Goal: Task Accomplishment & Management: Use online tool/utility

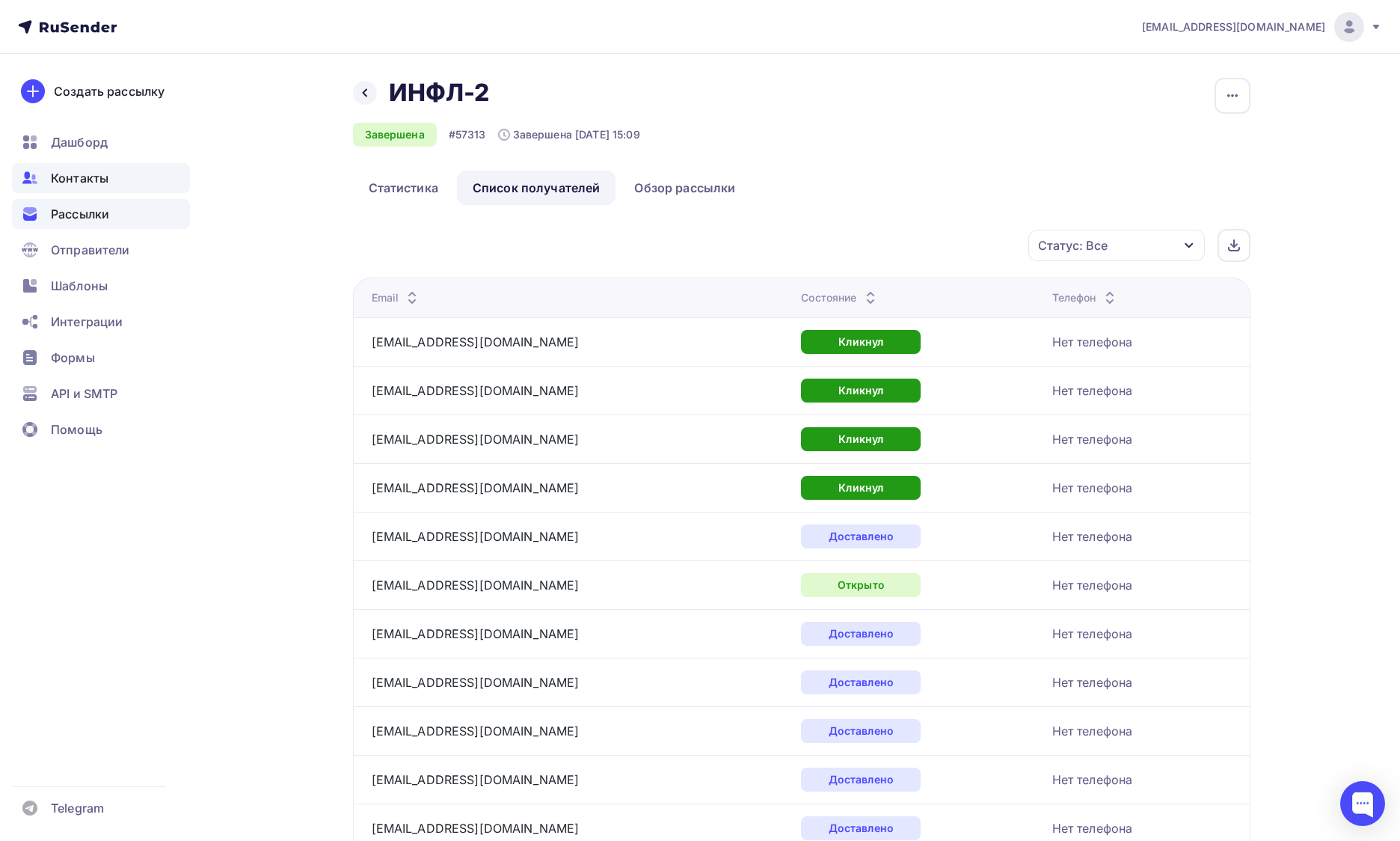
click at [97, 170] on span "Контакты" at bounding box center [79, 177] width 58 height 18
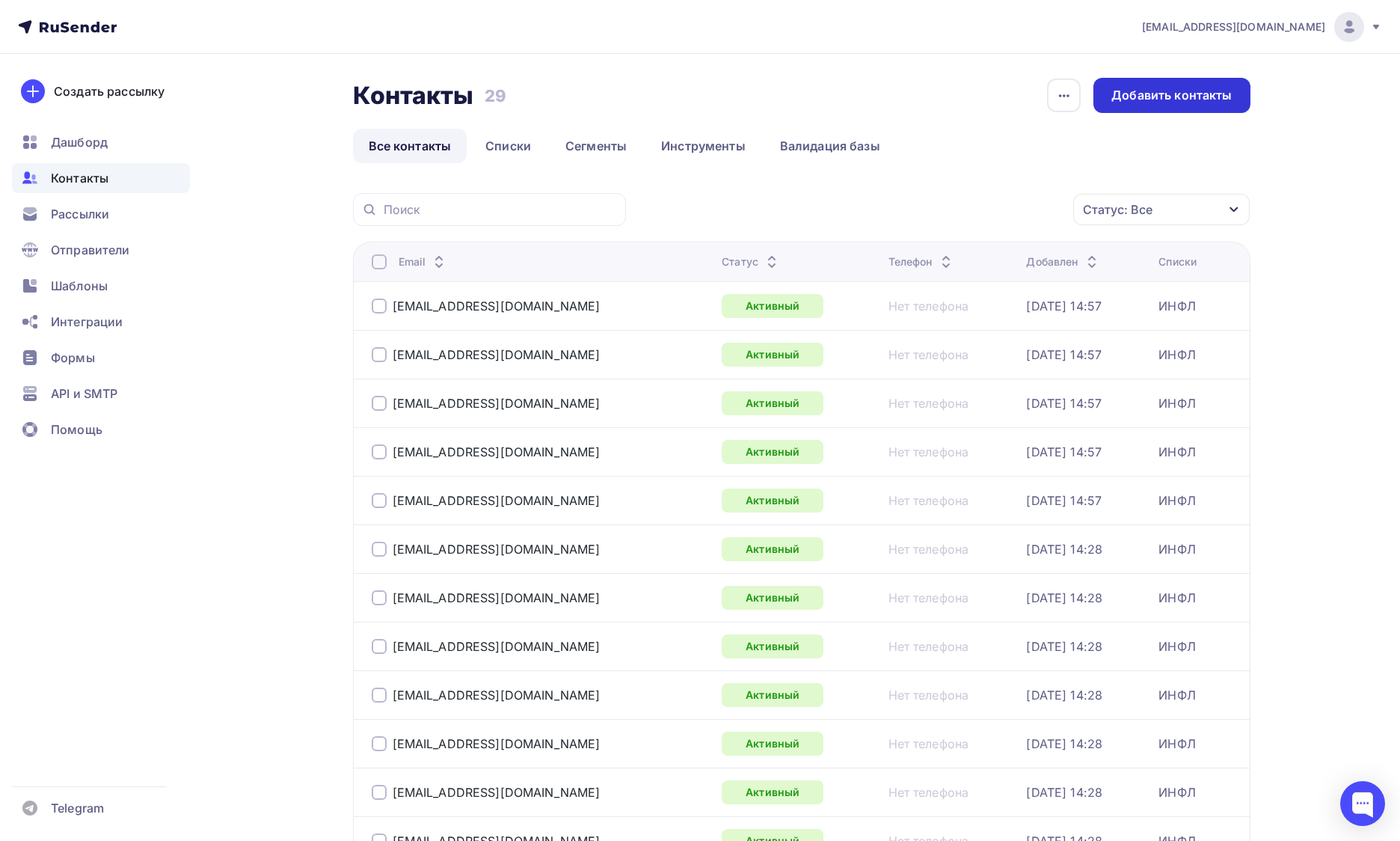
click at [1186, 101] on div "Добавить контакты" at bounding box center [1171, 96] width 120 height 17
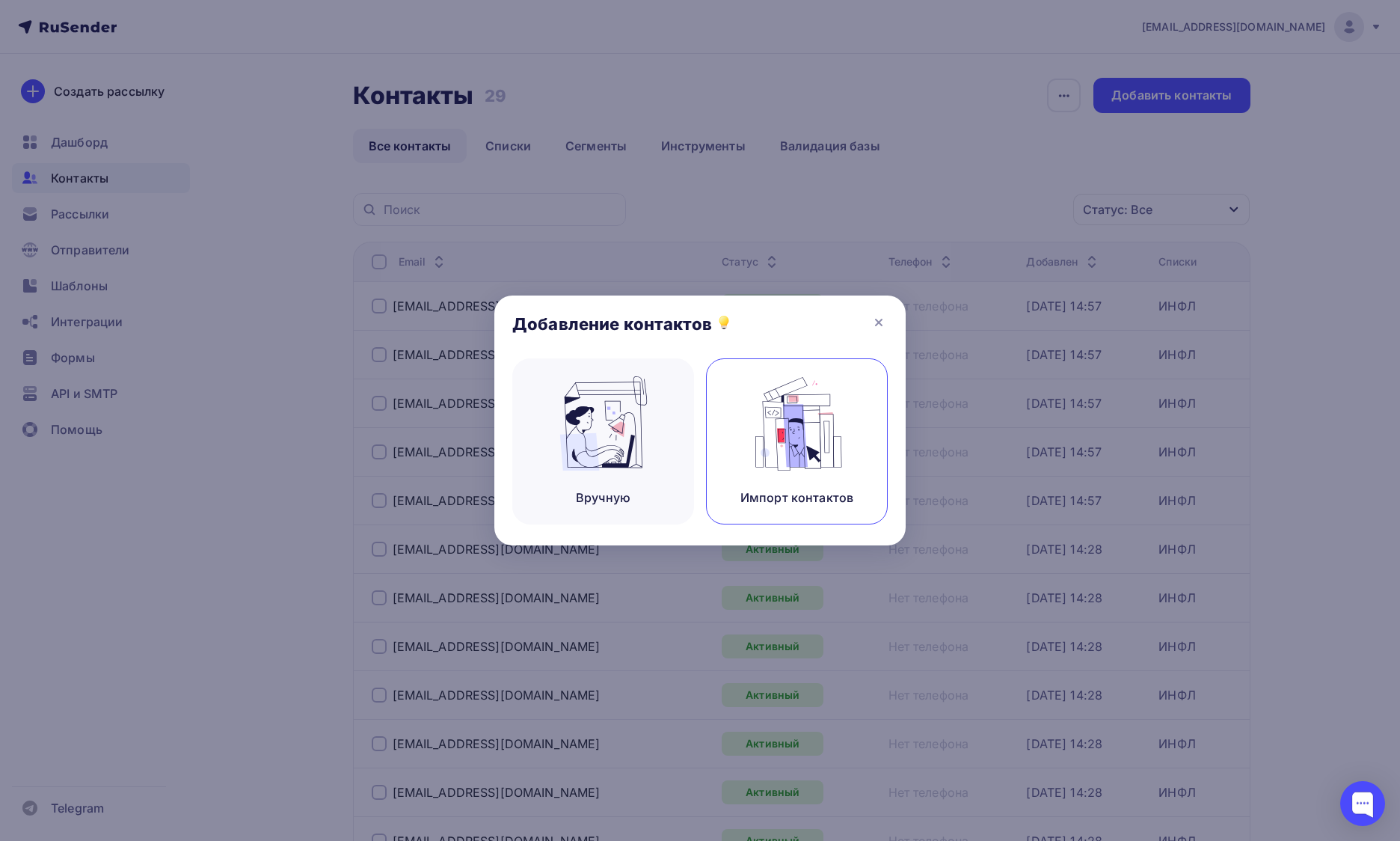
click at [801, 398] on img at bounding box center [797, 423] width 100 height 94
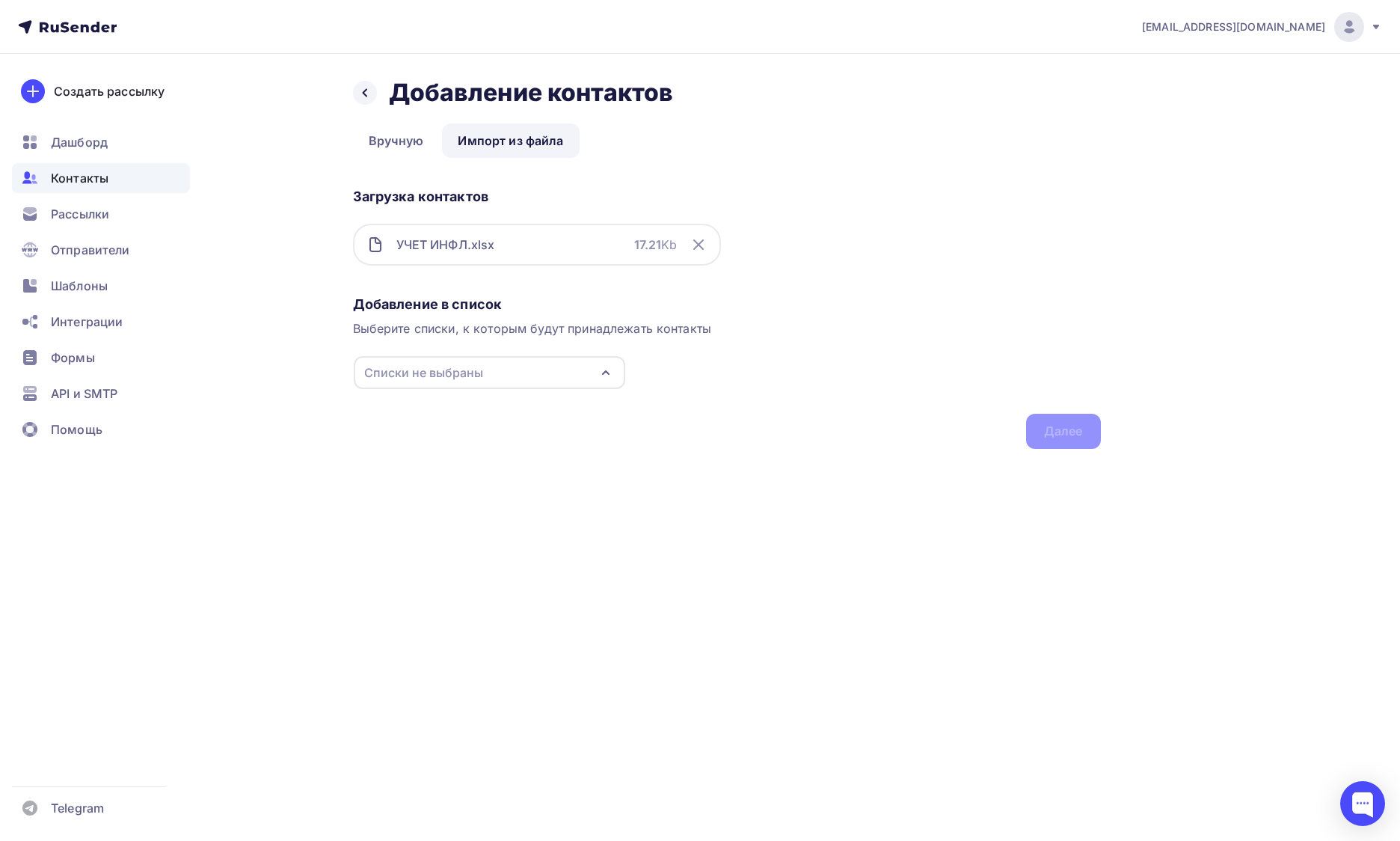
click at [564, 372] on div "Списки не выбраны" at bounding box center [489, 372] width 271 height 33
click at [523, 419] on div "ИНФЛ" at bounding box center [488, 428] width 241 height 18
click at [1103, 436] on div "Назад Добавление контактов Добавление контактов Вручную Импорт из файла Импорт …" at bounding box center [700, 281] width 1226 height 455
click at [1079, 433] on div "Далее" at bounding box center [1063, 431] width 39 height 17
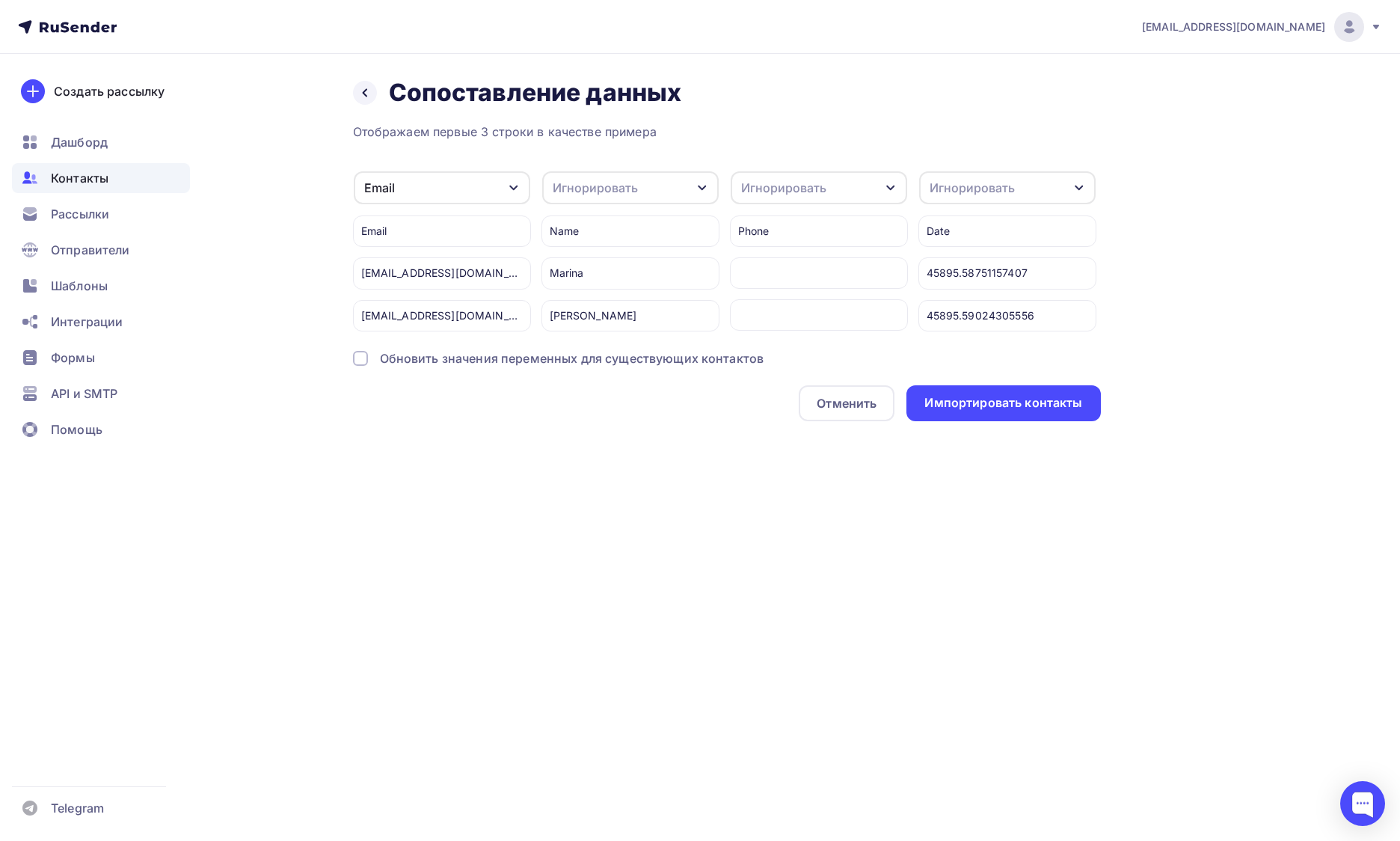
click at [677, 189] on div "Игнорировать" at bounding box center [630, 187] width 176 height 33
click at [652, 206] on div "Имя" at bounding box center [616, 206] width 114 height 18
click at [775, 190] on div "Игнорировать" at bounding box center [784, 187] width 86 height 18
click at [781, 234] on div "Телефон" at bounding box center [804, 236] width 114 height 18
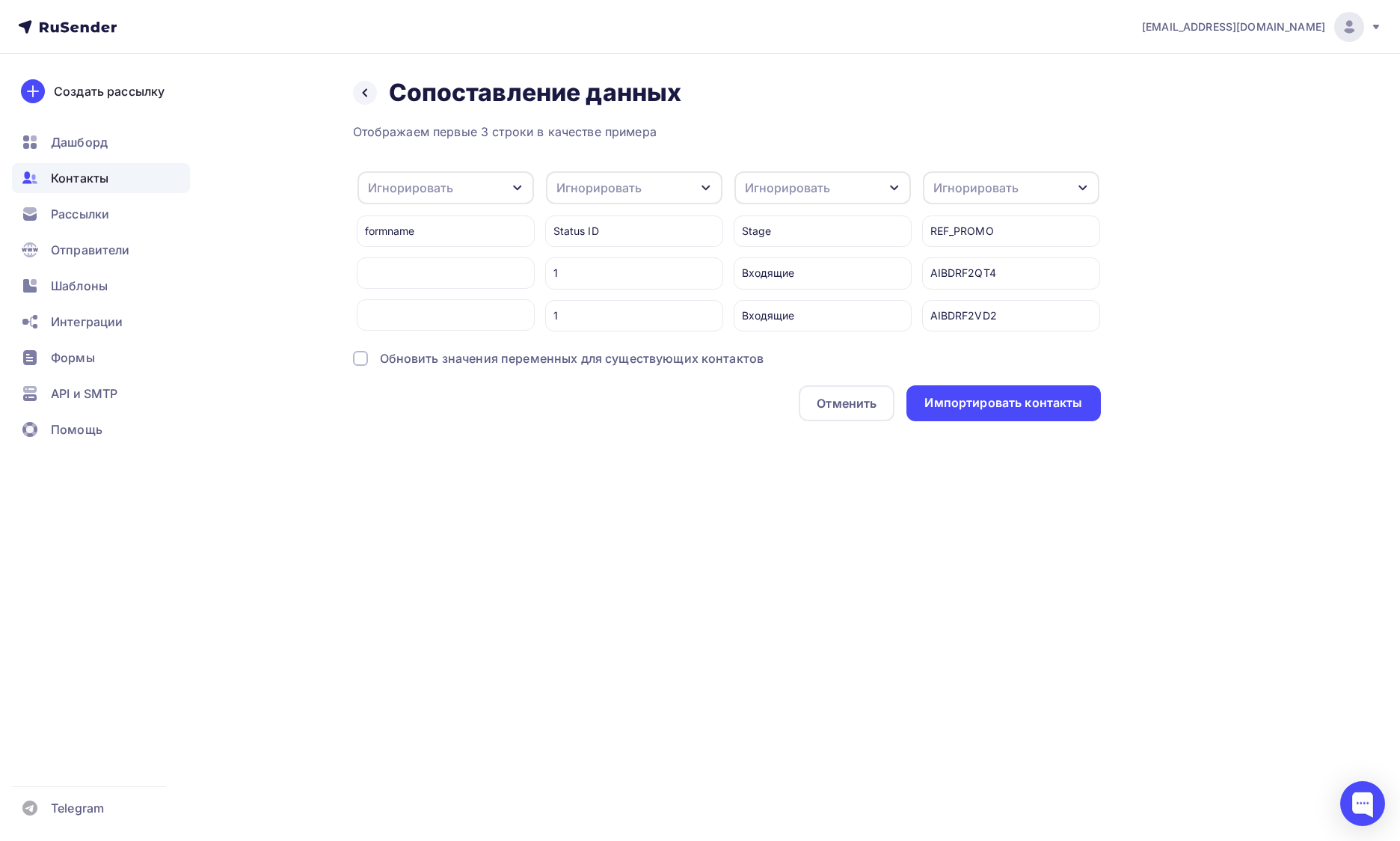
scroll to position [0, 2068]
click at [965, 190] on div "Игнорировать" at bounding box center [976, 187] width 86 height 18
click at [999, 275] on div "PROMO FREE TIKET" at bounding box center [998, 277] width 114 height 18
click at [890, 183] on icon "button" at bounding box center [895, 188] width 12 height 12
click at [834, 300] on div "REF_PROMO" at bounding box center [795, 307] width 87 height 18
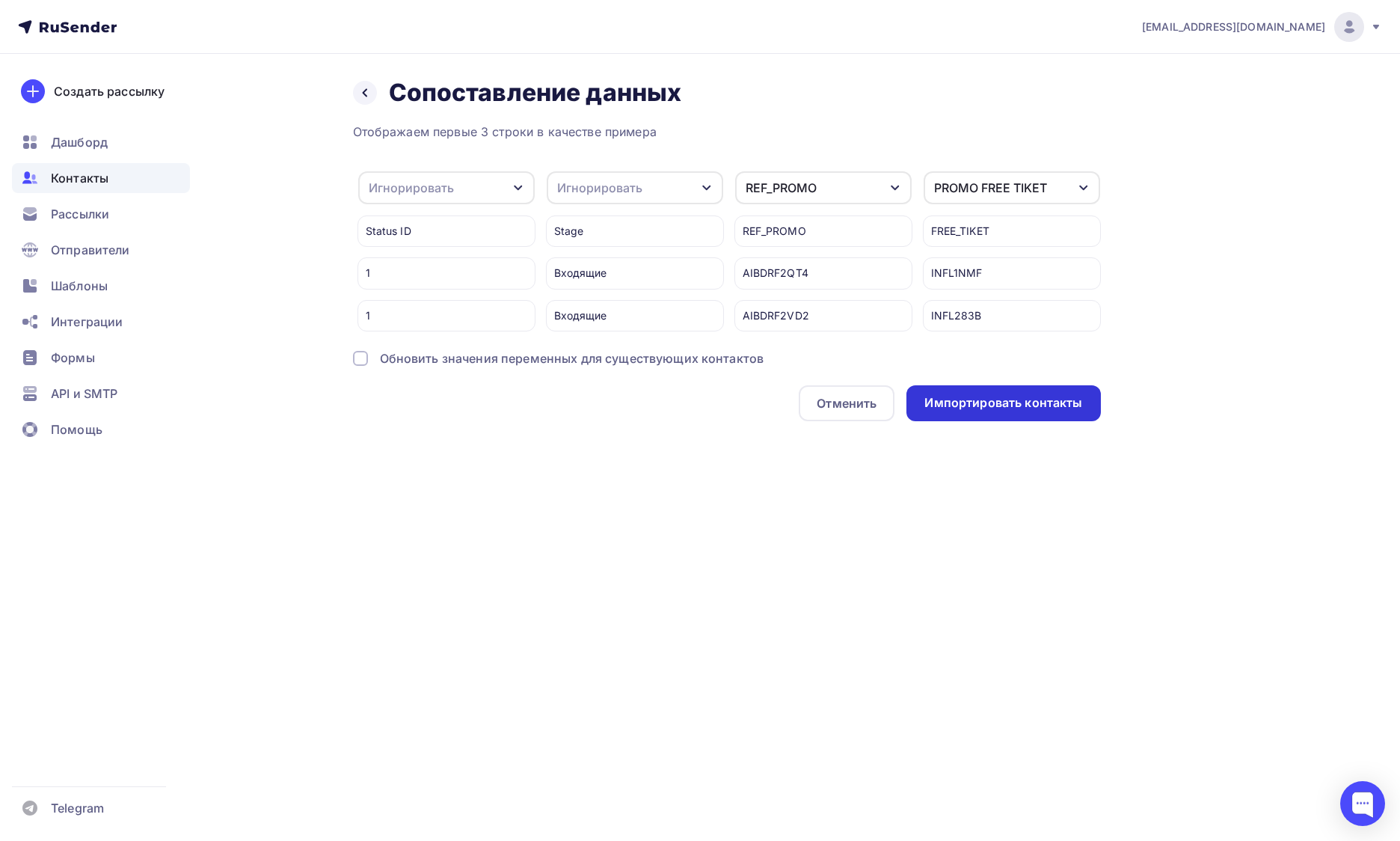
click at [994, 388] on div "Импортировать контакты" at bounding box center [1002, 403] width 193 height 36
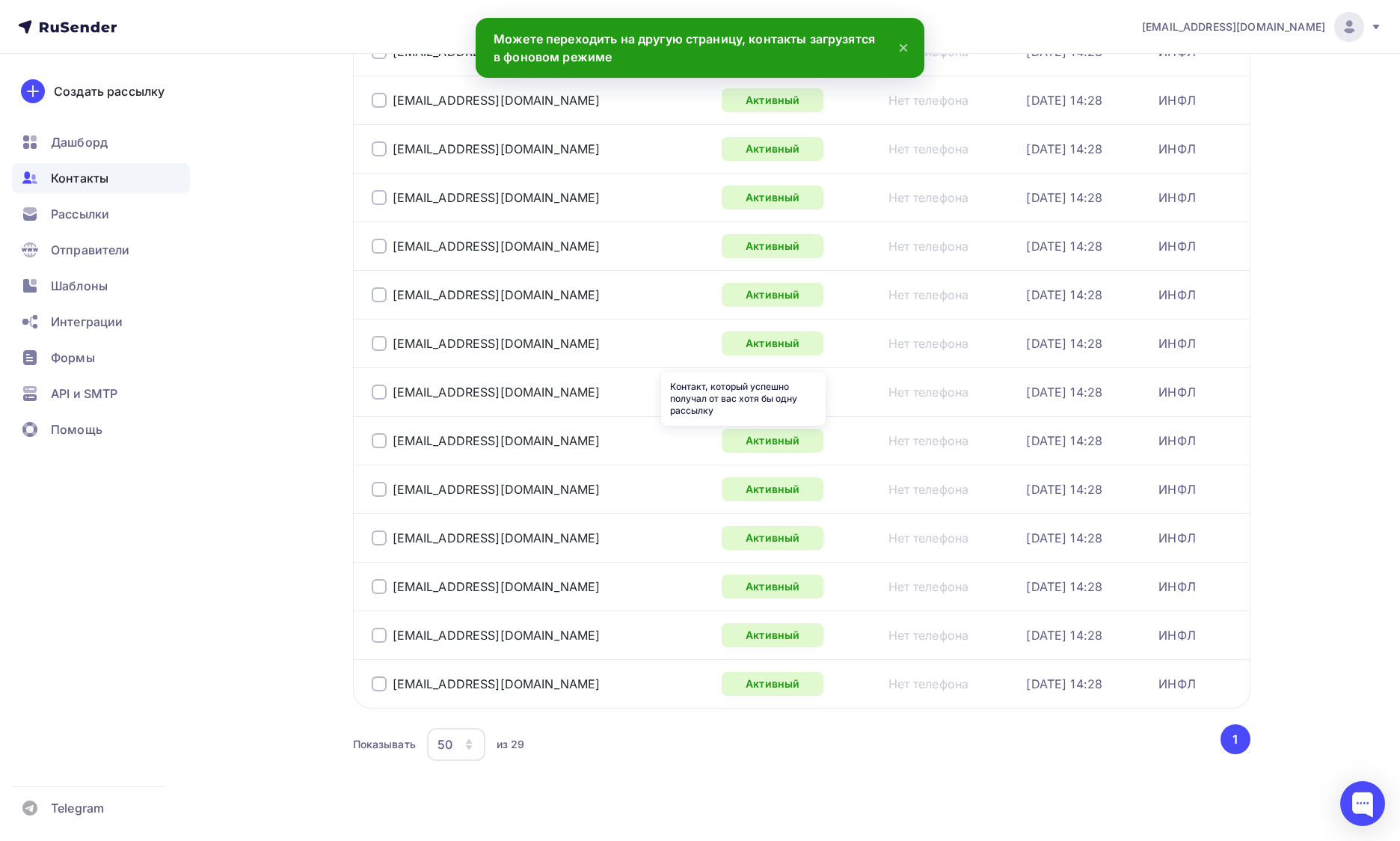
scroll to position [986, 0]
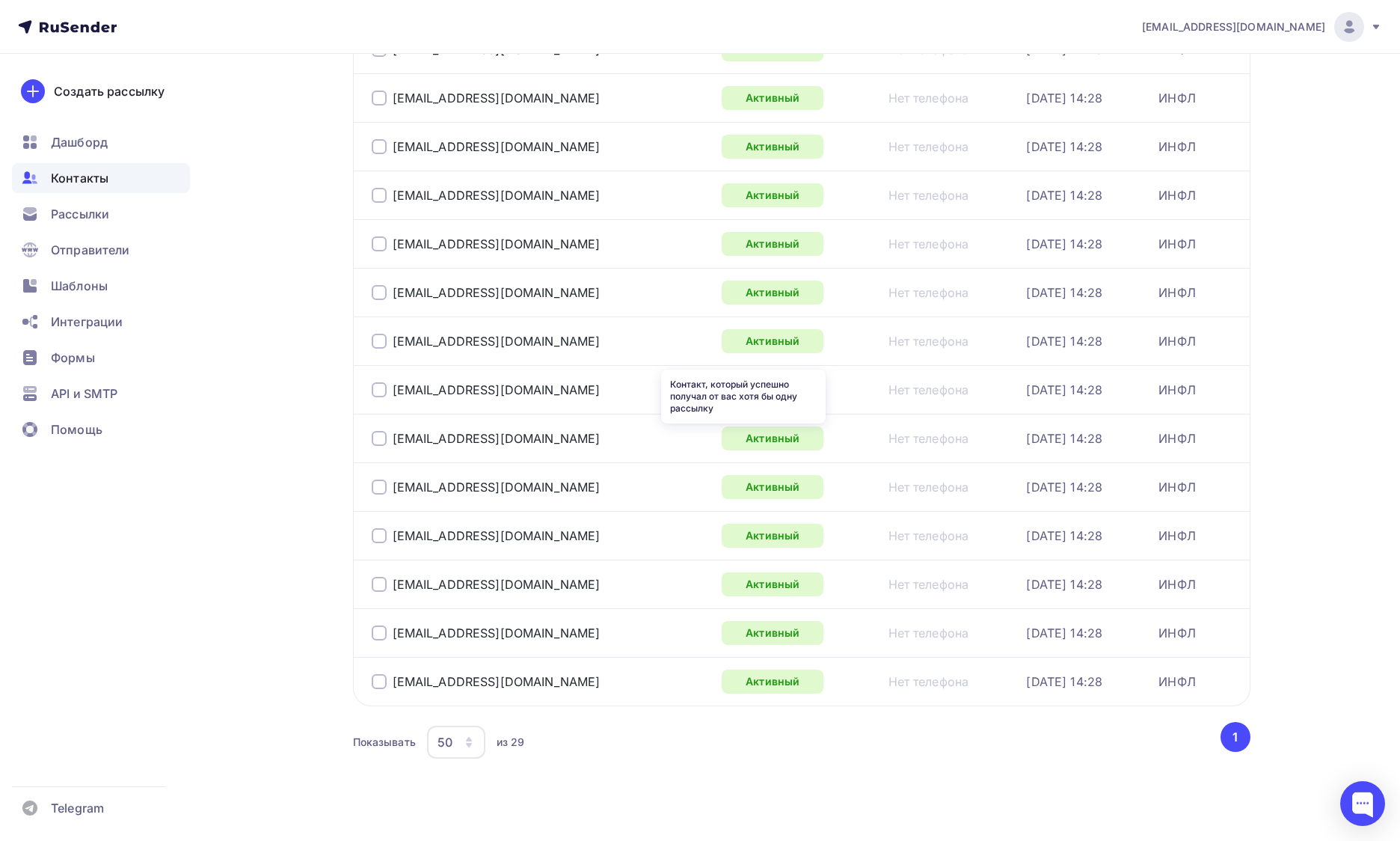
click at [535, 742] on div "Показывать 50 10 20 50 100 из 29" at bounding box center [785, 742] width 865 height 35
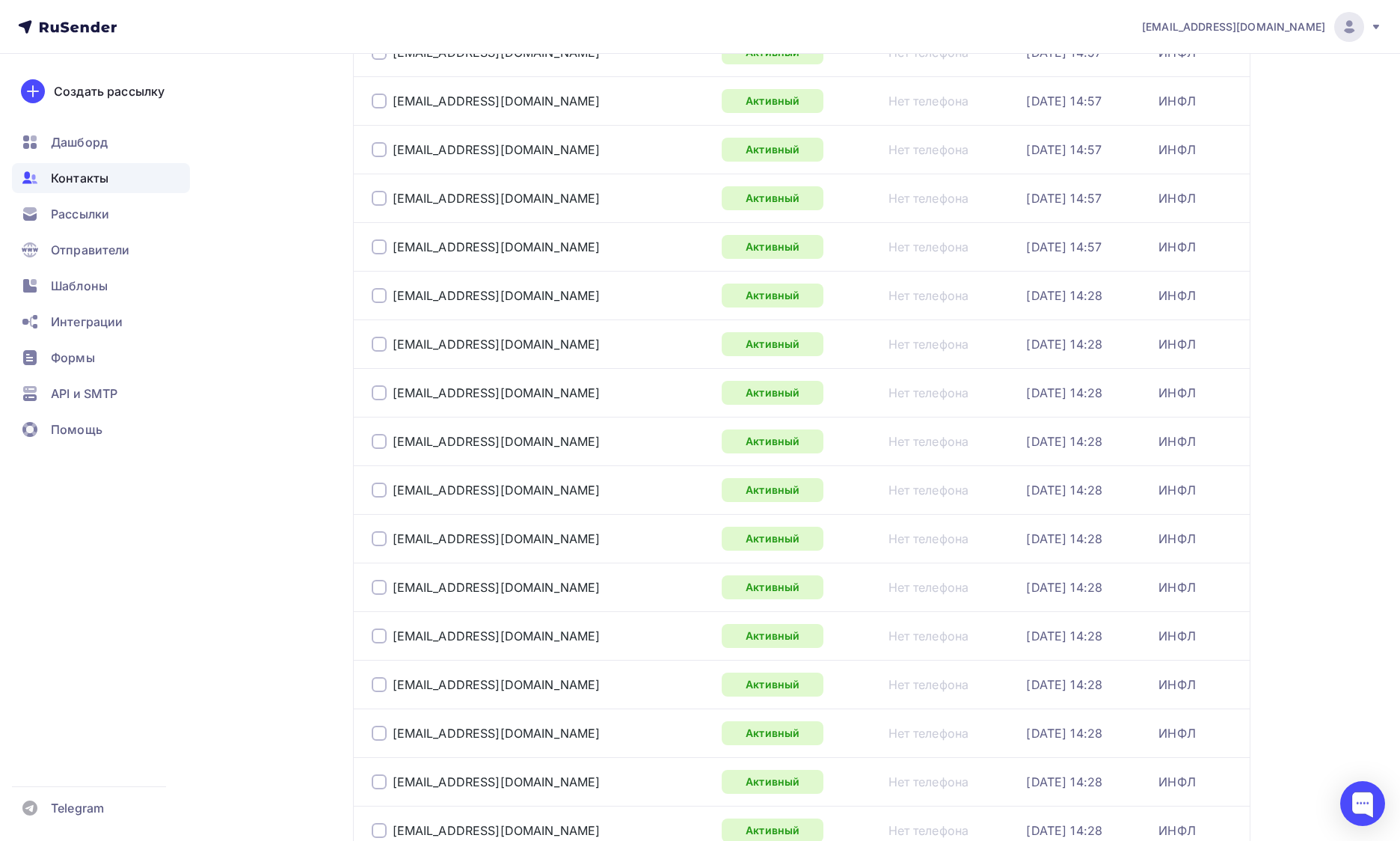
scroll to position [0, 0]
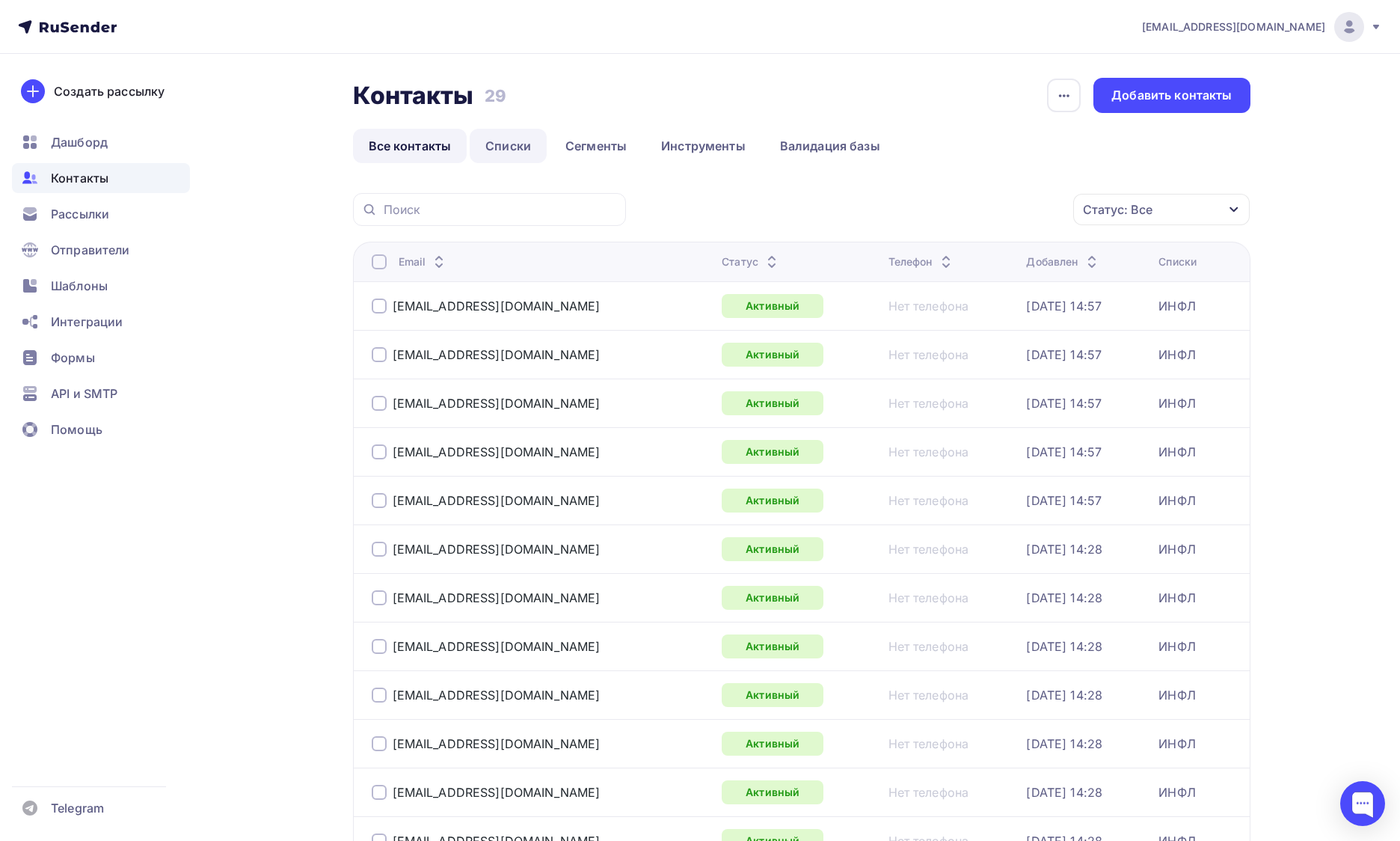
click at [512, 143] on link "Списки" at bounding box center [508, 146] width 77 height 35
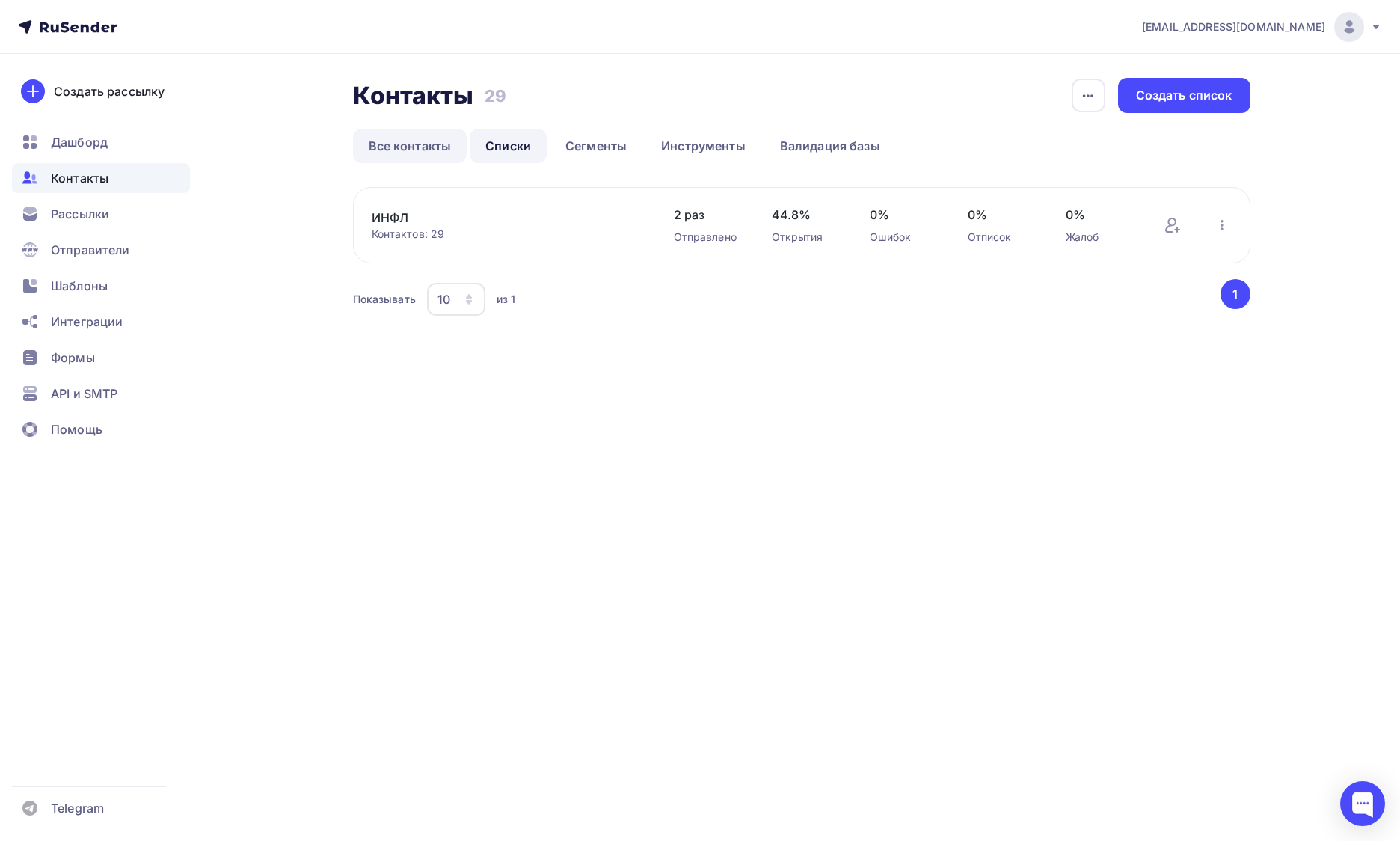
click at [388, 143] on link "Все контакты" at bounding box center [410, 146] width 114 height 35
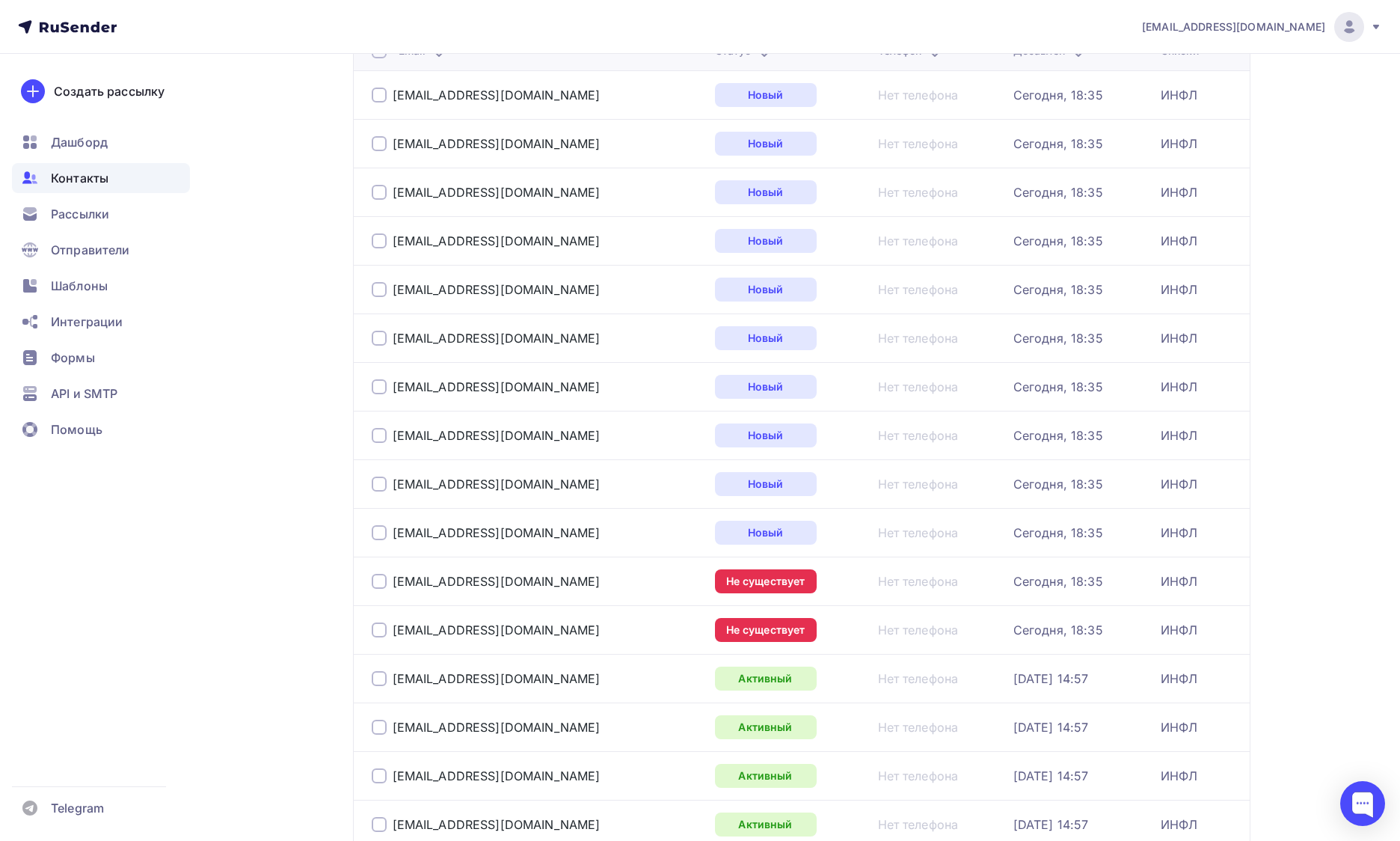
scroll to position [704, 0]
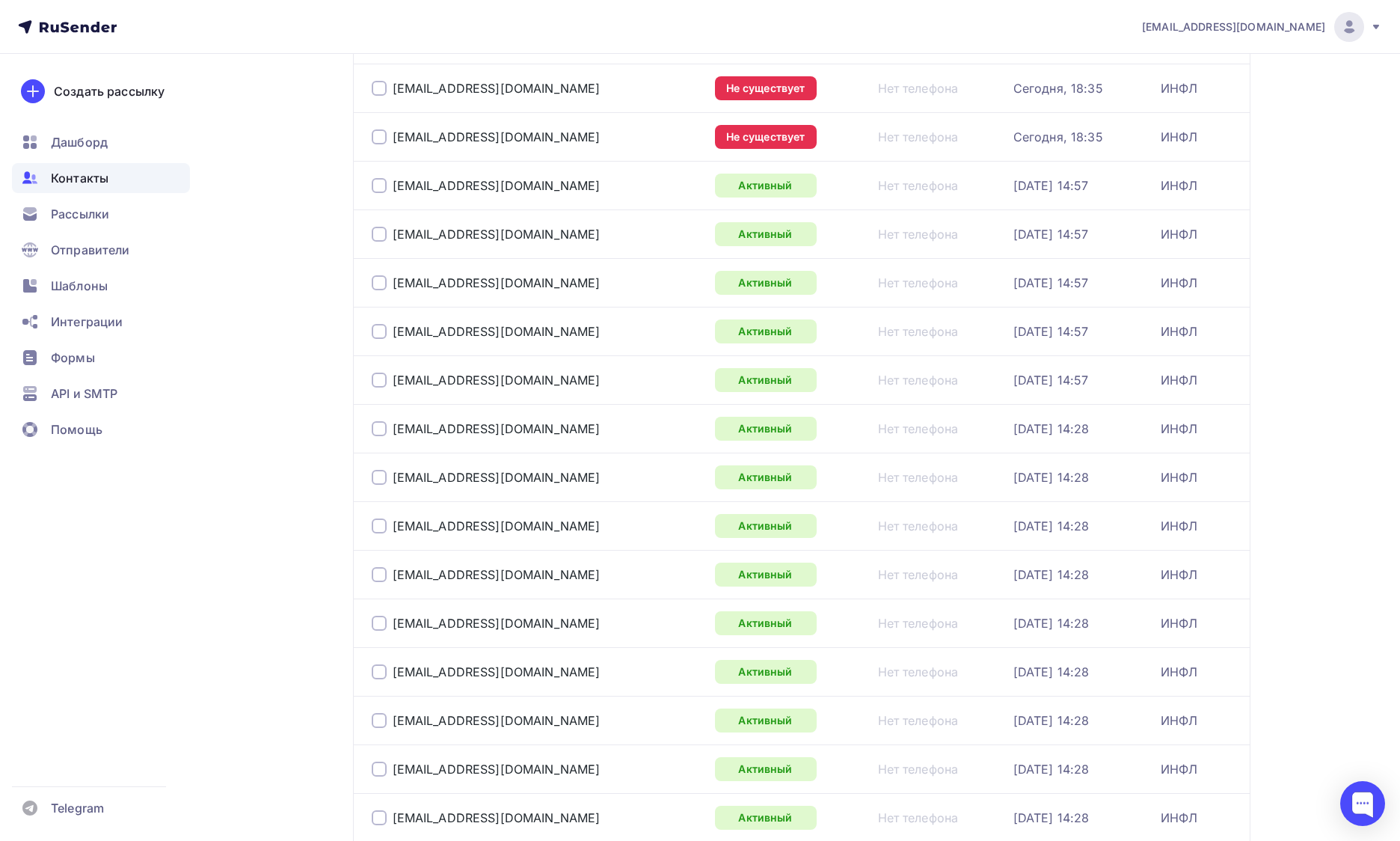
click at [370, 86] on td "dgolukhoba5@gmail.com" at bounding box center [531, 87] width 356 height 49
click at [374, 137] on div at bounding box center [378, 136] width 15 height 15
click at [374, 104] on td "dgolukhoba5@gmail.com" at bounding box center [531, 87] width 356 height 49
click at [374, 96] on div "dgolukhoba5@gmail.com" at bounding box center [537, 88] width 331 height 24
click at [380, 86] on div at bounding box center [378, 88] width 15 height 15
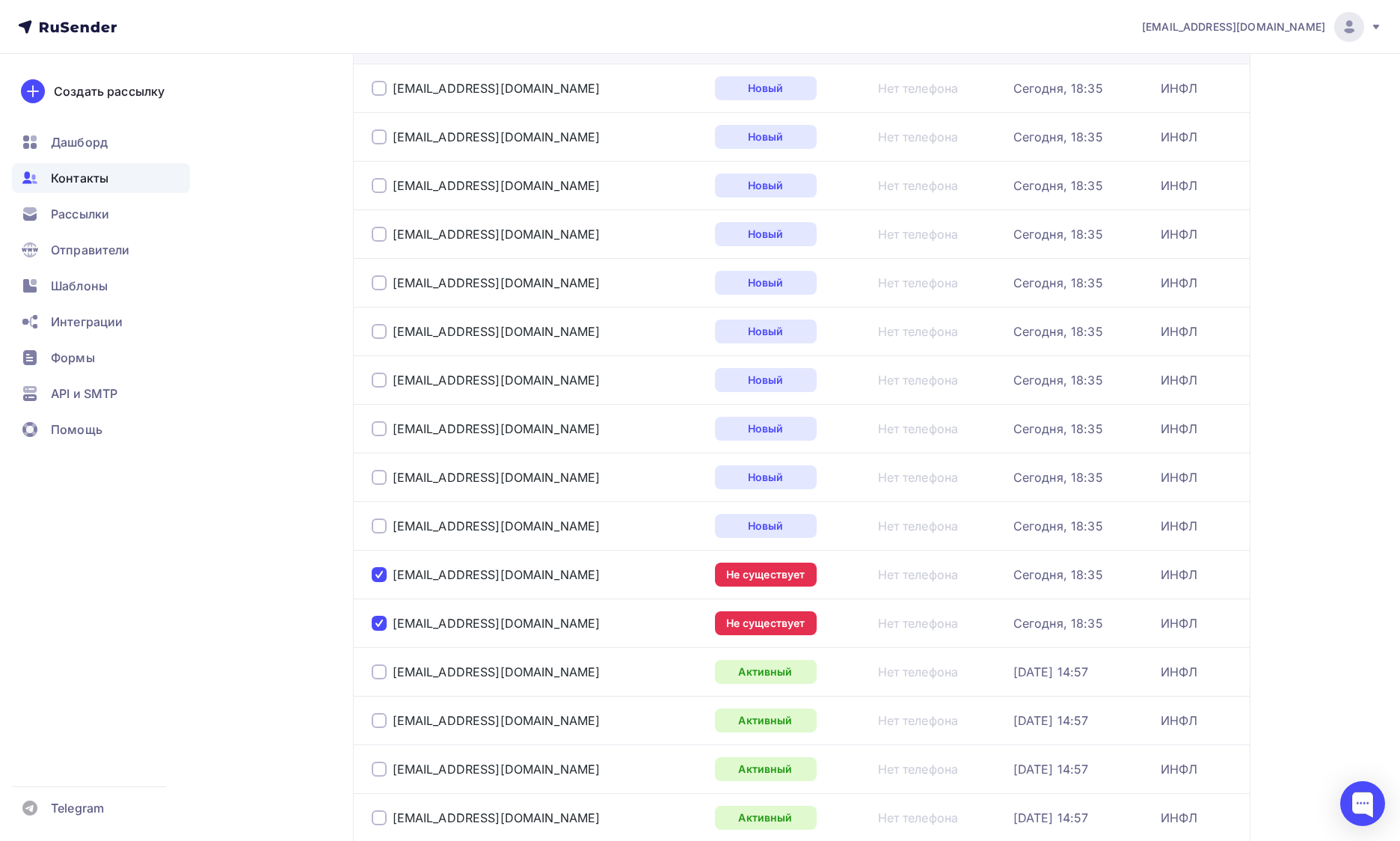
scroll to position [0, 0]
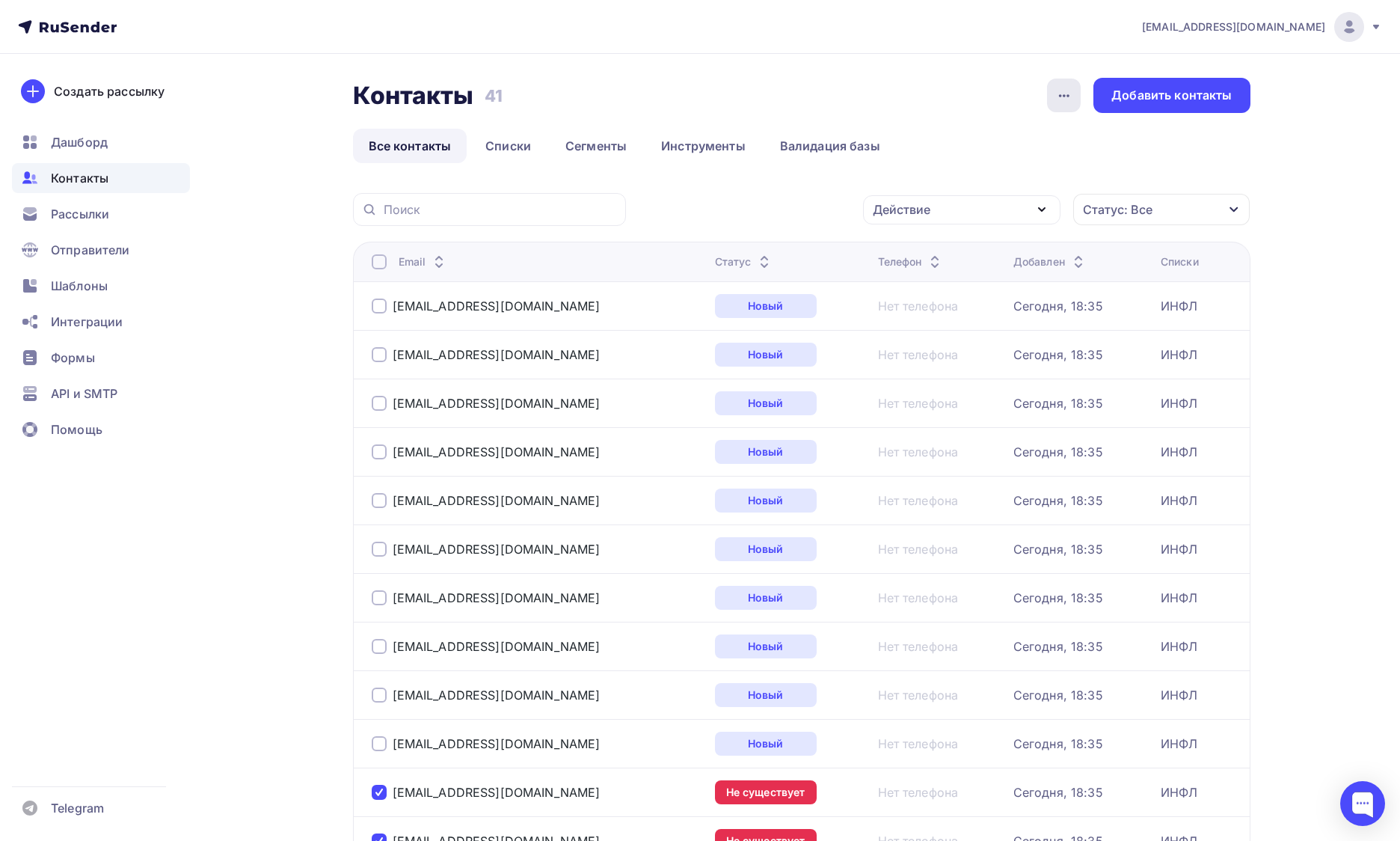
click at [1063, 100] on icon "button" at bounding box center [1063, 96] width 18 height 18
click at [948, 214] on div "Действие" at bounding box center [962, 210] width 197 height 29
click at [945, 315] on div "Удалить" at bounding box center [962, 314] width 162 height 18
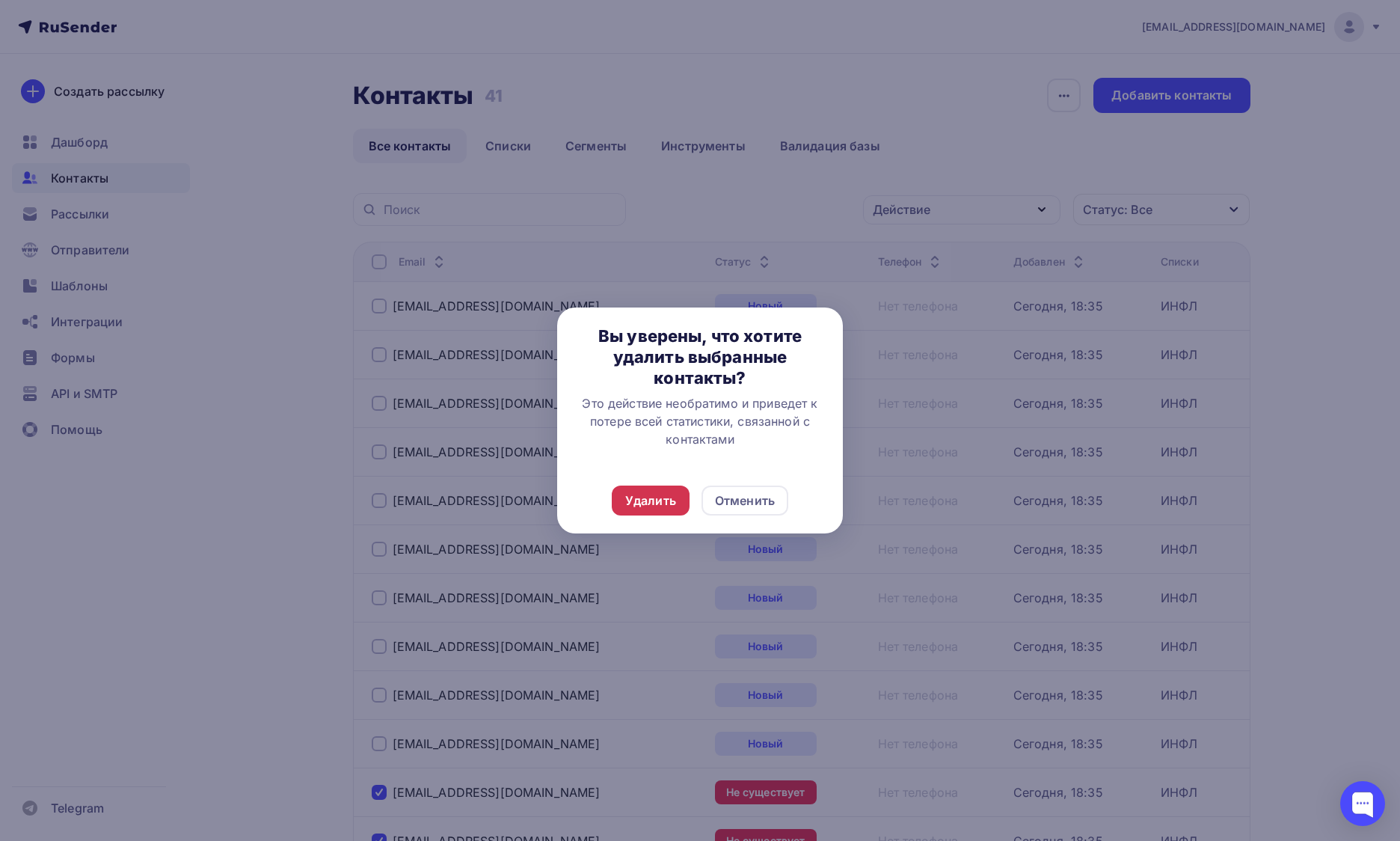
click at [638, 508] on div "Удалить" at bounding box center [650, 500] width 51 height 18
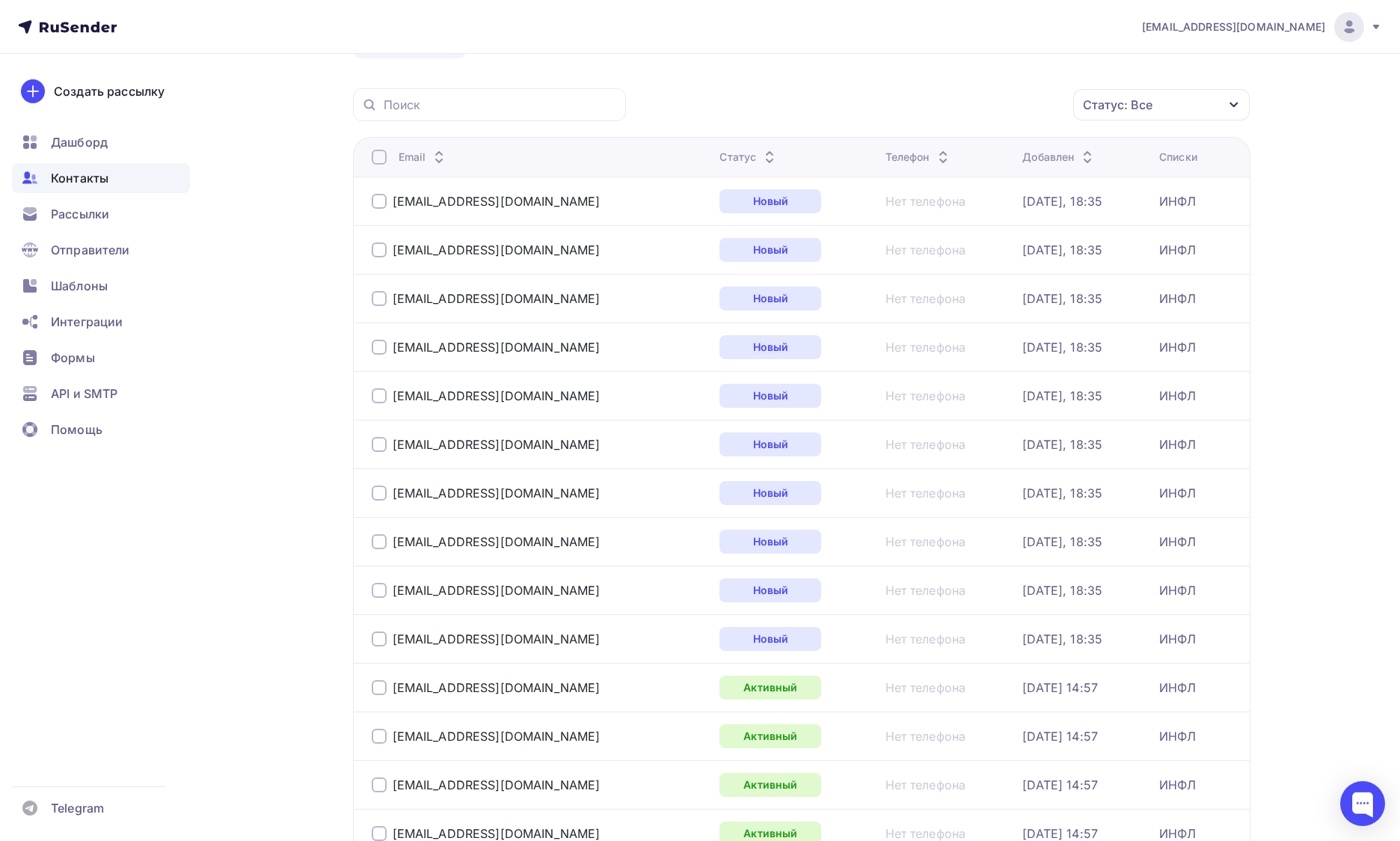
scroll to position [108, 0]
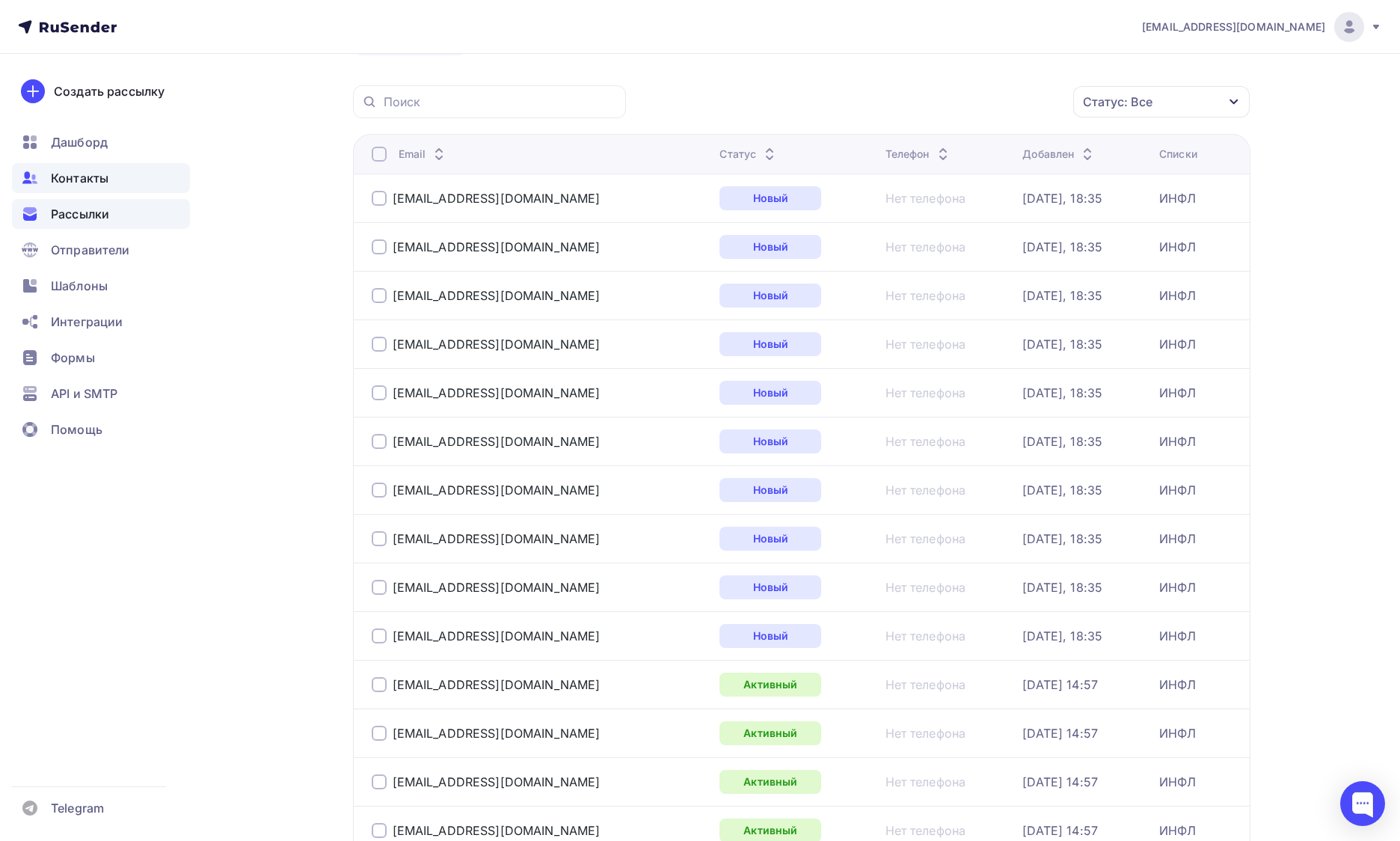
click at [116, 214] on div "Рассылки" at bounding box center [101, 214] width 178 height 30
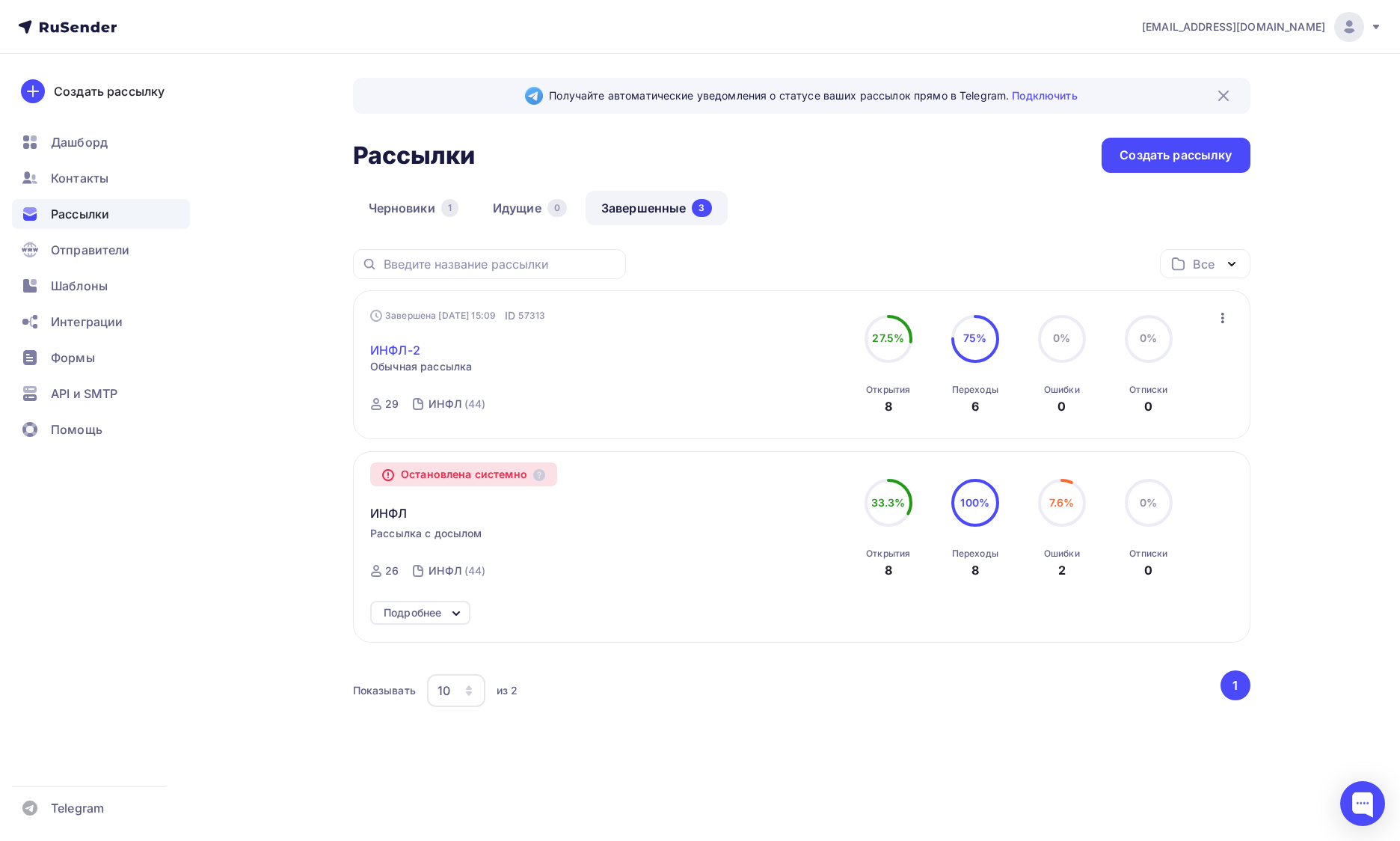
click at [394, 356] on link "ИНФЛ-2" at bounding box center [394, 350] width 50 height 18
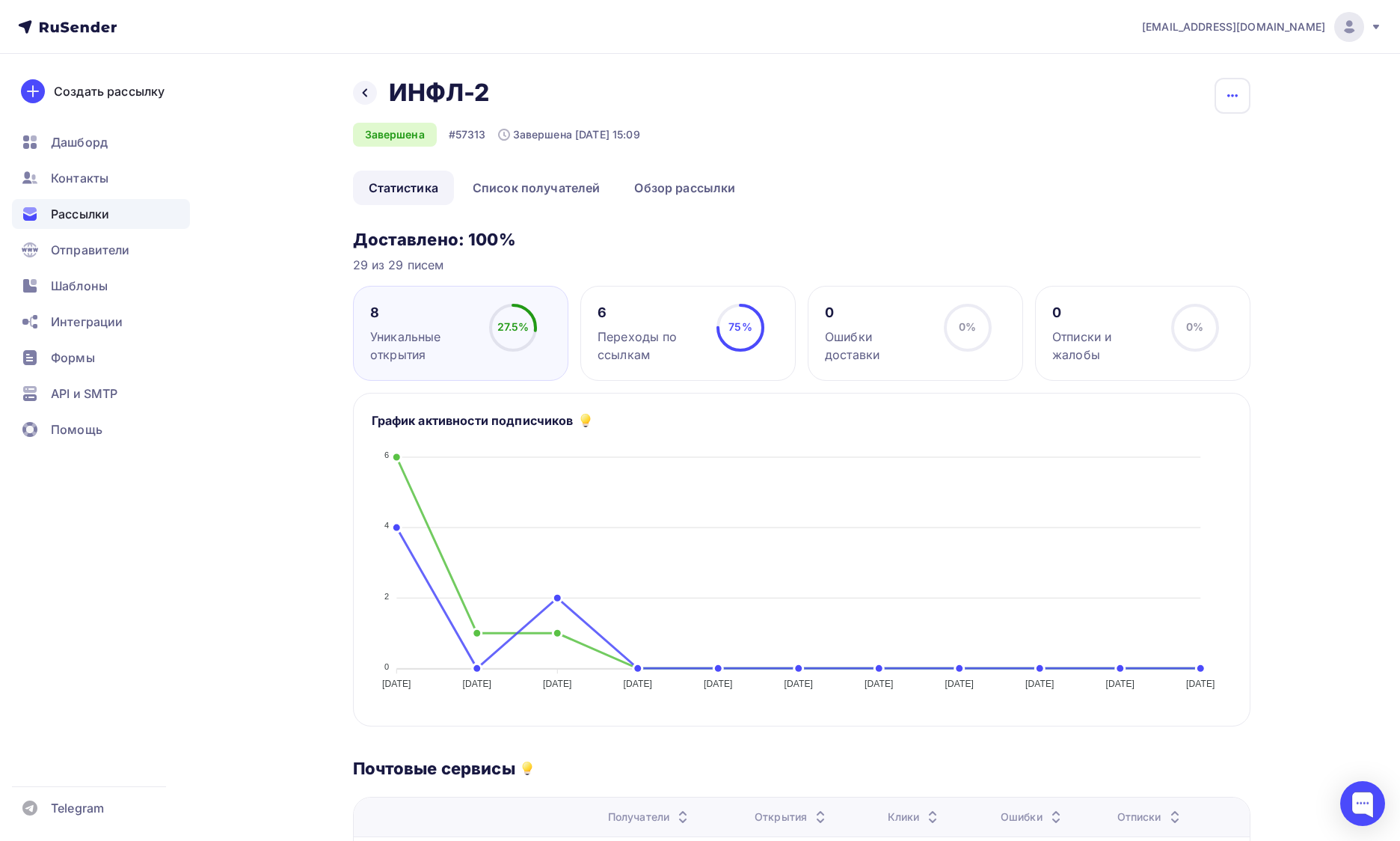
click at [1241, 87] on icon "button" at bounding box center [1232, 96] width 18 height 18
click at [1213, 139] on div "Копировать" at bounding box center [1175, 143] width 143 height 18
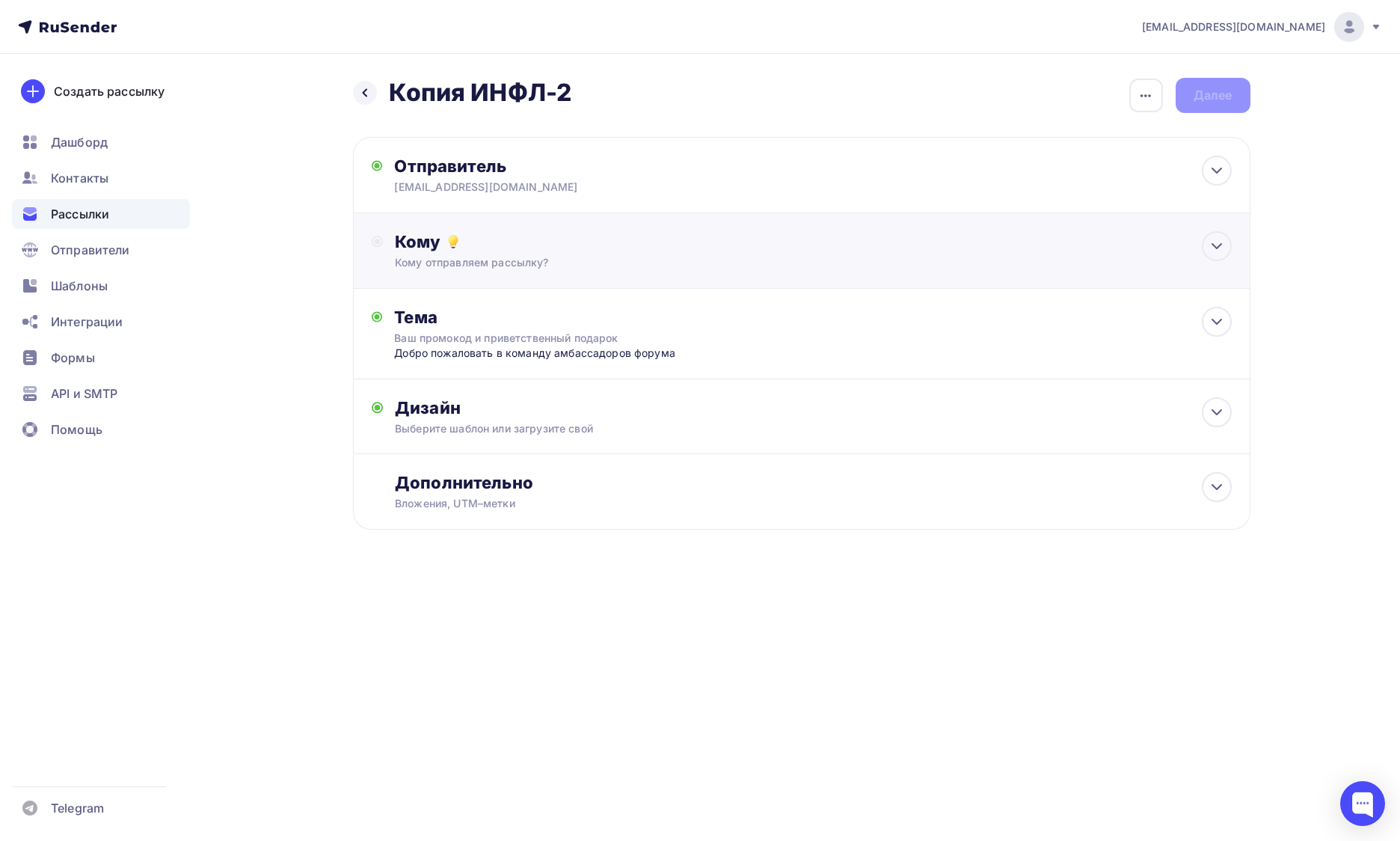
click at [628, 254] on div "Кому Кому отправляем рассылку? Списки получателей Выберите список Все списки id…" at bounding box center [812, 251] width 836 height 39
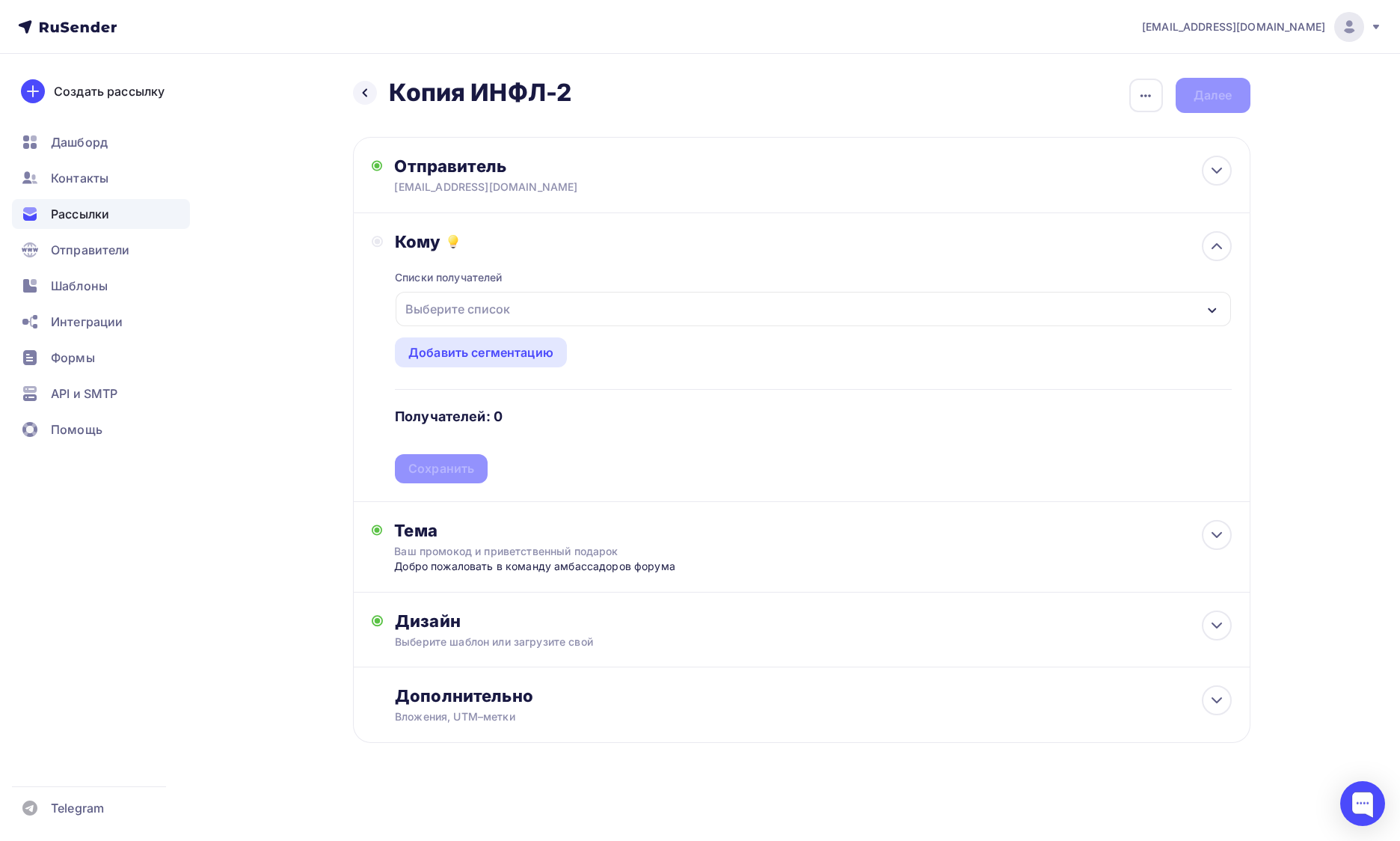
click at [471, 301] on div "Выберите список" at bounding box center [457, 308] width 116 height 27
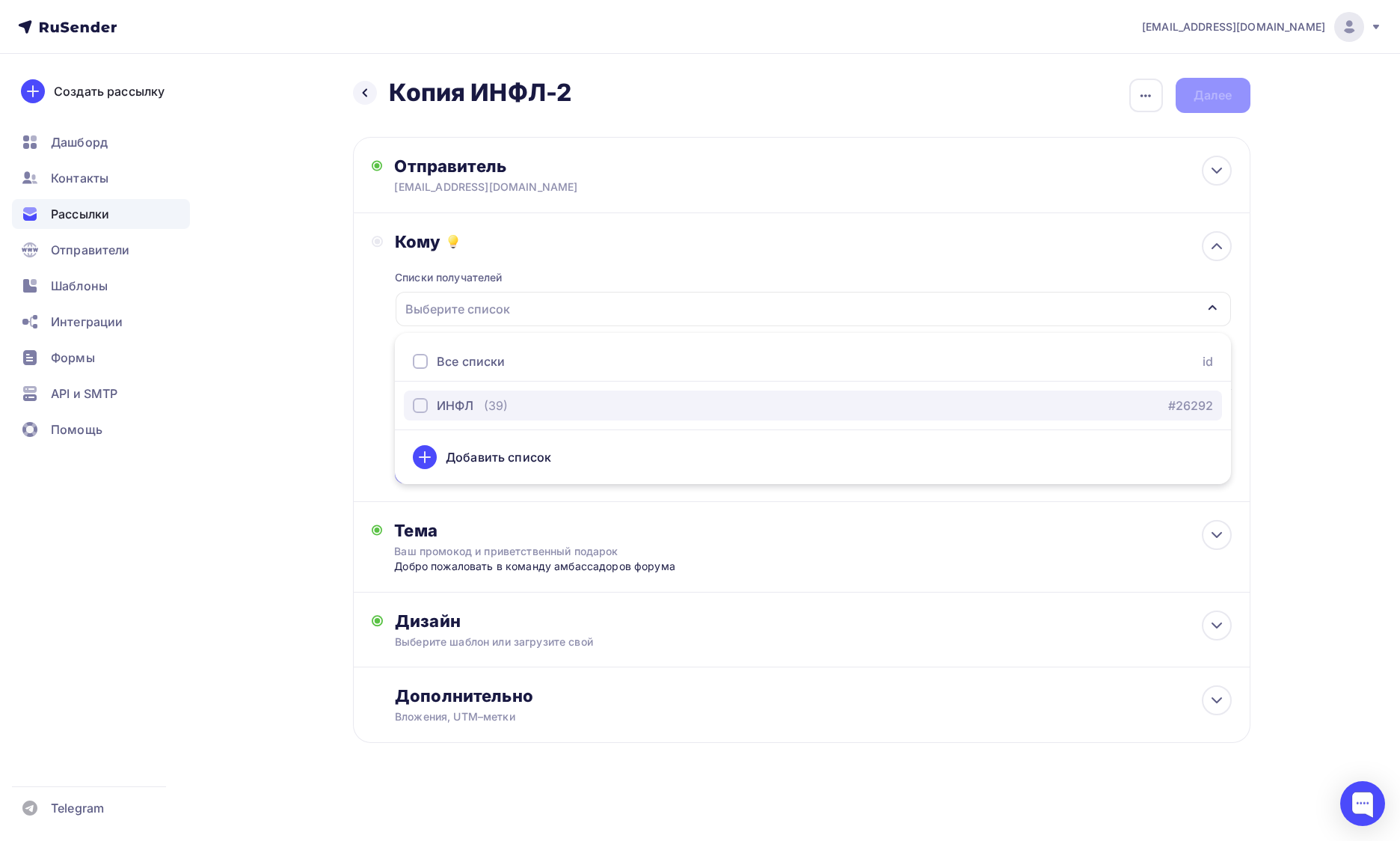
click at [463, 411] on div "ИНФЛ" at bounding box center [455, 405] width 37 height 18
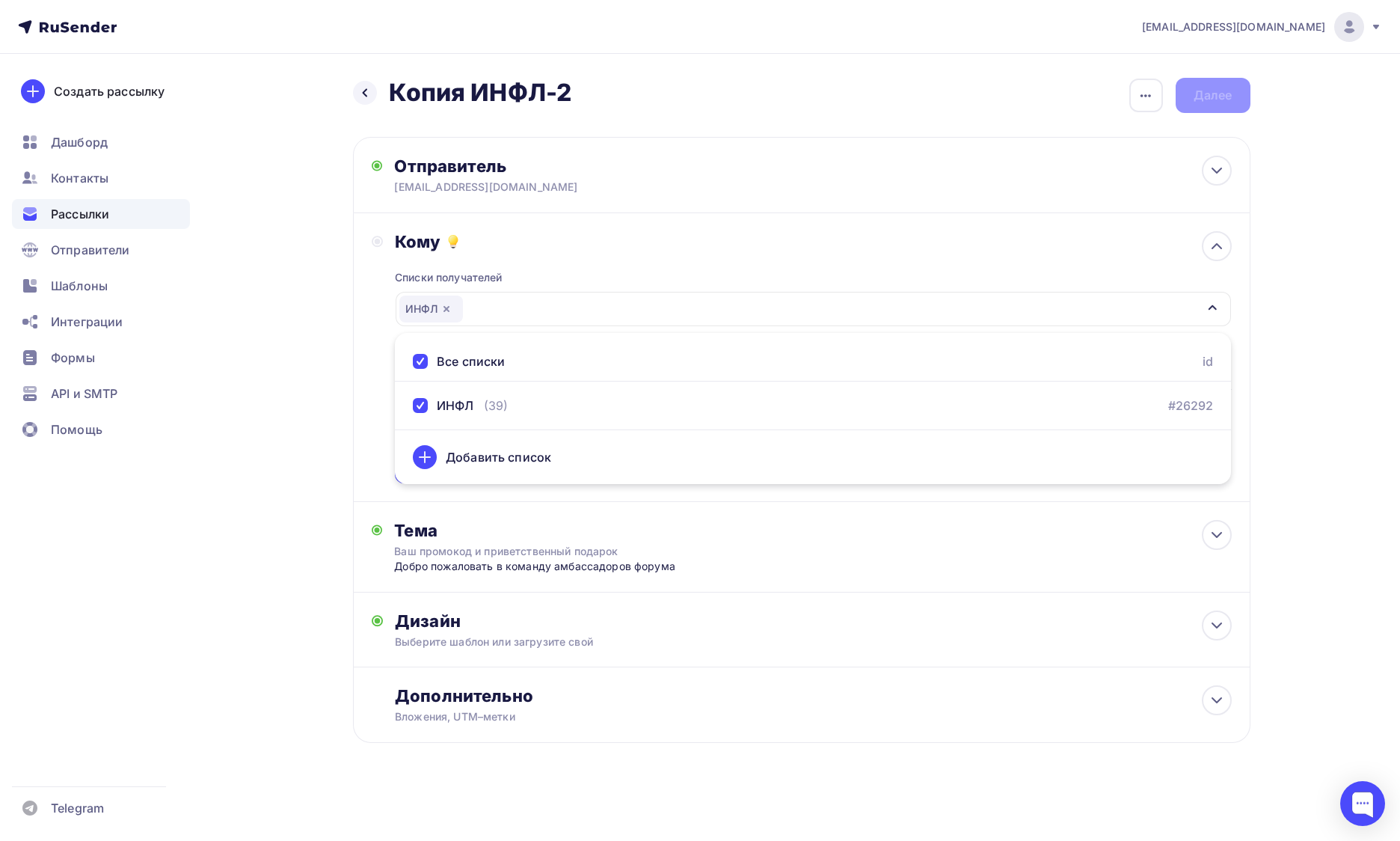
click at [578, 239] on div "Кому" at bounding box center [812, 241] width 836 height 21
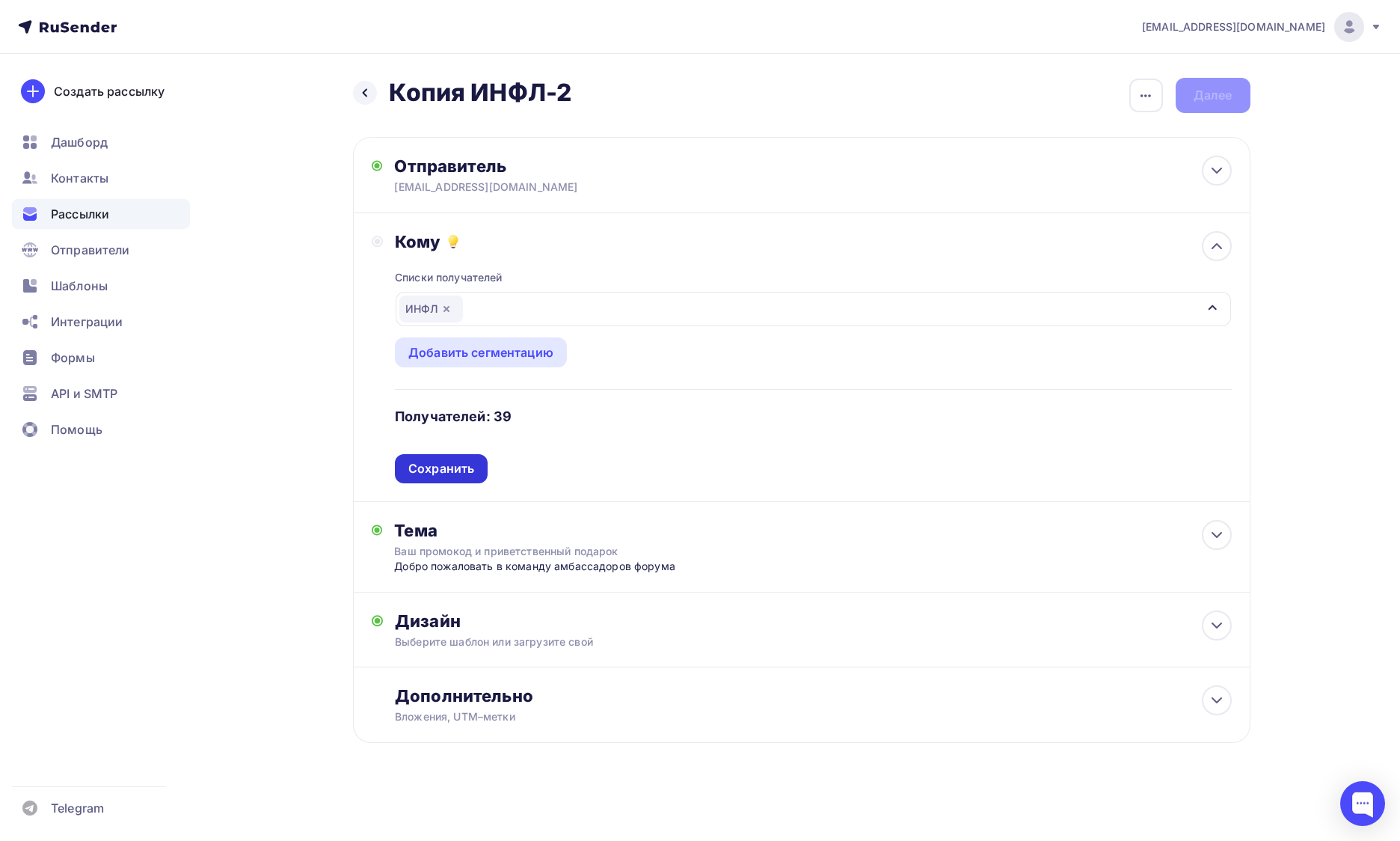
click at [451, 462] on div "Сохранить" at bounding box center [441, 469] width 65 height 17
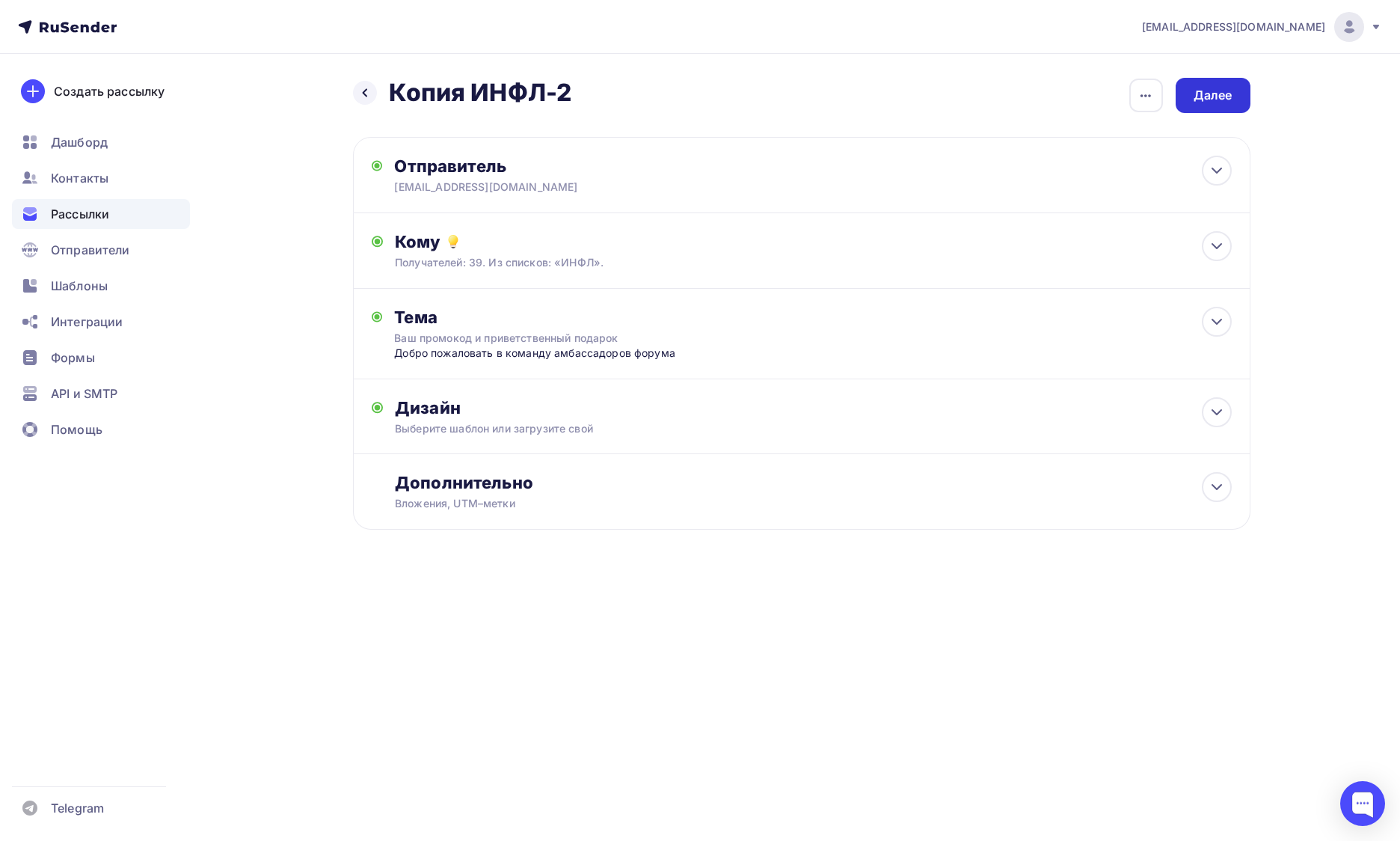
click at [1204, 96] on div "Далее" at bounding box center [1213, 96] width 39 height 17
click at [1238, 103] on div "Далее" at bounding box center [1213, 96] width 75 height 35
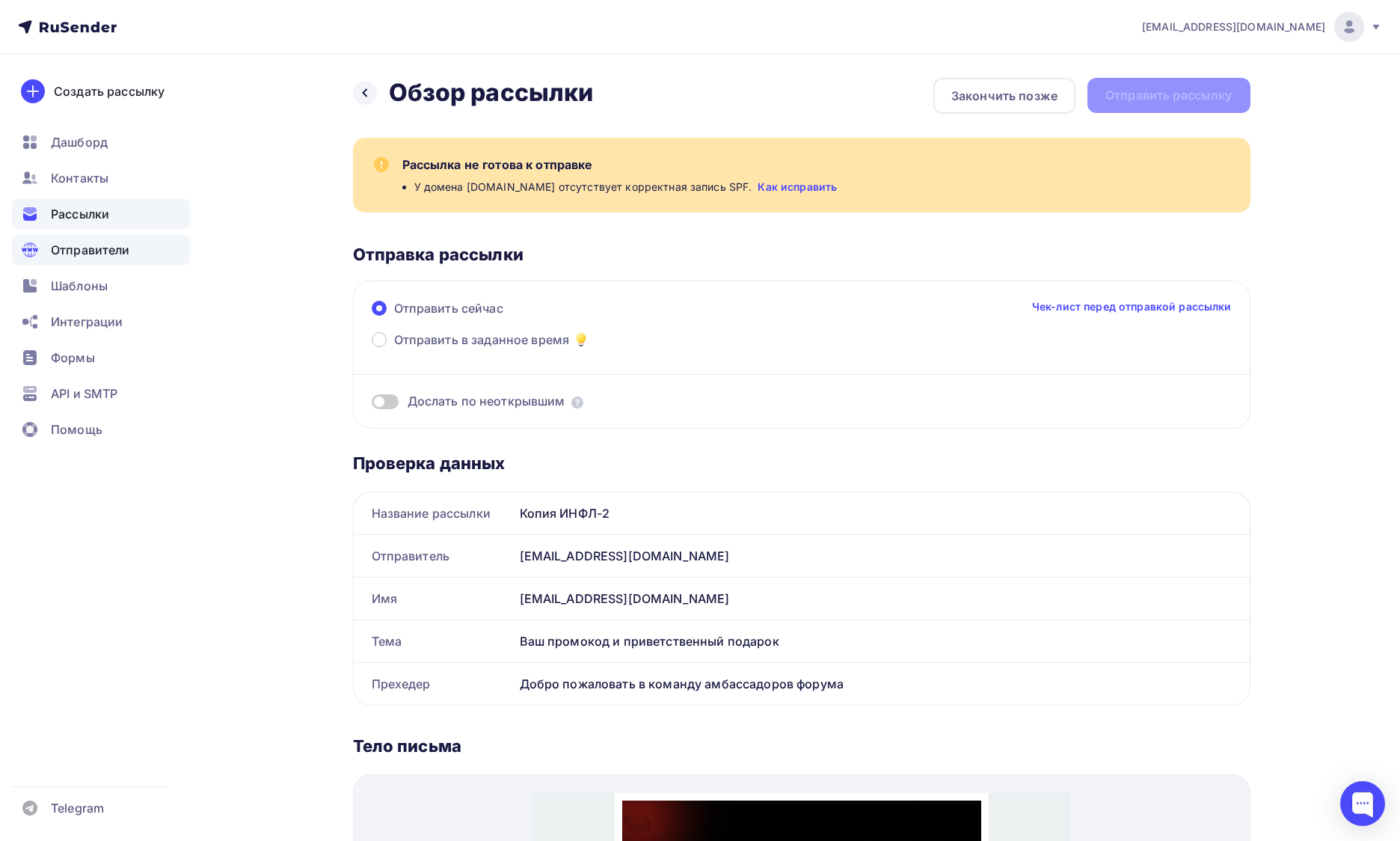
click at [84, 256] on span "Отправители" at bounding box center [90, 249] width 79 height 18
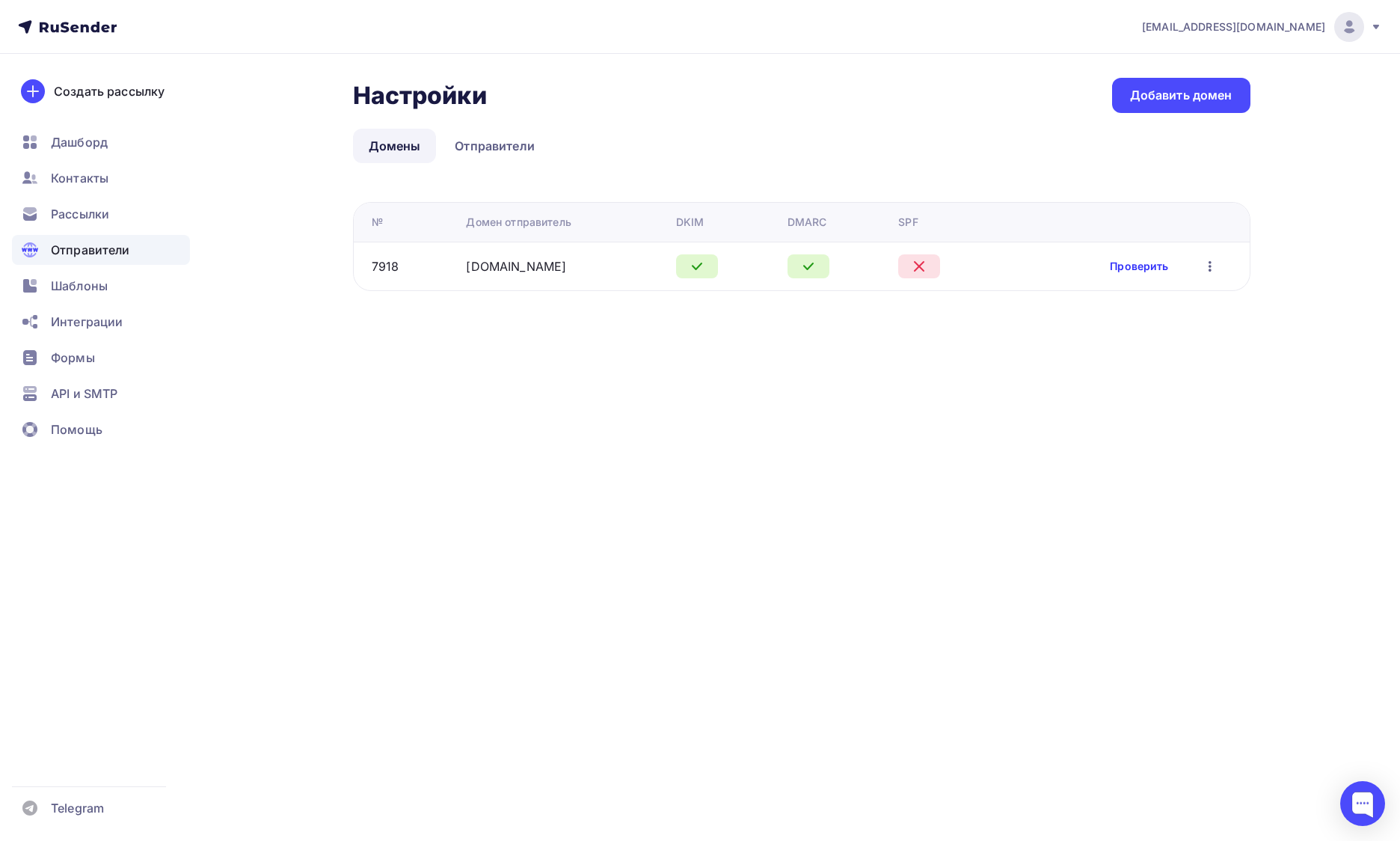
click at [1148, 266] on link "Проверить" at bounding box center [1139, 266] width 59 height 15
click at [1134, 273] on link "Проверить" at bounding box center [1139, 266] width 59 height 15
click at [487, 264] on link "aibd.ru" at bounding box center [516, 266] width 100 height 15
click at [456, 266] on td "7918" at bounding box center [407, 265] width 107 height 49
click at [507, 267] on div "aibd.ru" at bounding box center [565, 266] width 197 height 18
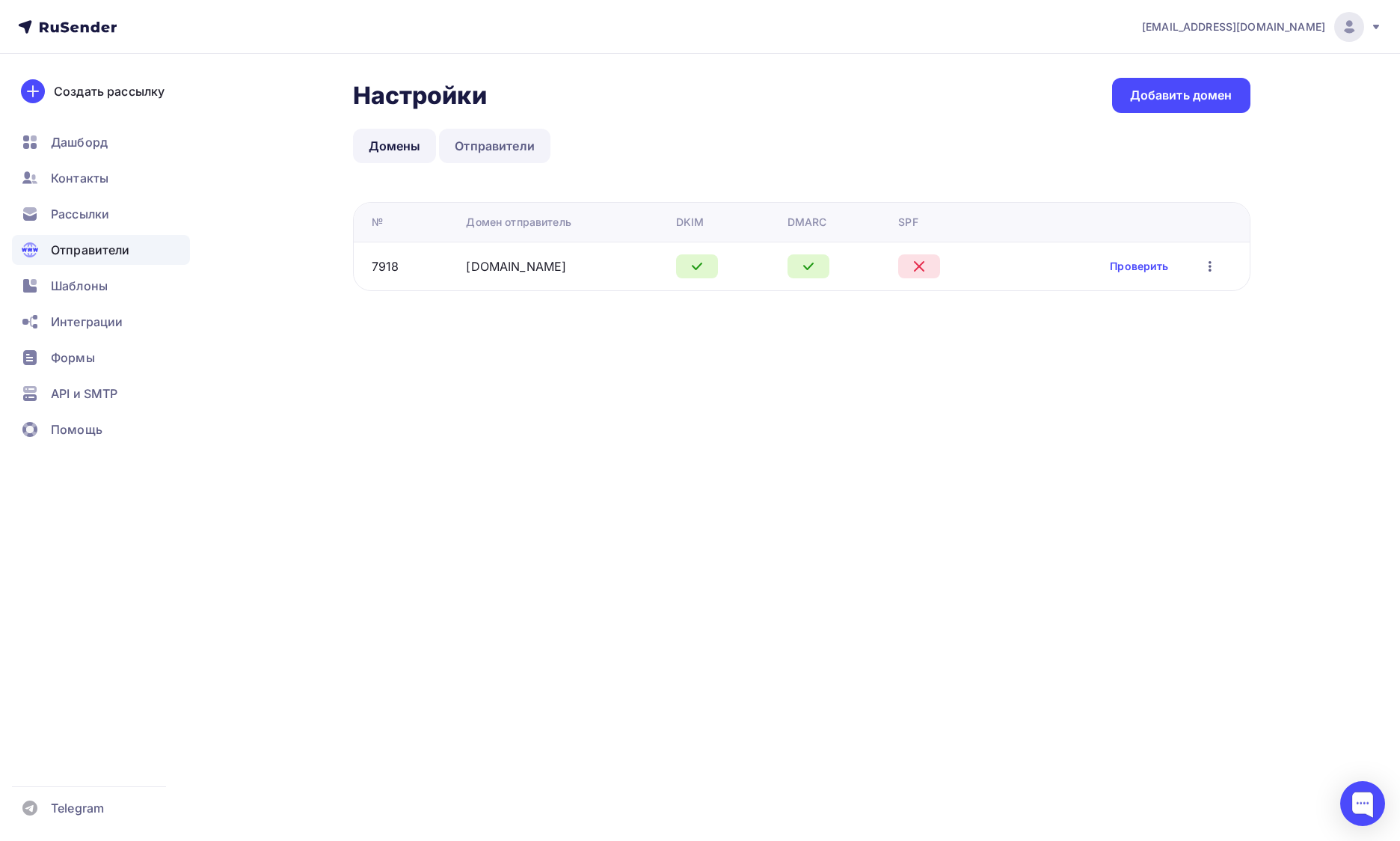
click at [485, 140] on link "Отправители" at bounding box center [495, 146] width 112 height 35
click at [485, 144] on link "Отправители" at bounding box center [495, 146] width 112 height 35
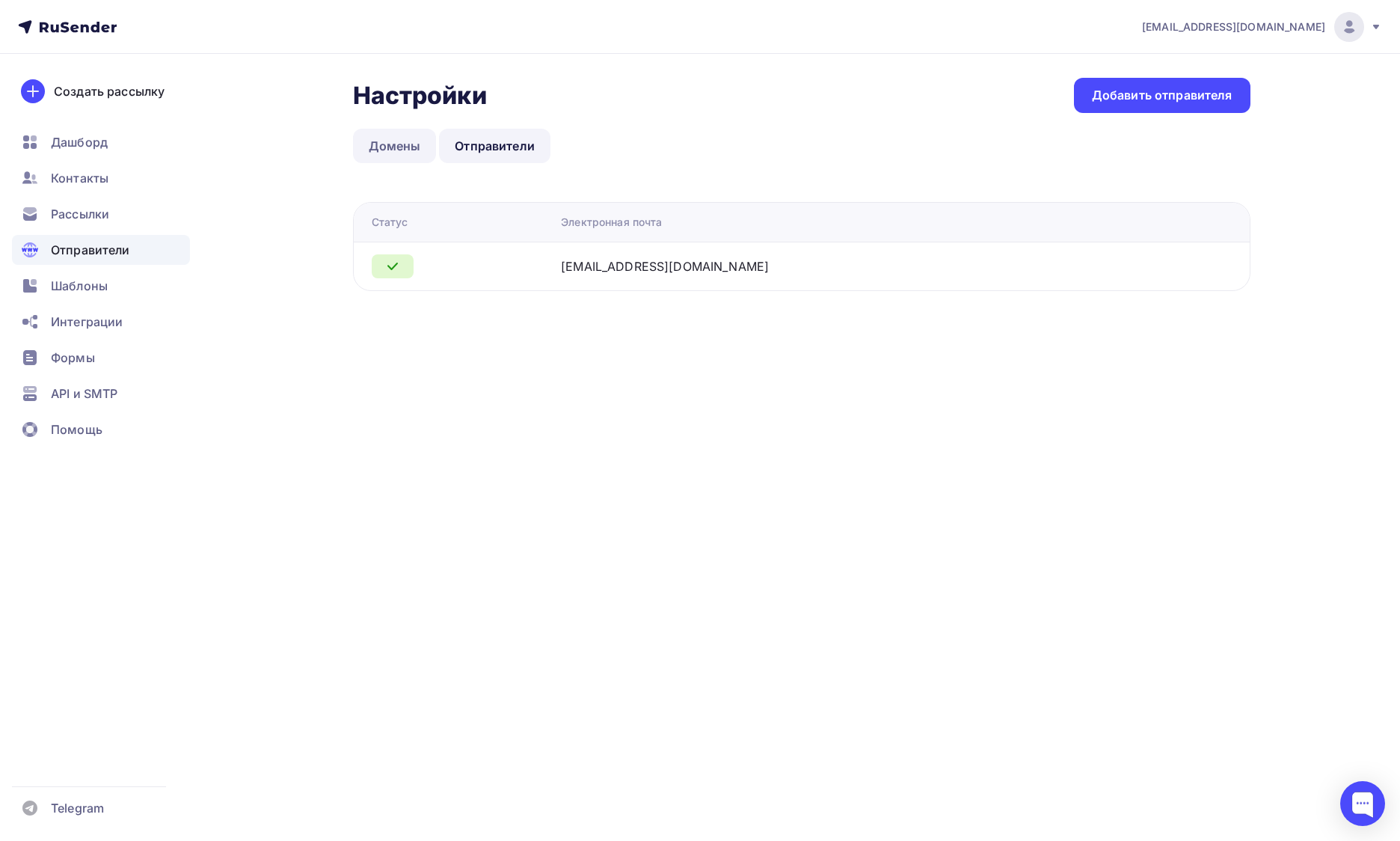
click at [396, 153] on link "Домены" at bounding box center [394, 146] width 84 height 35
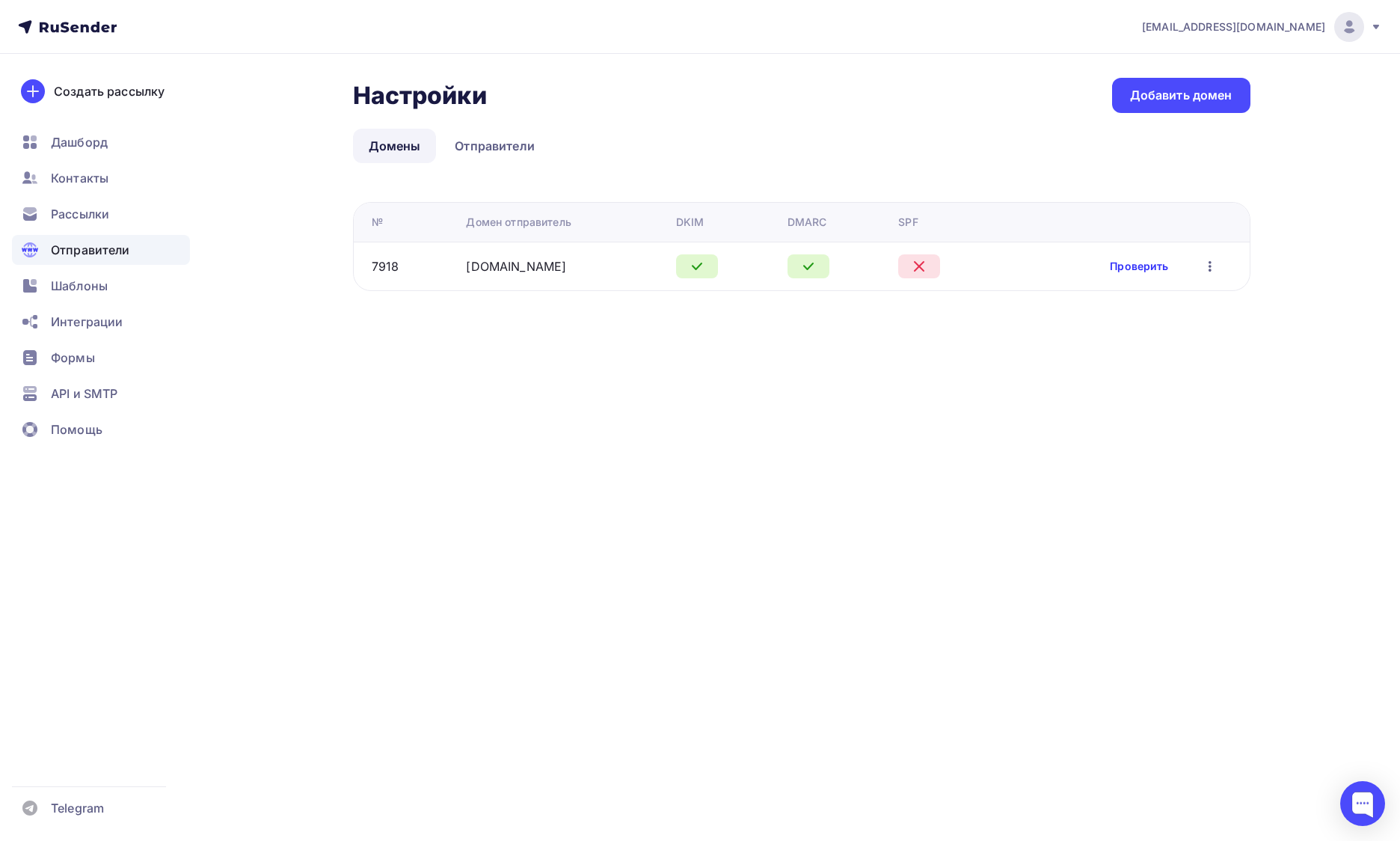
click at [1147, 267] on link "Проверить" at bounding box center [1139, 266] width 59 height 15
click at [1218, 271] on icon "button" at bounding box center [1210, 266] width 18 height 18
click at [1173, 300] on div "Редактировать" at bounding box center [1145, 304] width 143 height 18
click at [485, 257] on div "[DOMAIN_NAME]" at bounding box center [516, 266] width 100 height 18
click at [484, 266] on link "aibd.ru" at bounding box center [516, 266] width 100 height 15
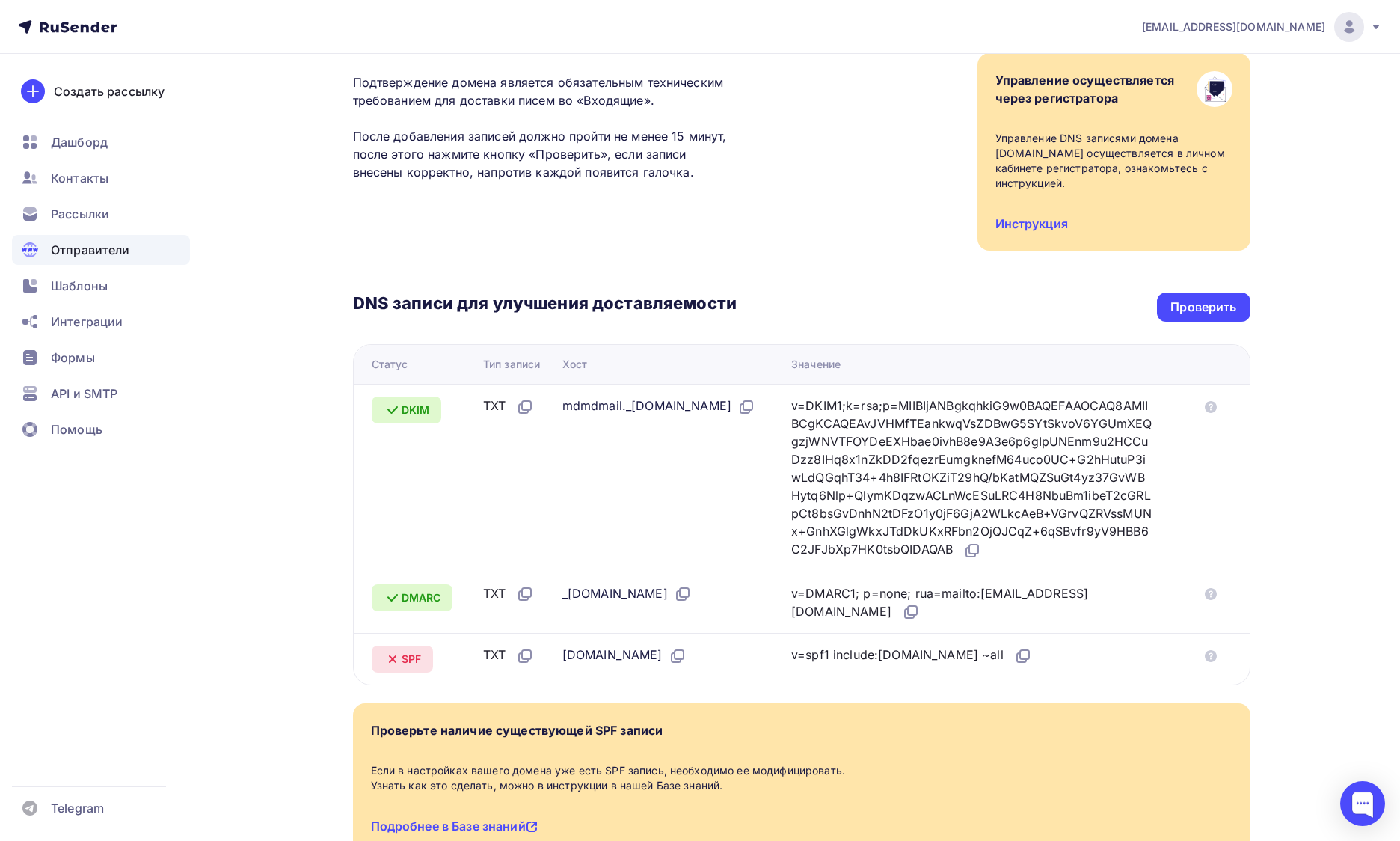
scroll to position [143, 0]
click at [1204, 297] on div "Проверить" at bounding box center [1203, 305] width 65 height 17
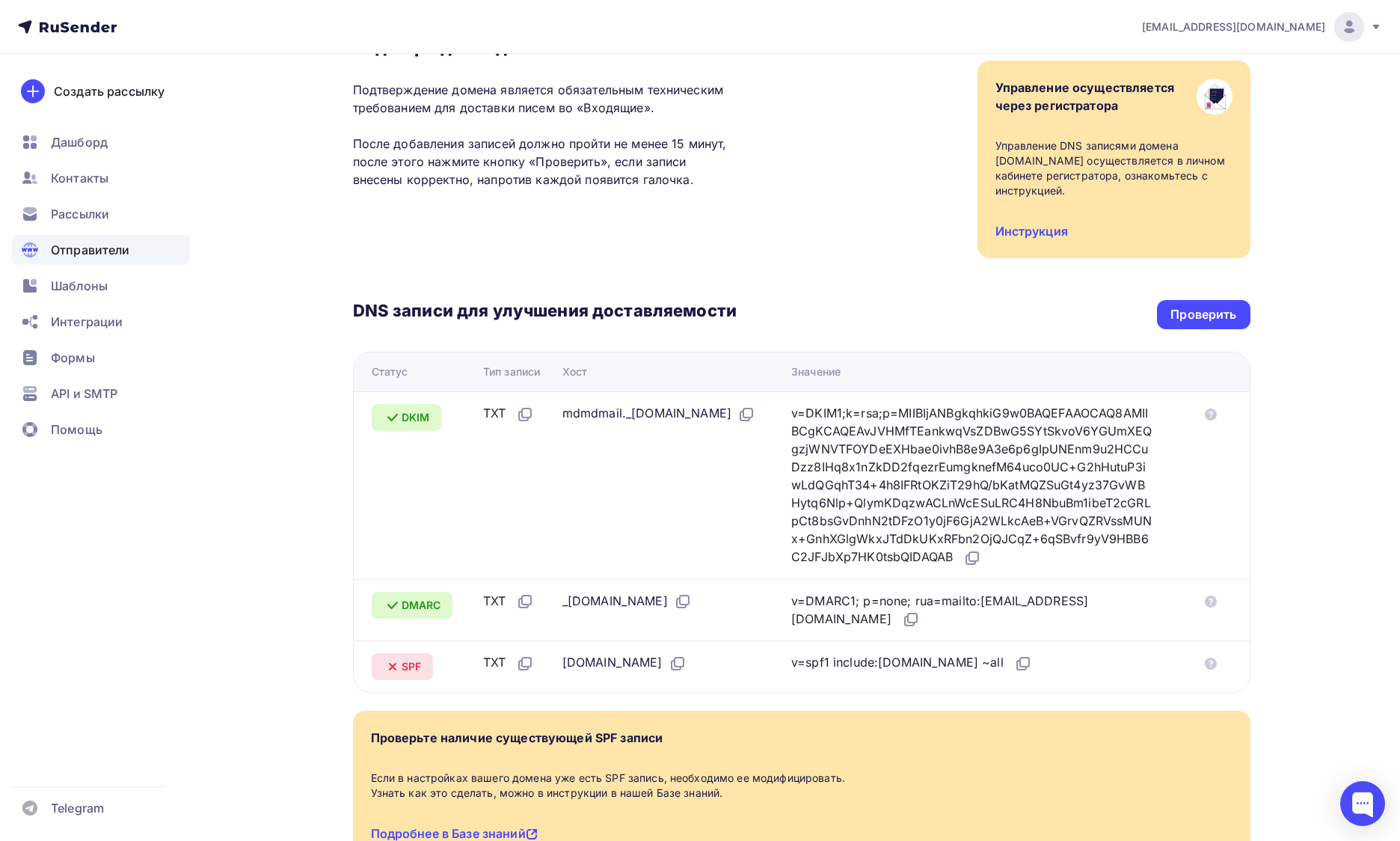
scroll to position [136, 0]
click at [1014, 653] on icon at bounding box center [1022, 661] width 18 height 18
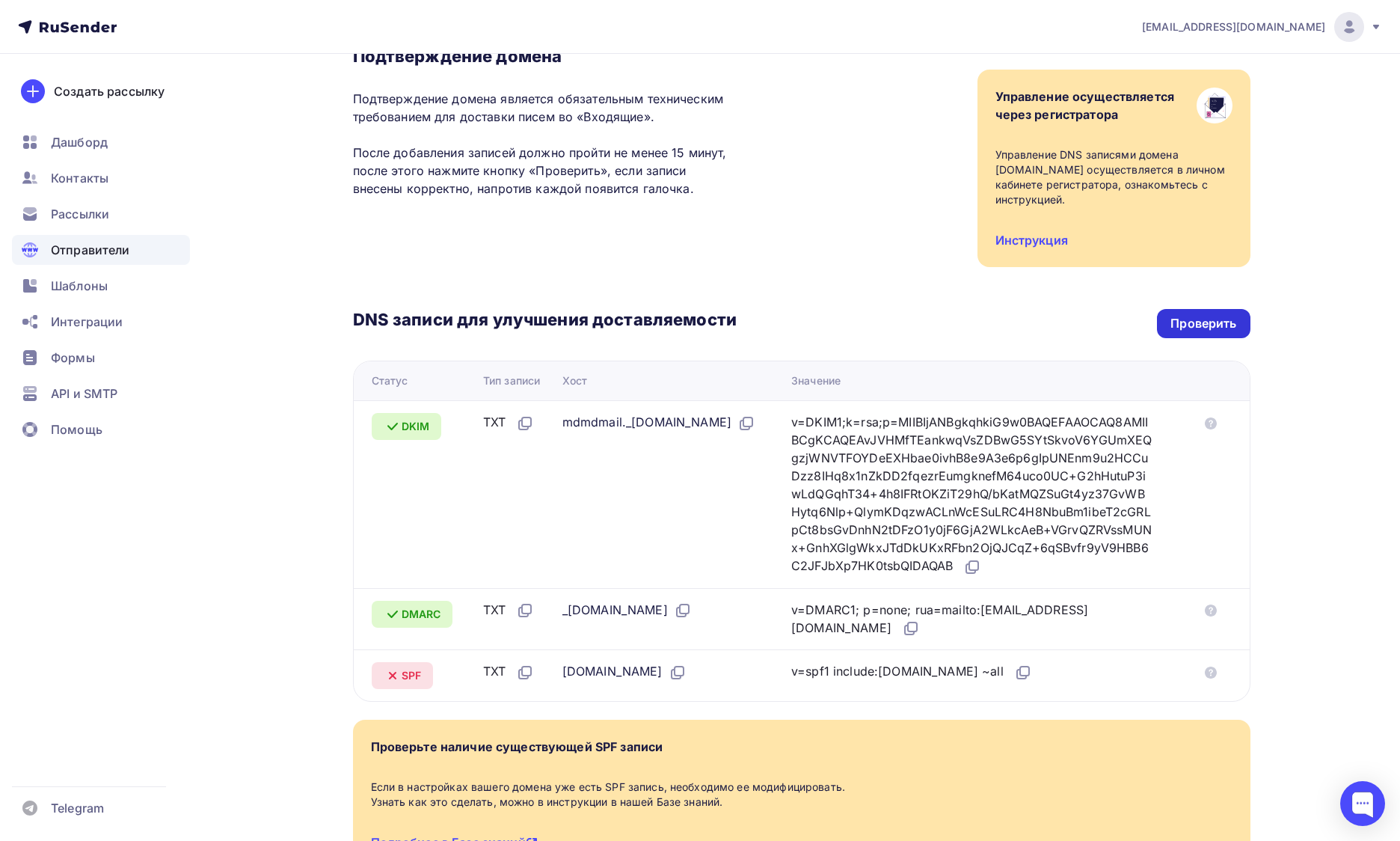
click at [1222, 315] on div "Проверить" at bounding box center [1203, 324] width 65 height 17
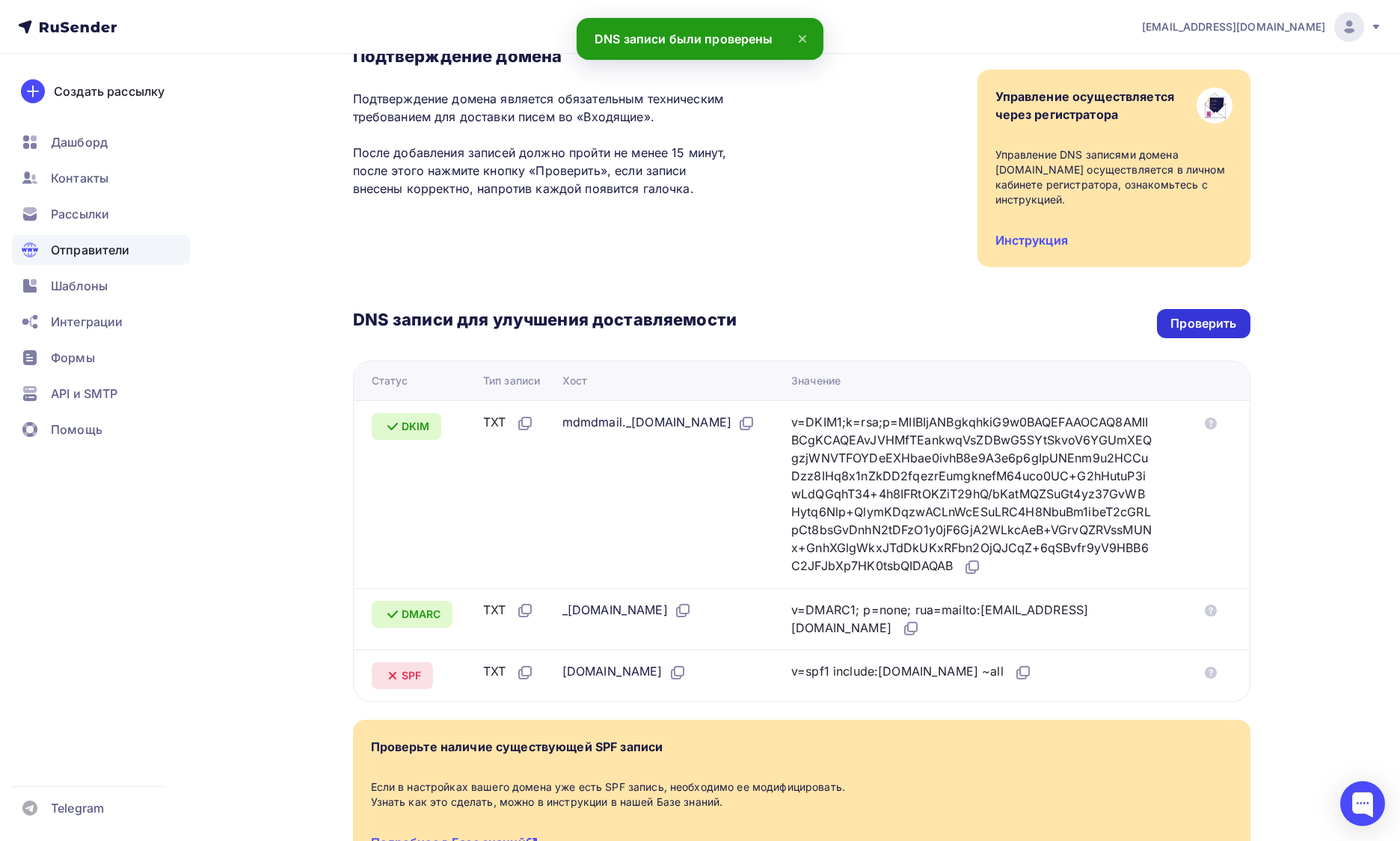
click at [1170, 309] on div "Проверить" at bounding box center [1203, 324] width 92 height 29
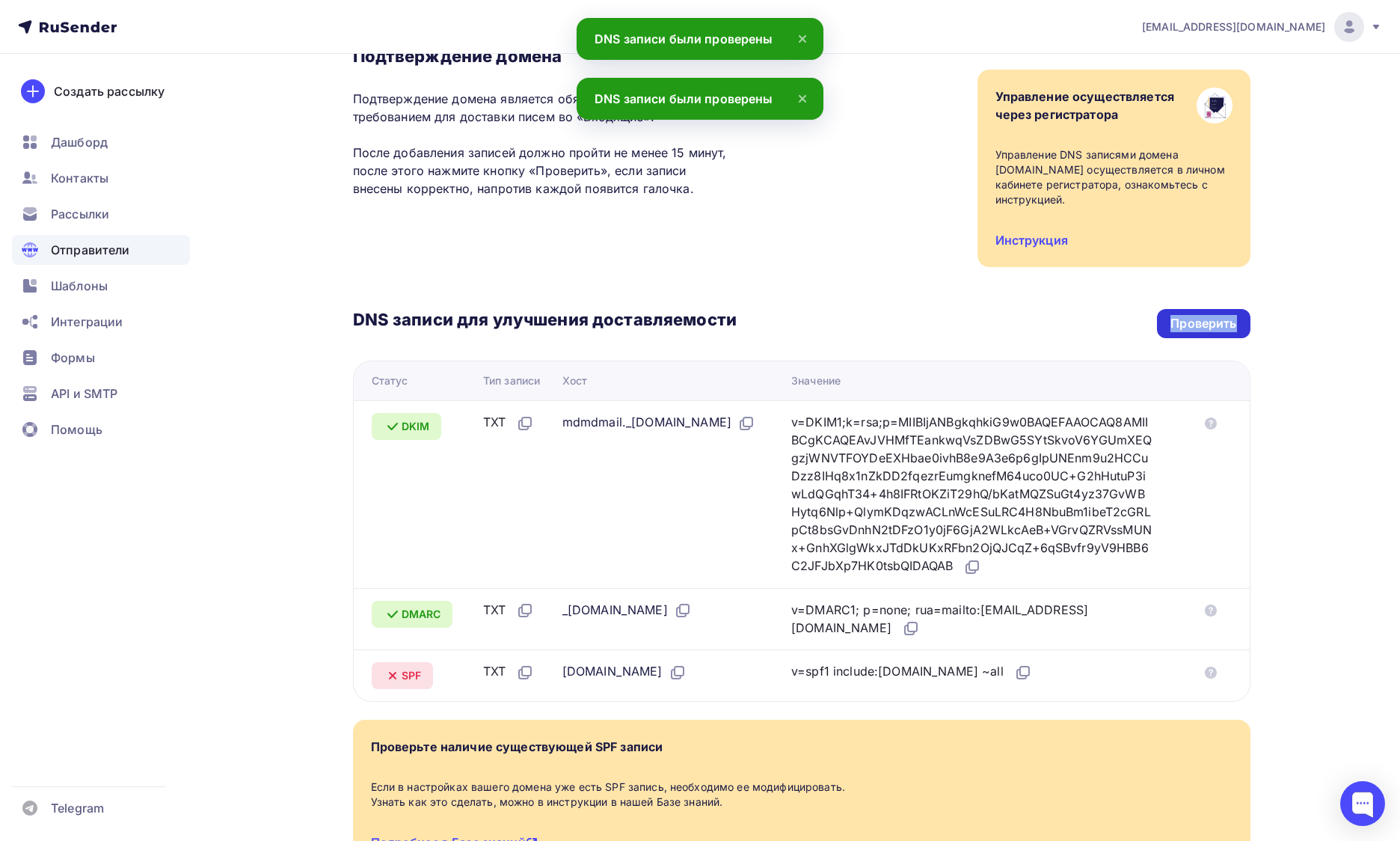
click at [1170, 309] on div "Проверить" at bounding box center [1203, 324] width 92 height 29
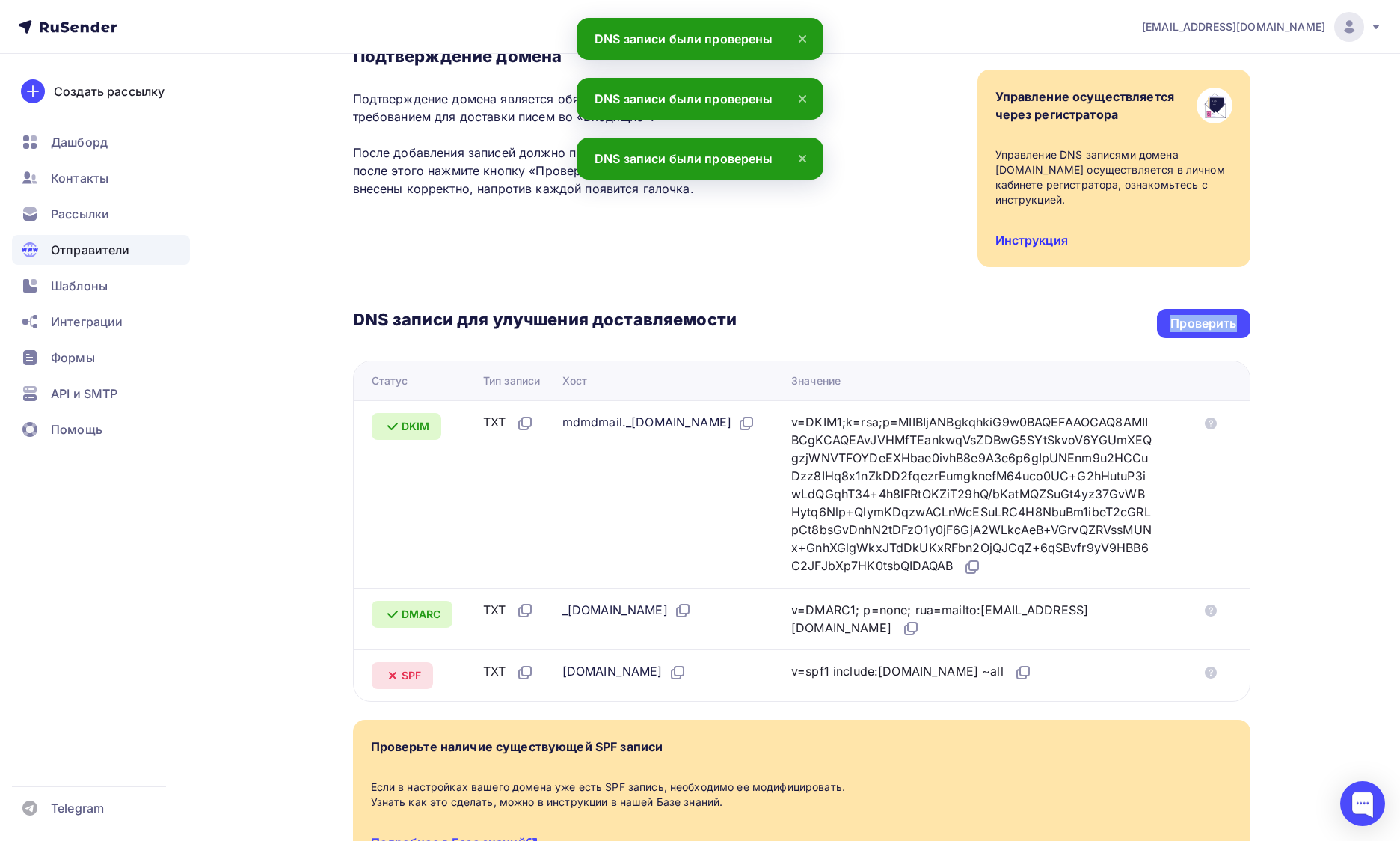
click at [1036, 233] on link "Инструкция" at bounding box center [1032, 240] width 72 height 15
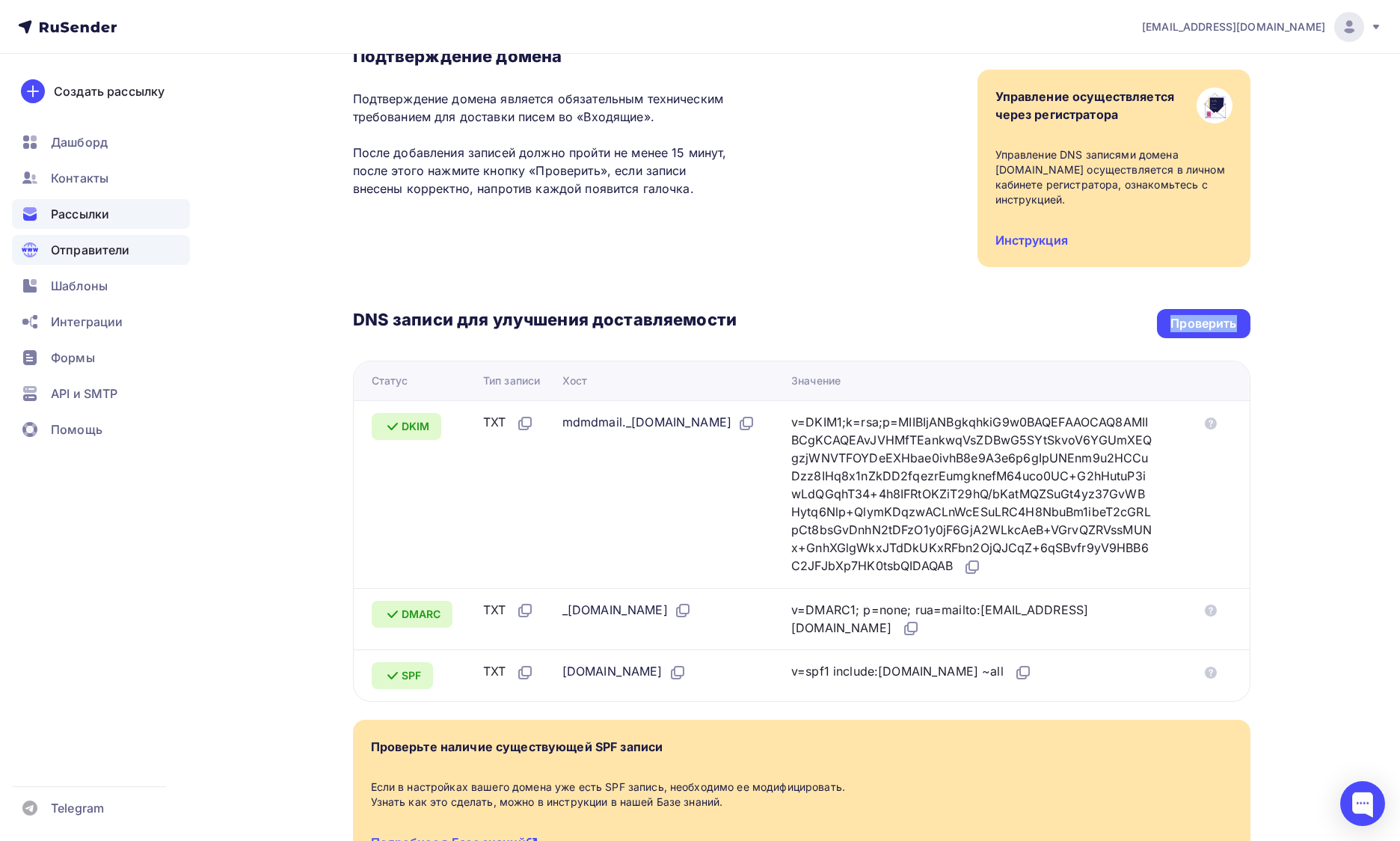
click at [86, 213] on span "Рассылки" at bounding box center [80, 214] width 59 height 18
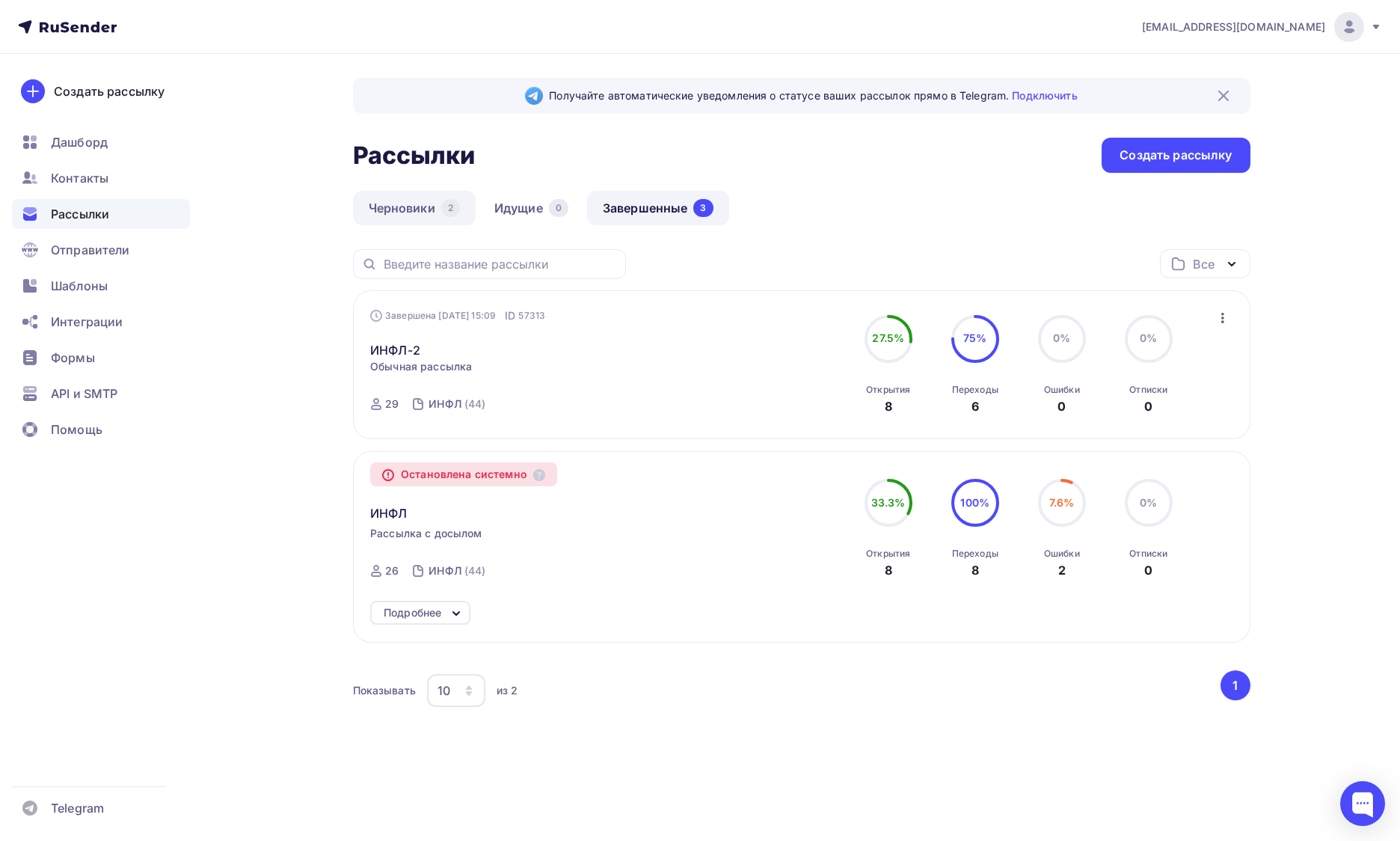
click at [430, 210] on link "Черновики 2" at bounding box center [414, 207] width 123 height 35
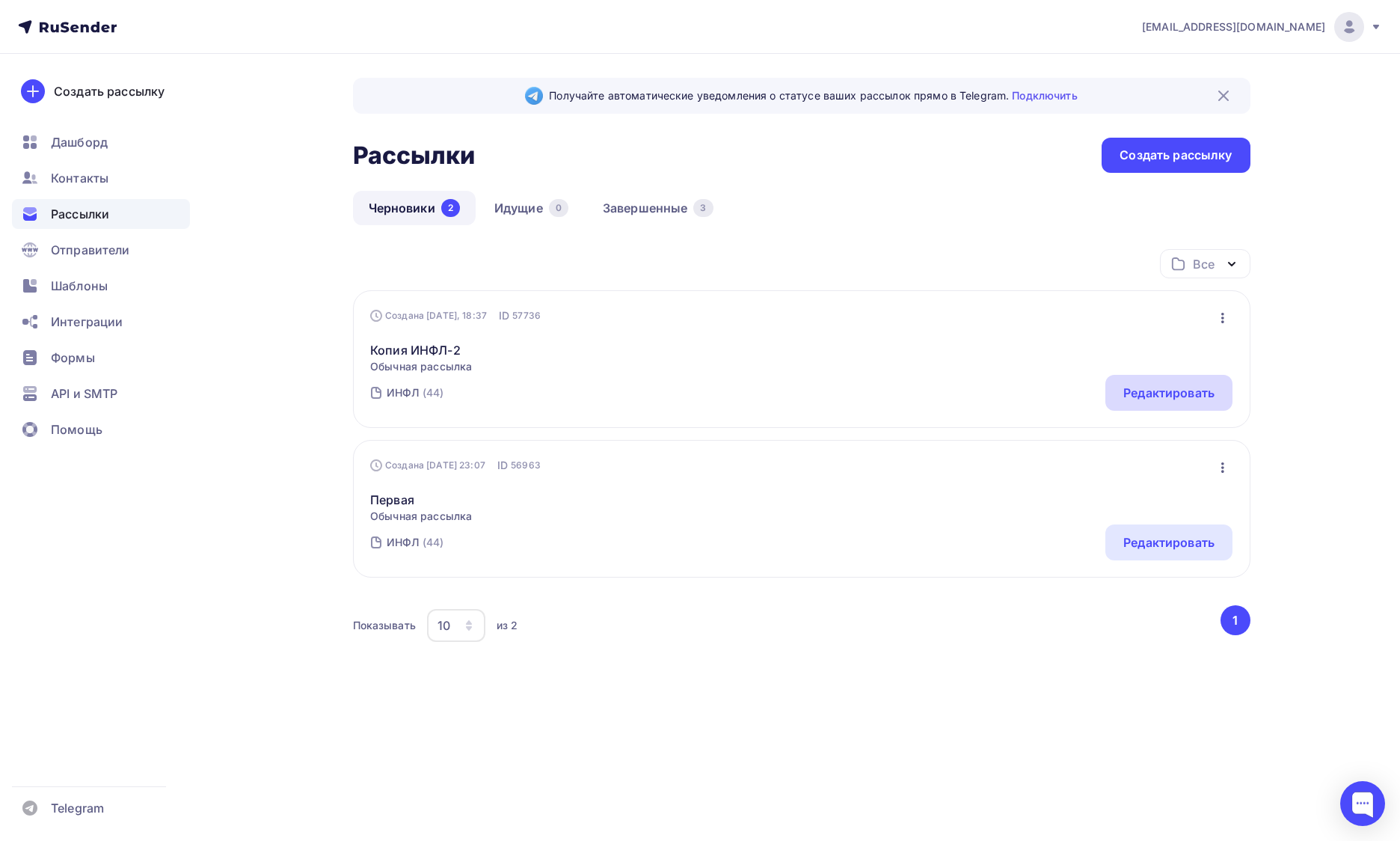
click at [1149, 392] on div "Редактировать" at bounding box center [1169, 392] width 91 height 18
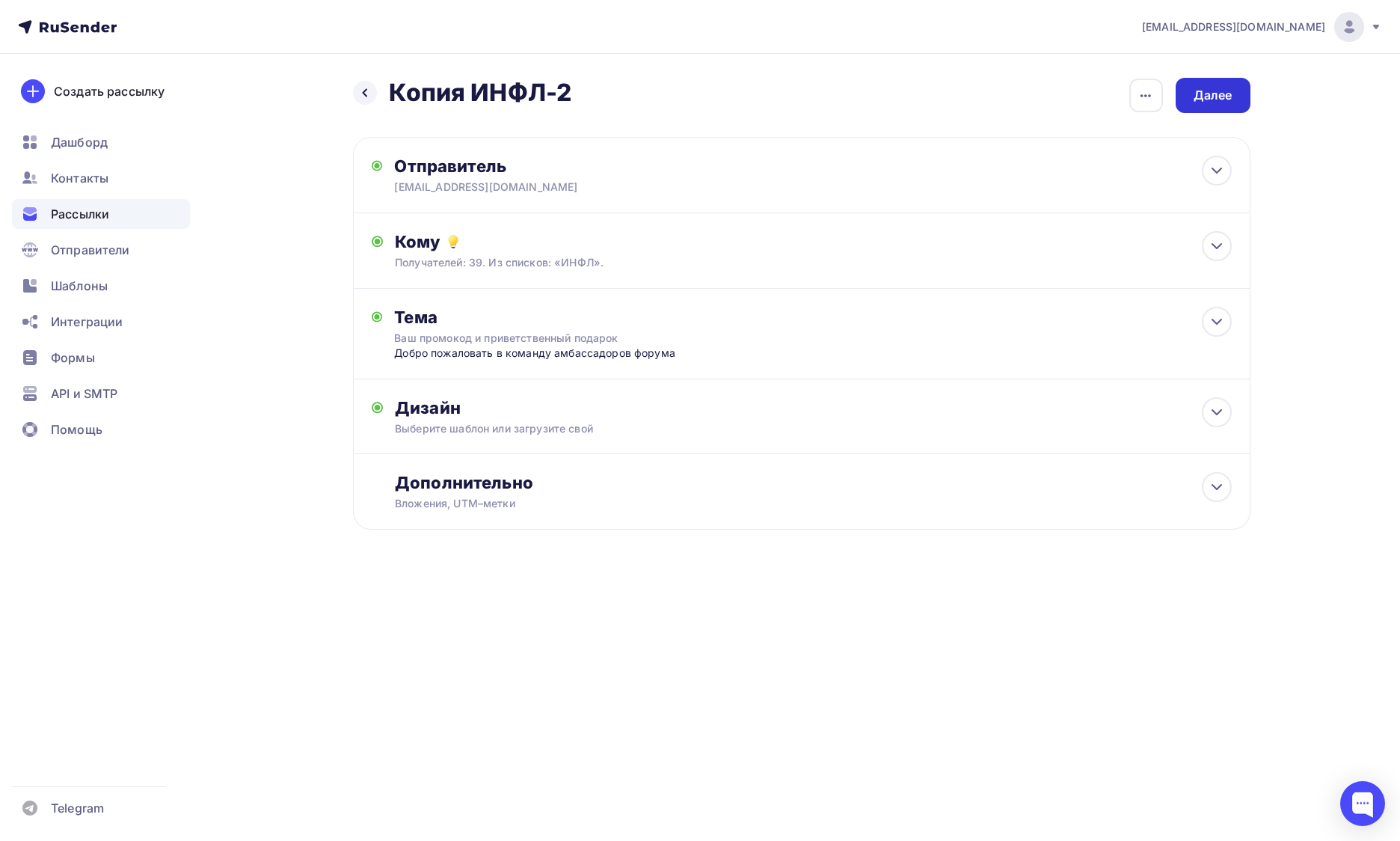
click at [1234, 95] on div "Далее" at bounding box center [1213, 96] width 75 height 35
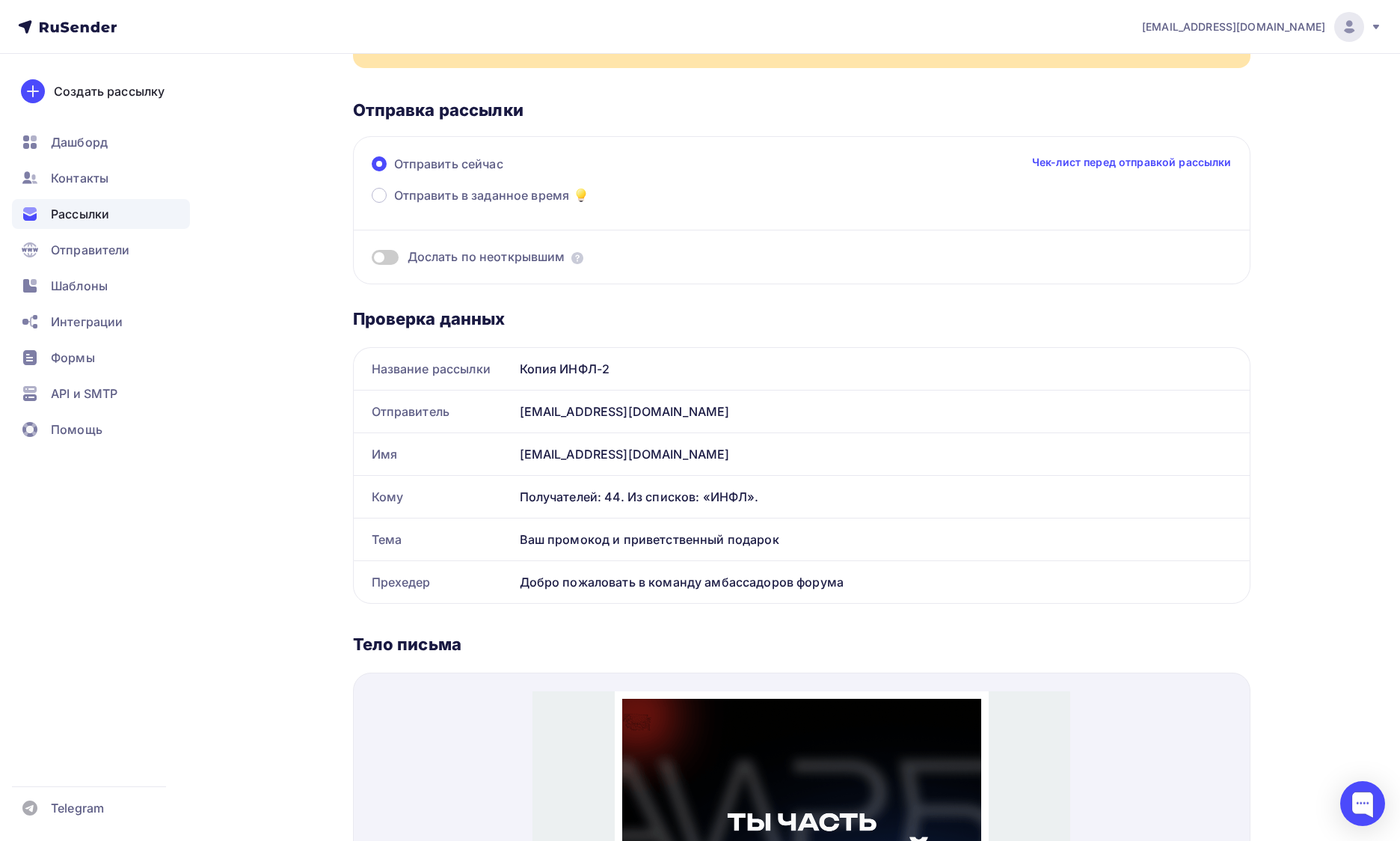
scroll to position [148, 0]
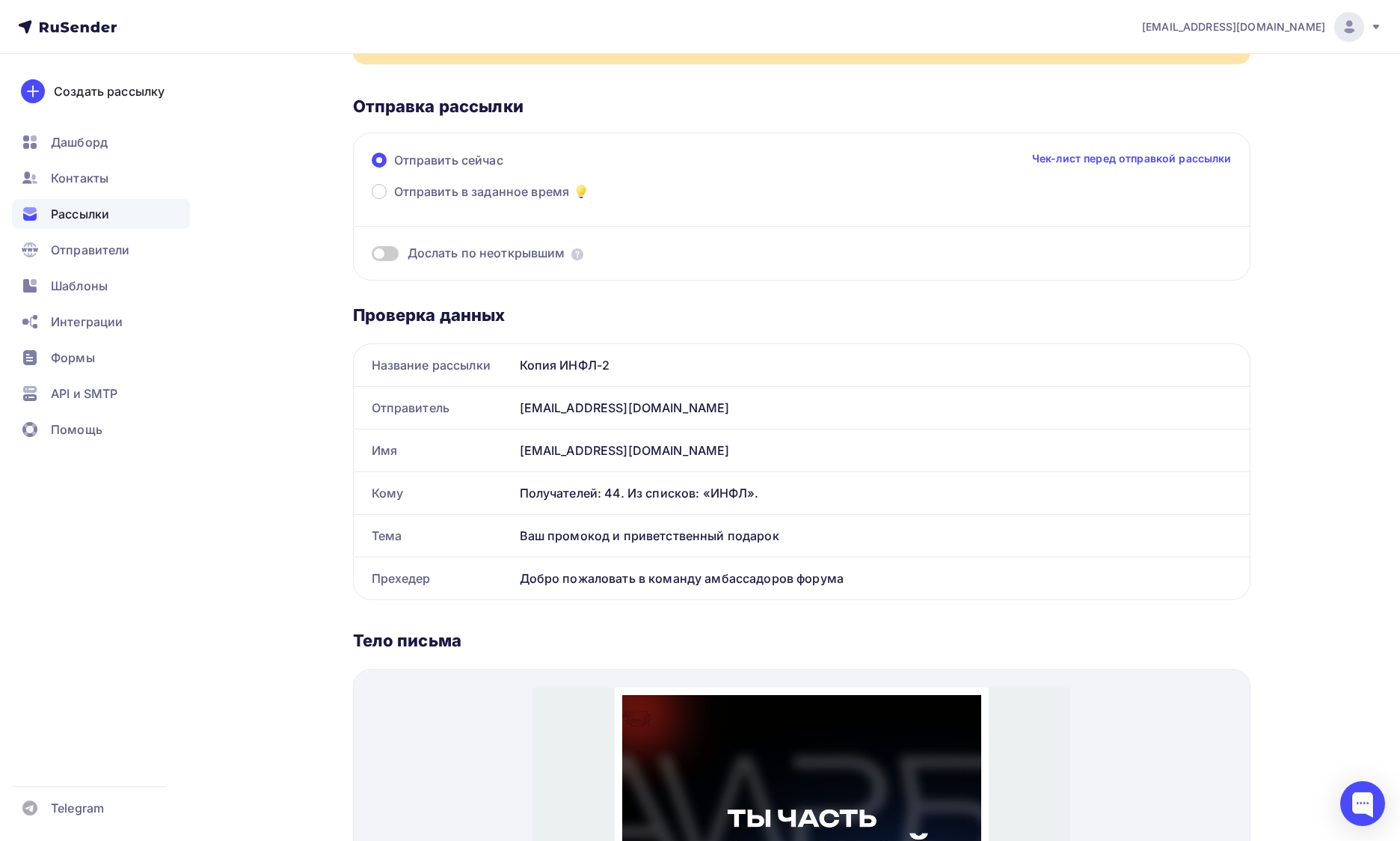
click at [376, 253] on span at bounding box center [384, 253] width 27 height 15
click at [371, 256] on input "checkbox" at bounding box center [371, 256] width 0 height 0
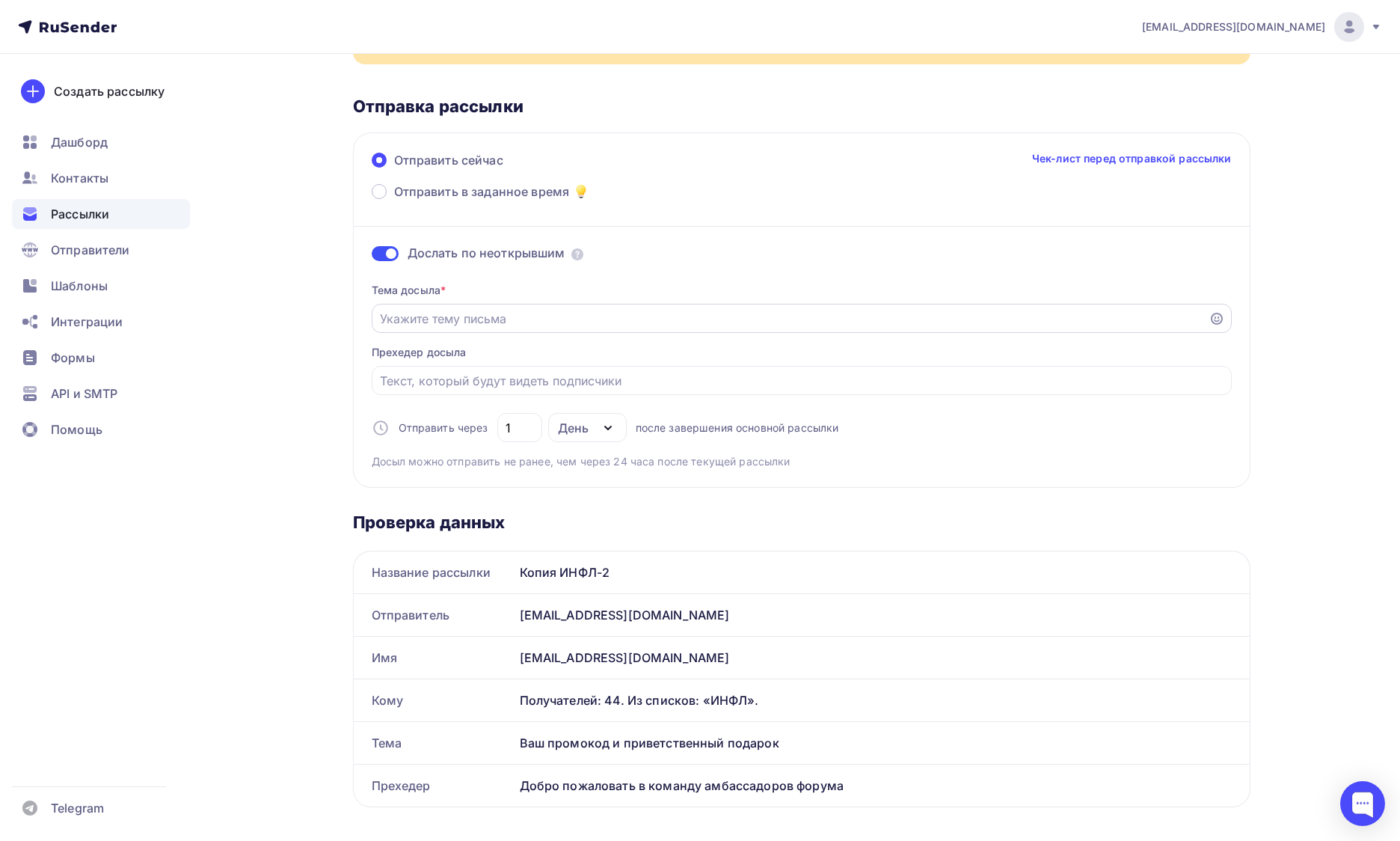
click at [436, 325] on input "Отправить в заданное время" at bounding box center [790, 318] width 821 height 18
paste input "Добро пожаловать в команду амбассадоров форума"
click at [609, 389] on input "Отправить в заданное время" at bounding box center [801, 380] width 843 height 18
click at [475, 325] on input "Добро пожаловать в команду амбассадоров форума" at bounding box center [790, 318] width 821 height 18
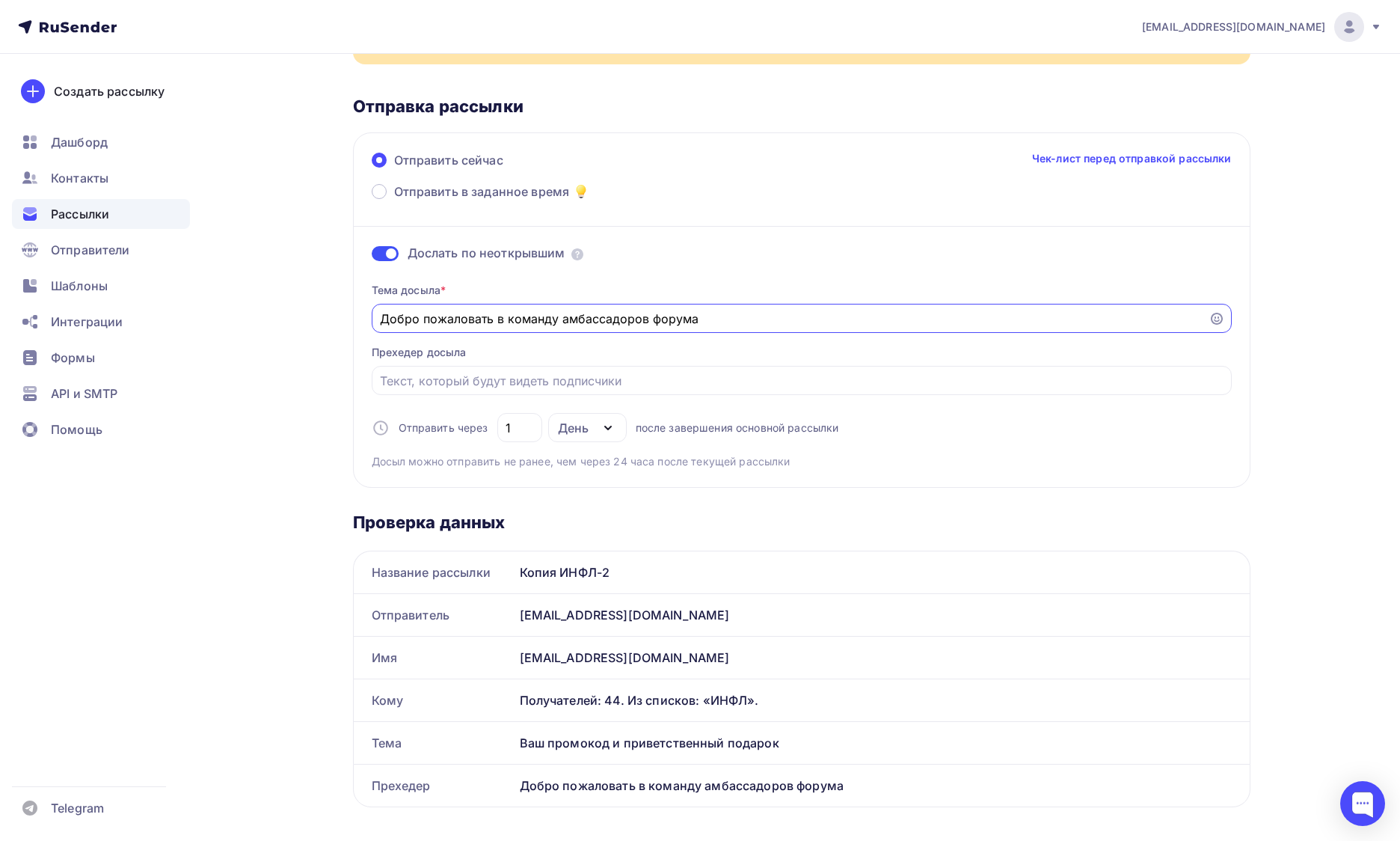
click at [475, 325] on input "Добро пожаловать в команду амбассадоров форума" at bounding box center [790, 318] width 821 height 18
paste input "пасибо, что стали амбассадором форума АИРБ!"
type input "Спасибо, что стали амбассадором форума АИРБ!"
click at [479, 392] on div at bounding box center [801, 381] width 860 height 29
click at [588, 385] on input "Отправить в заданное время" at bounding box center [801, 380] width 843 height 18
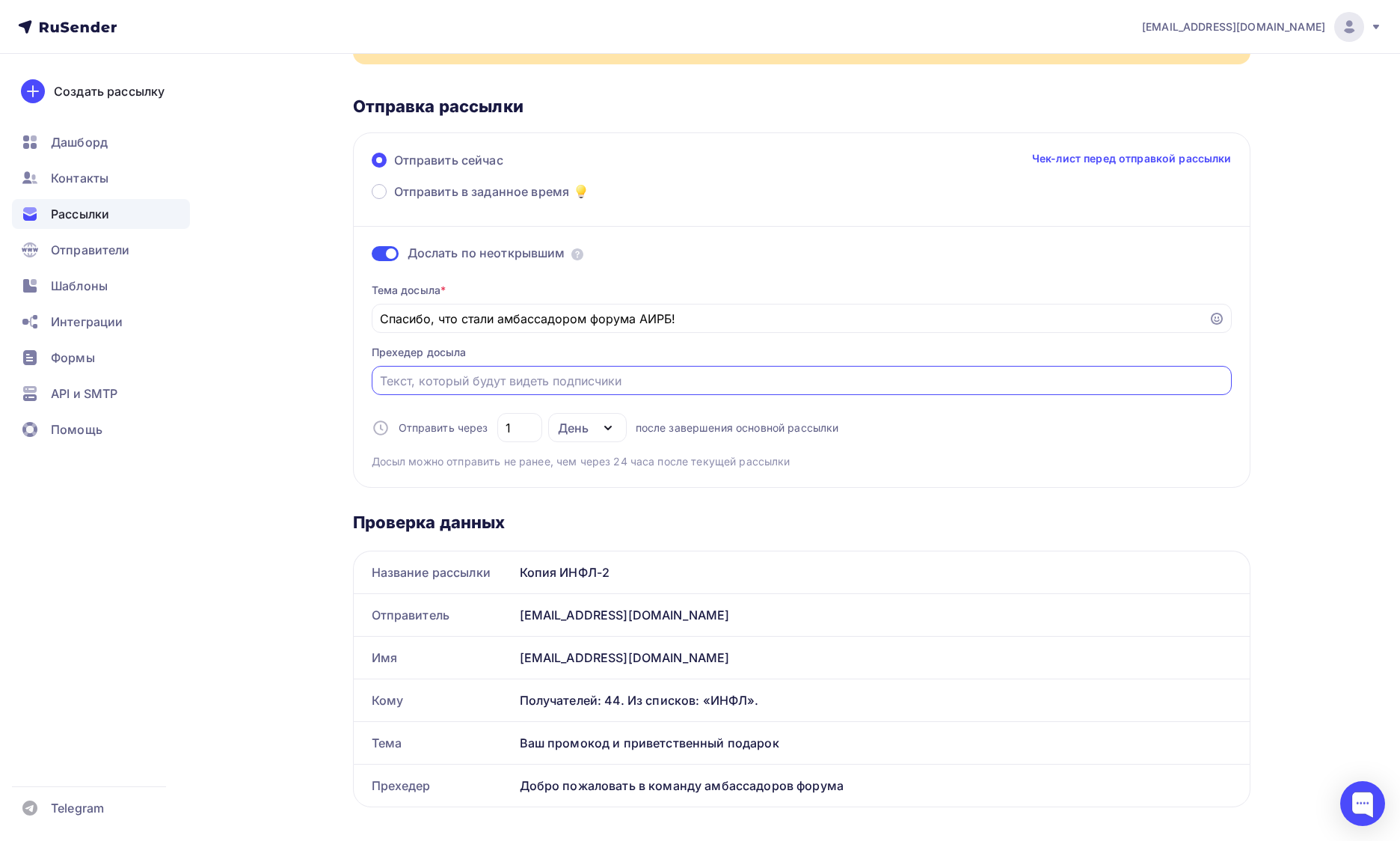
paste input "Ваш промокод и приветственный подарок 🎟"
type input "Ваш промокод и приветственный подарок 🎟"
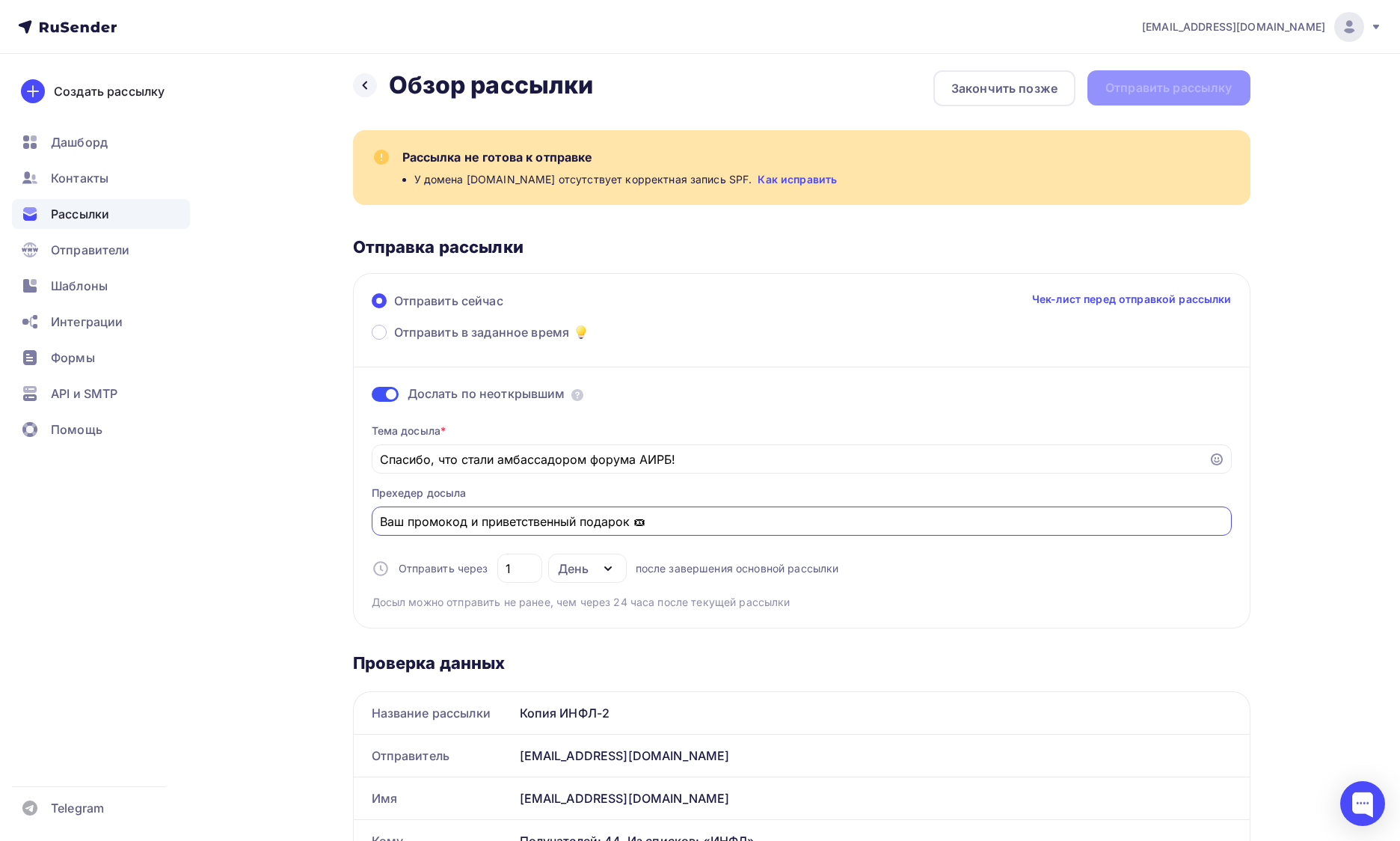
scroll to position [0, 0]
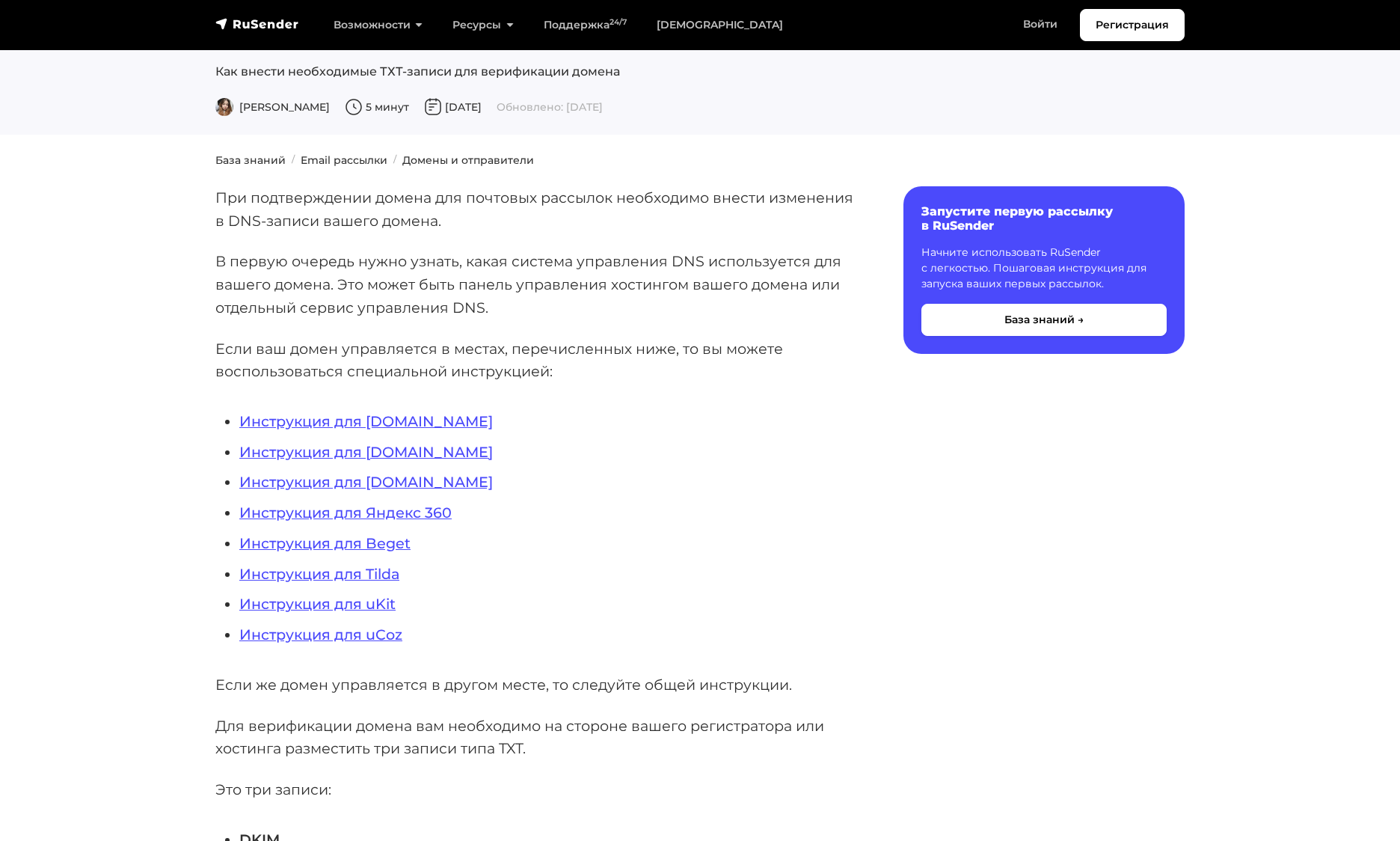
scroll to position [143, 0]
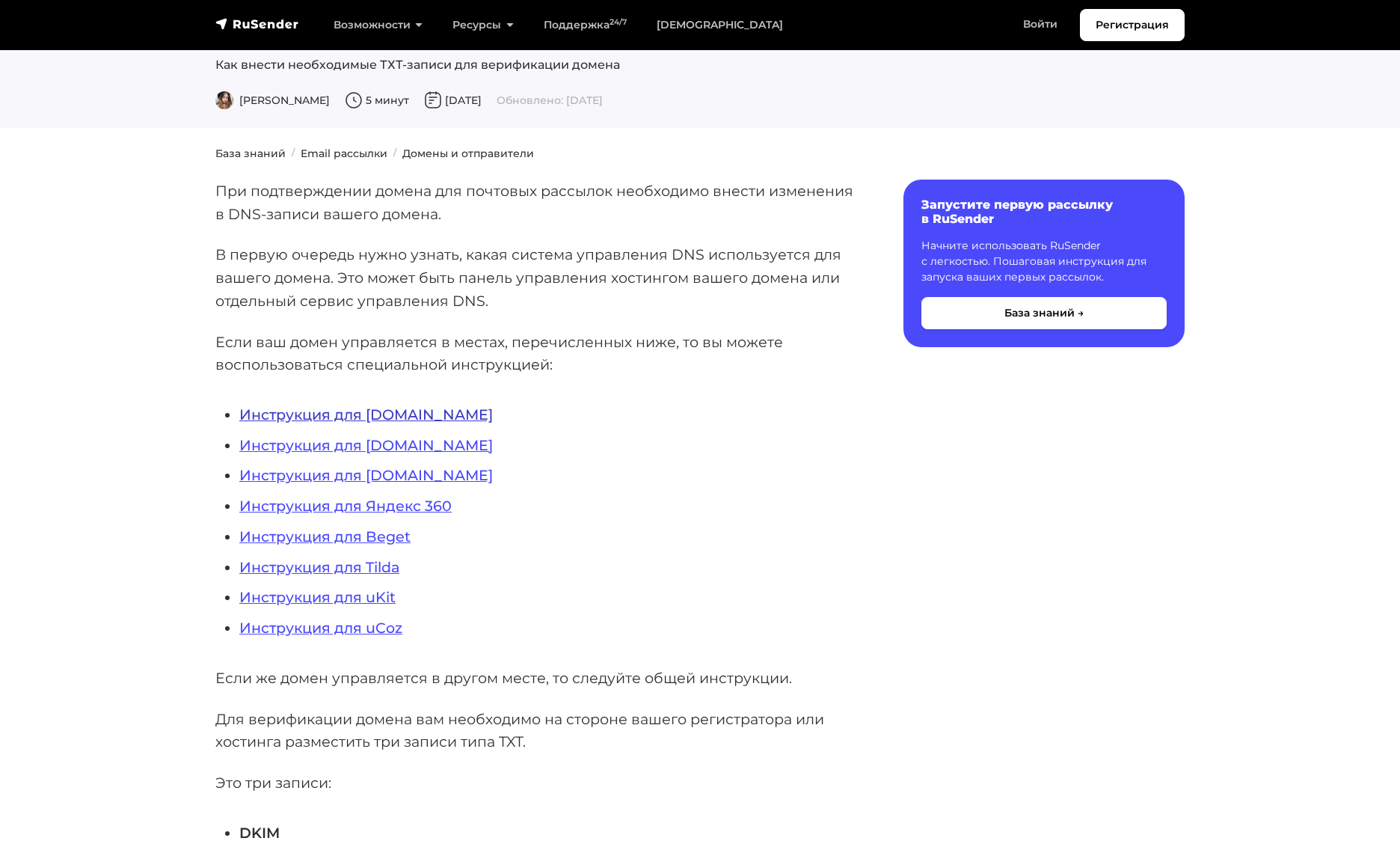
click at [390, 423] on link "Инструкция для REG.RU" at bounding box center [366, 414] width 253 height 18
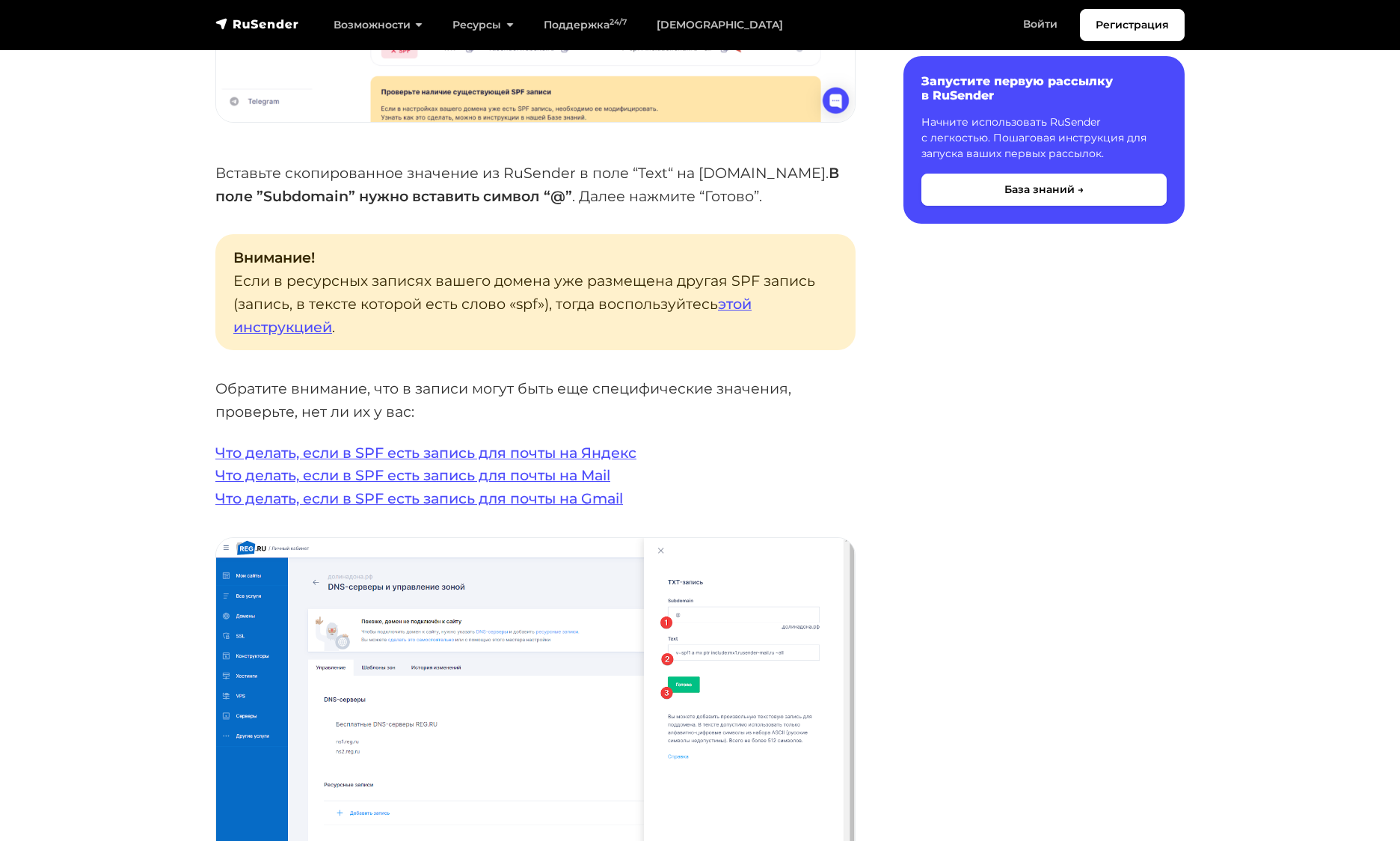
scroll to position [2816, 0]
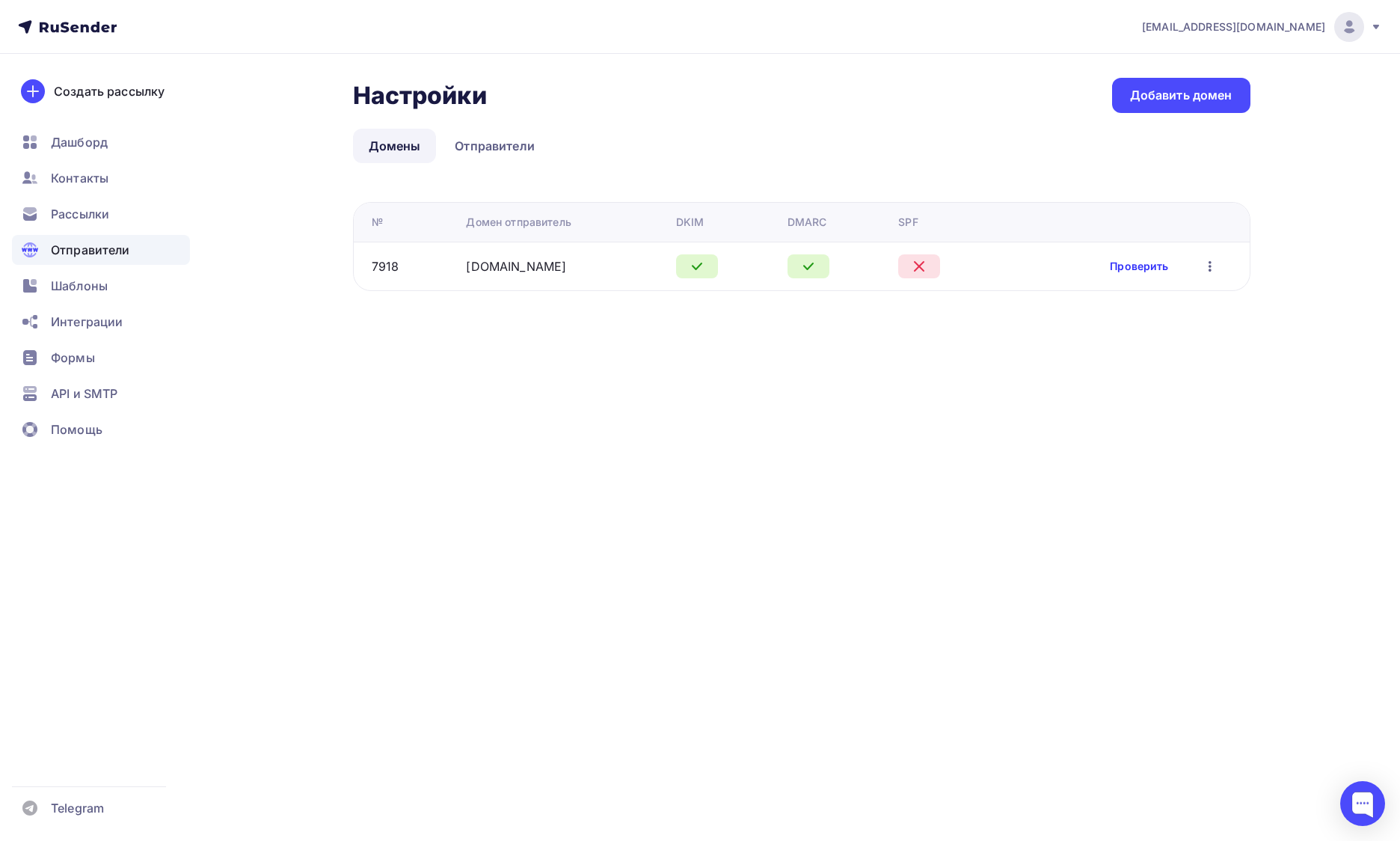
click at [1125, 264] on link "Проверить" at bounding box center [1139, 266] width 59 height 15
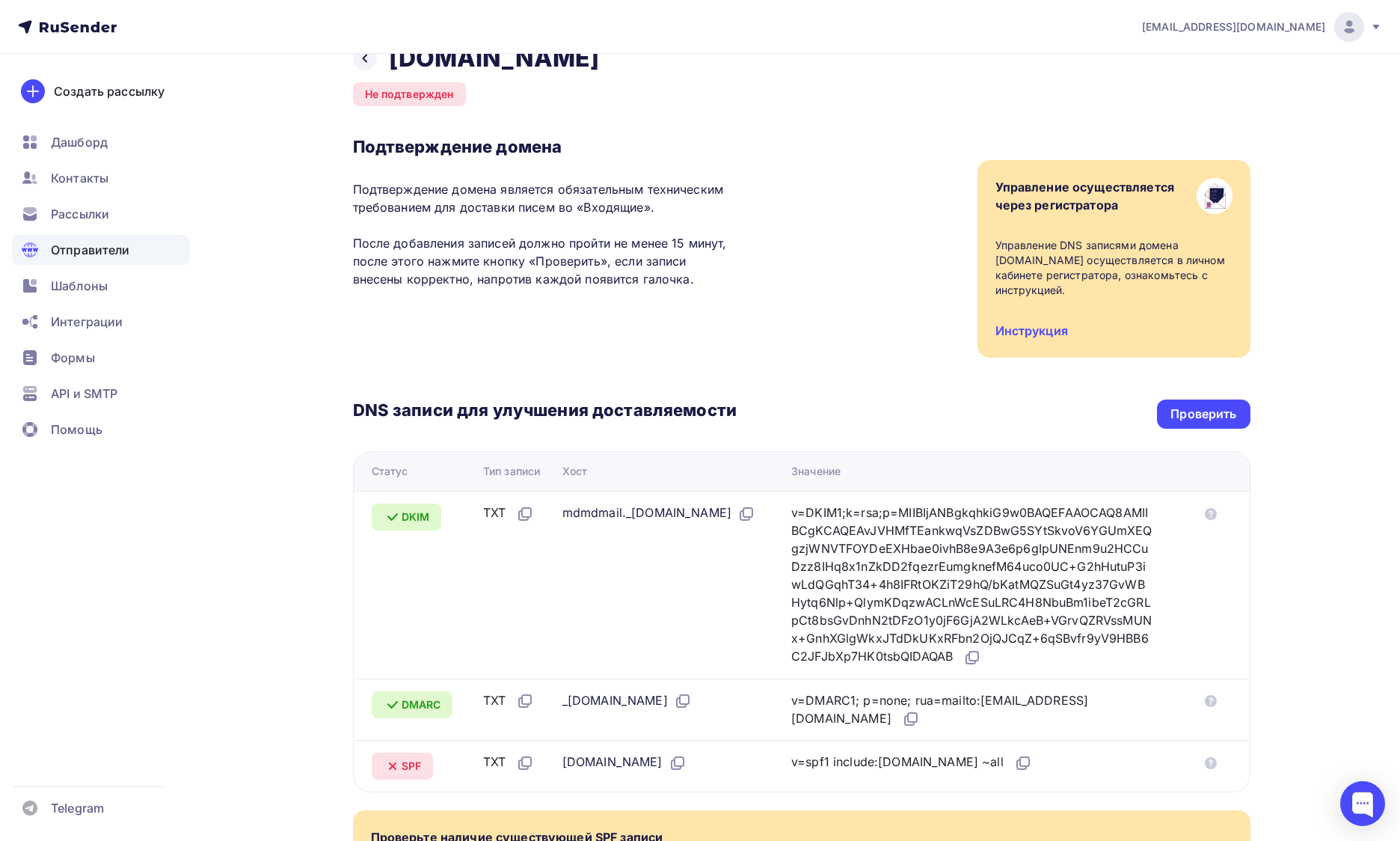
scroll to position [42, 0]
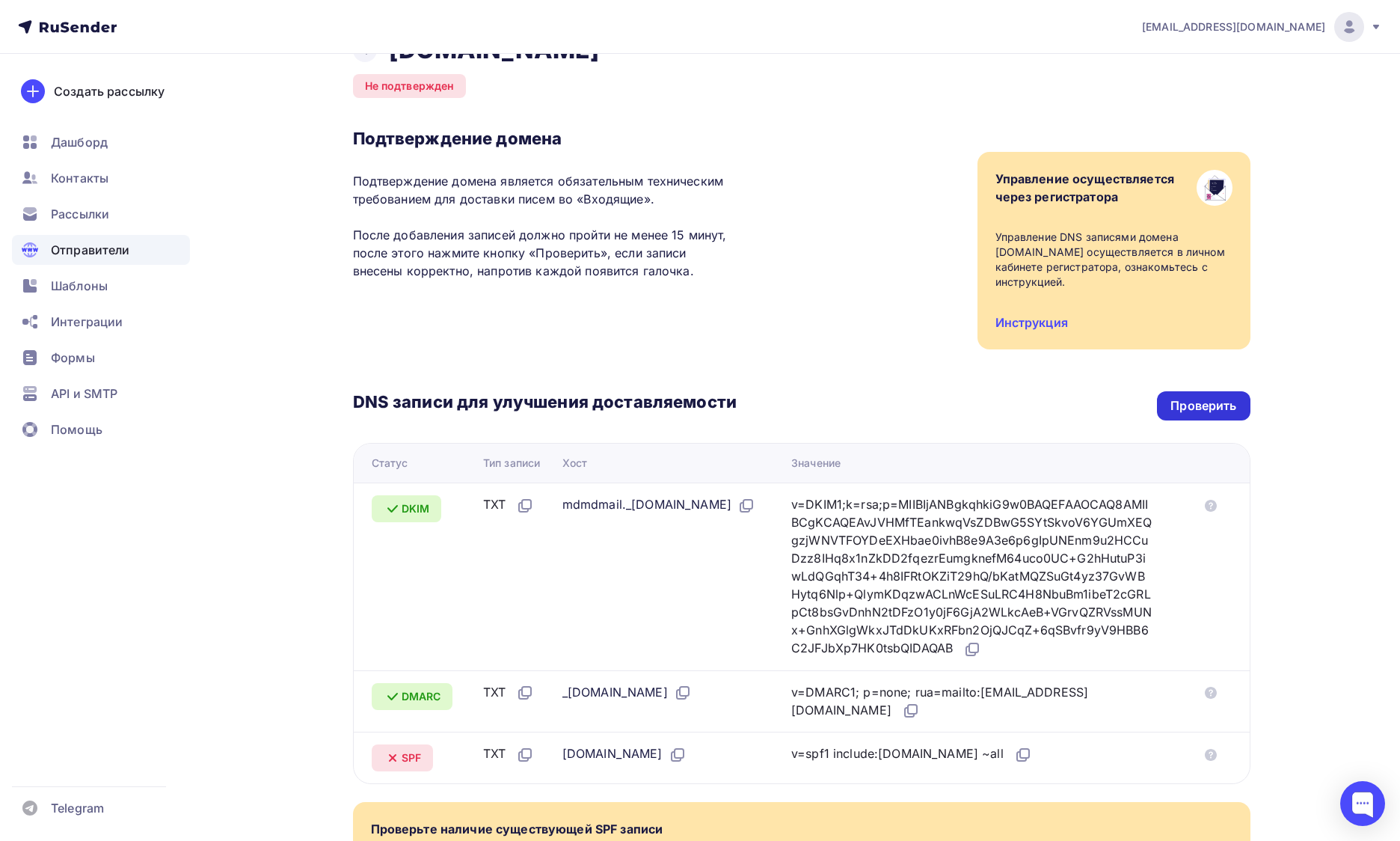
click at [1206, 399] on div "Проверить" at bounding box center [1203, 405] width 65 height 17
click at [1187, 397] on div "Проверить" at bounding box center [1203, 405] width 65 height 17
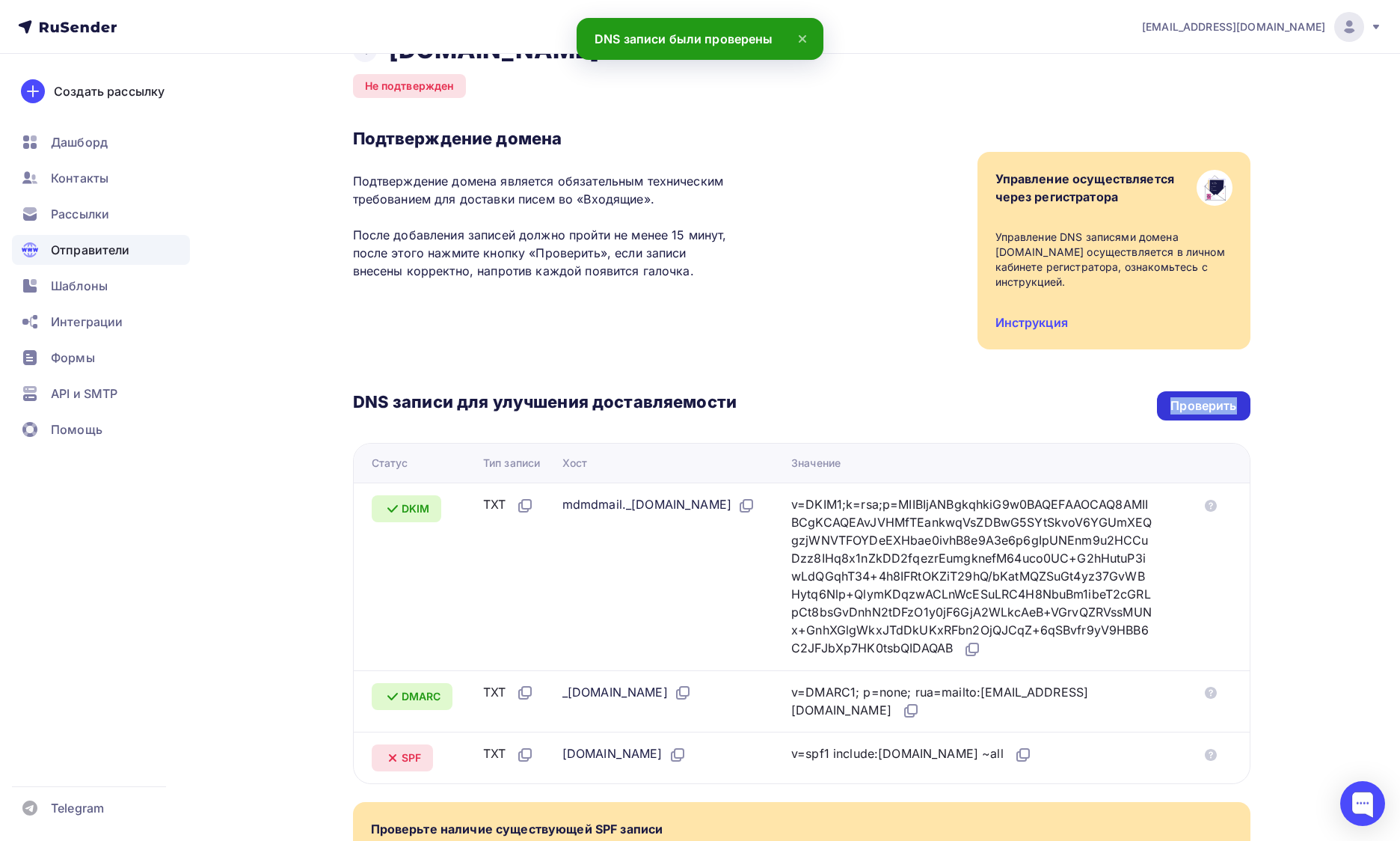
click at [1187, 397] on div "Проверить" at bounding box center [1203, 405] width 65 height 17
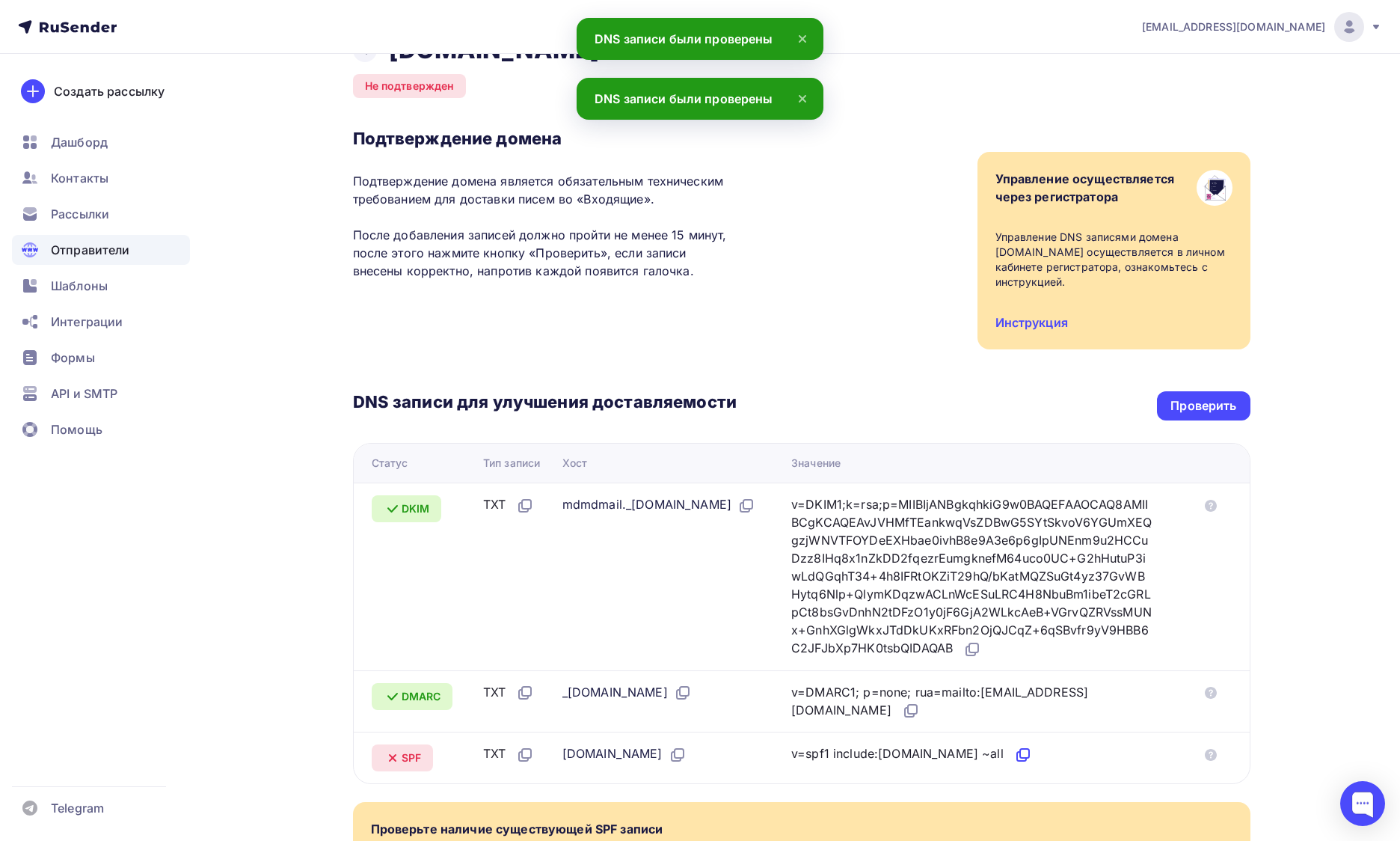
click at [1014, 746] on icon at bounding box center [1022, 755] width 18 height 18
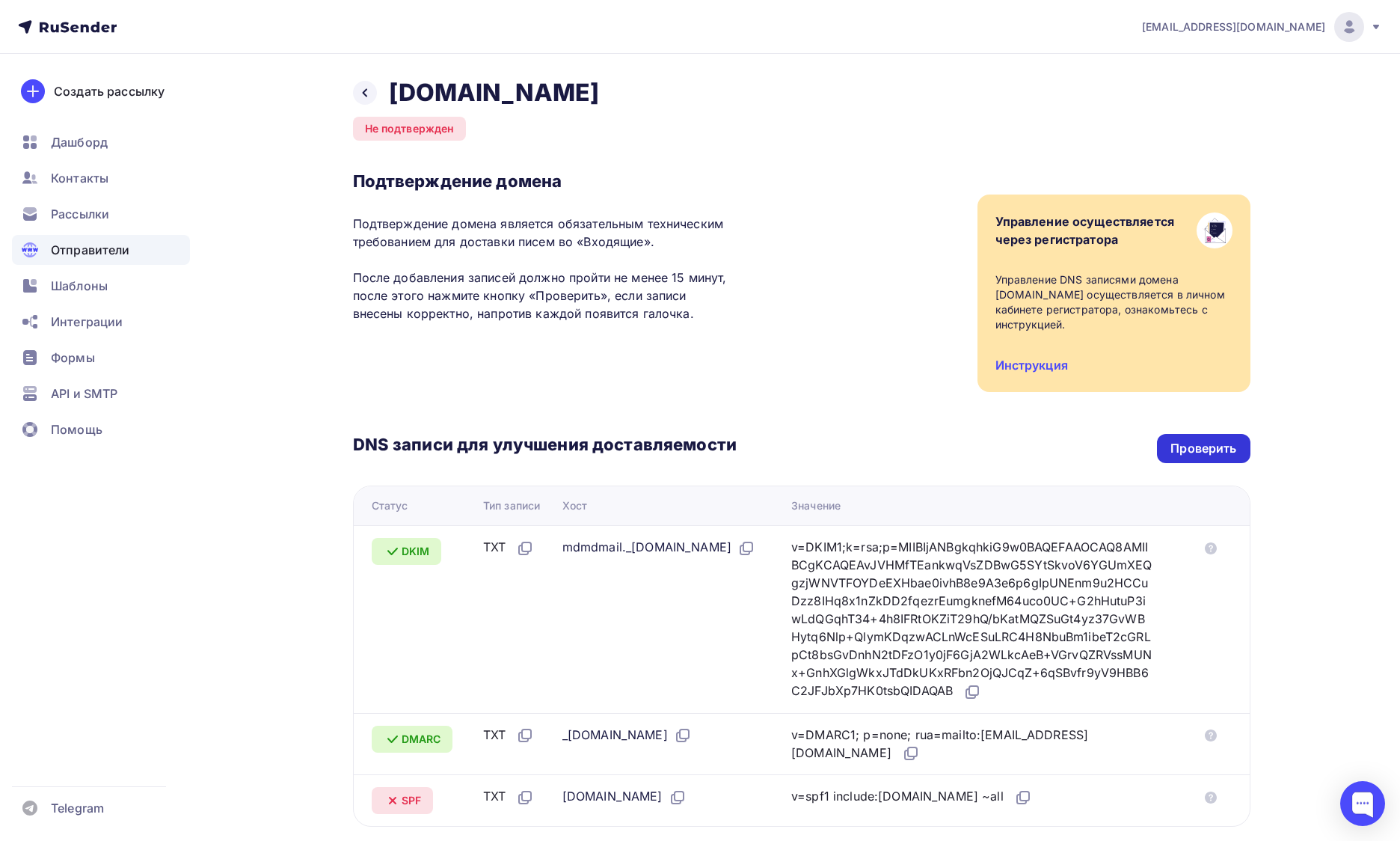
click at [1185, 440] on div "Проверить" at bounding box center [1203, 449] width 65 height 17
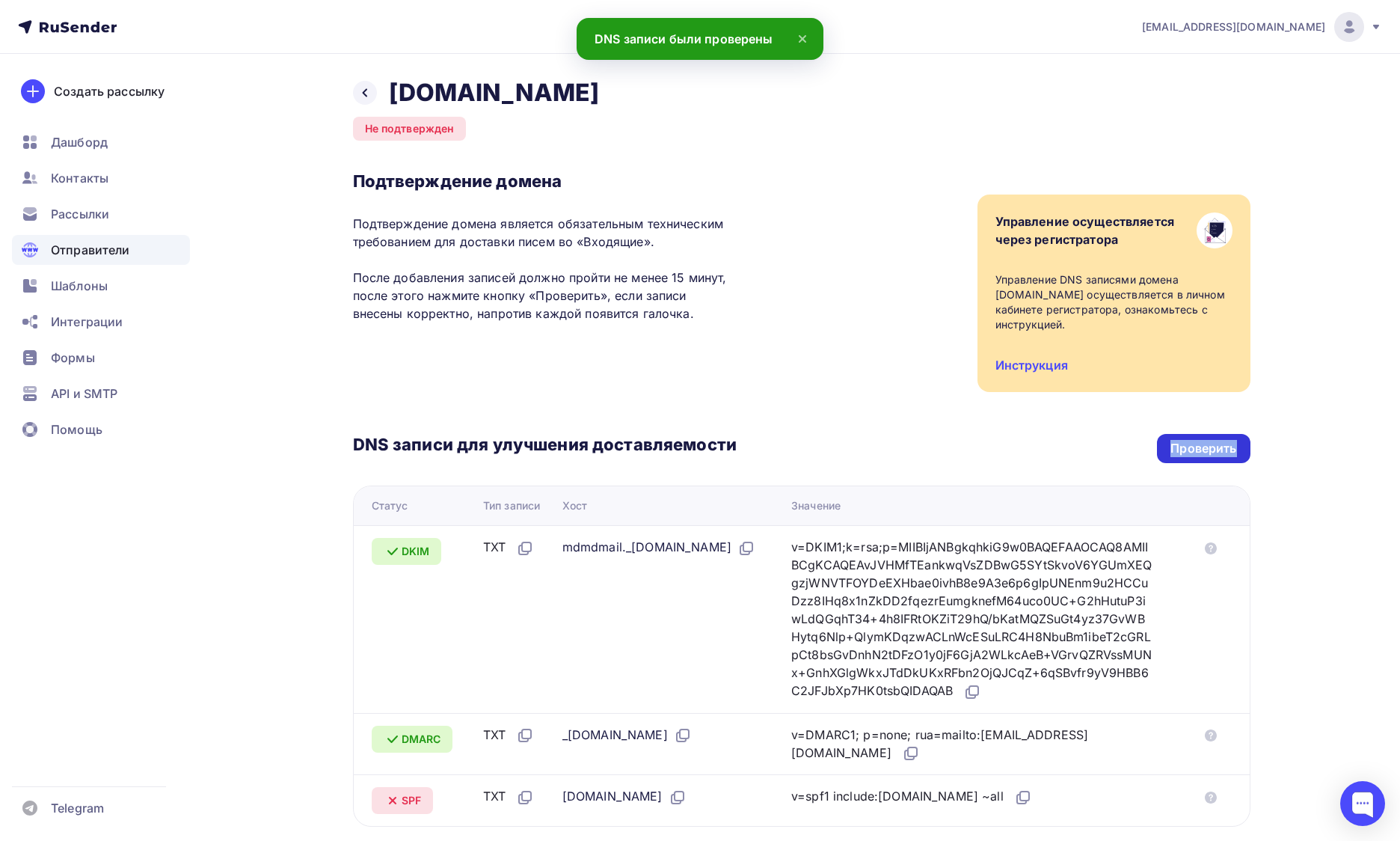
click at [1185, 440] on div "Проверить" at bounding box center [1203, 449] width 65 height 17
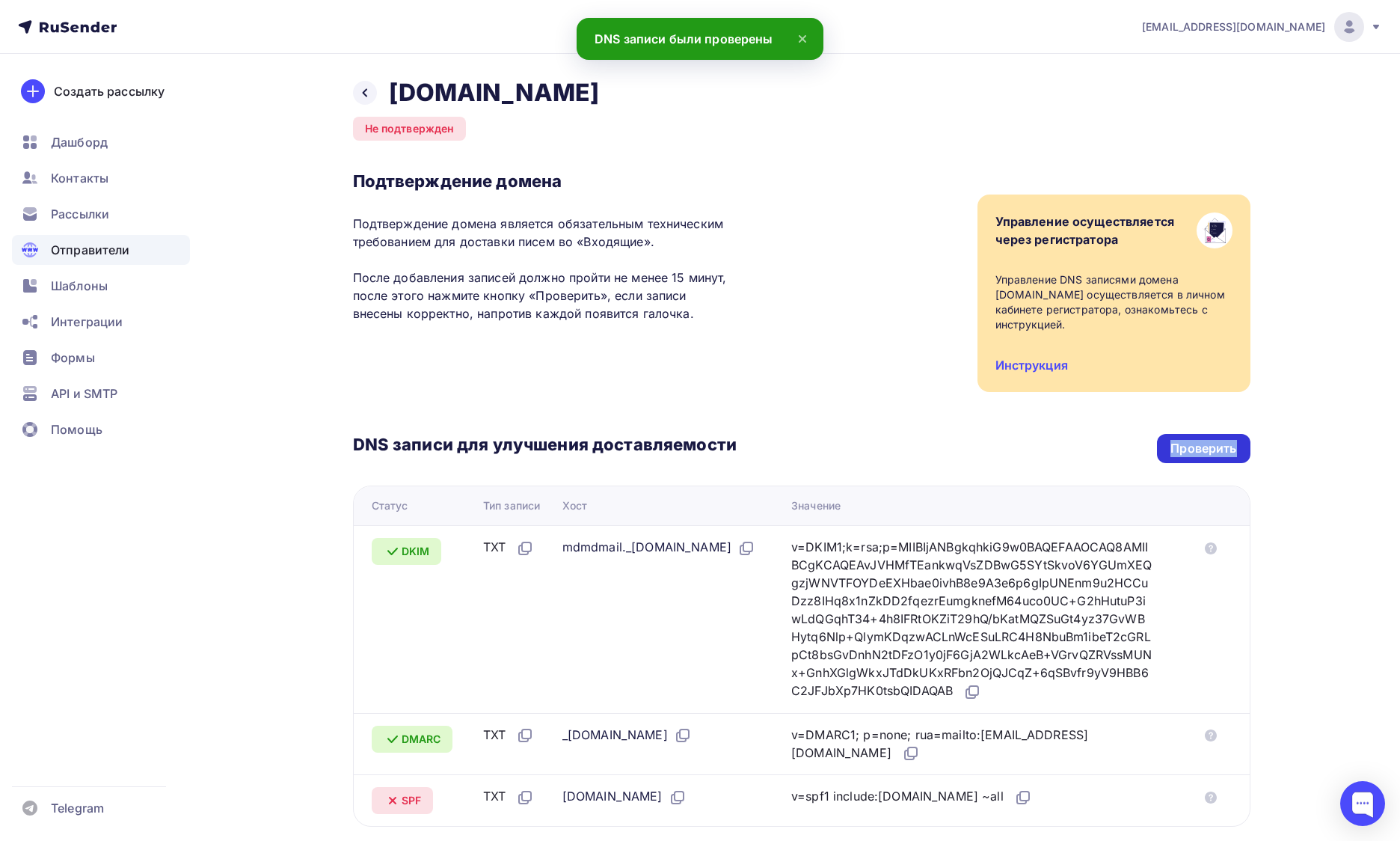
click at [1185, 440] on div "Проверить" at bounding box center [1203, 449] width 65 height 17
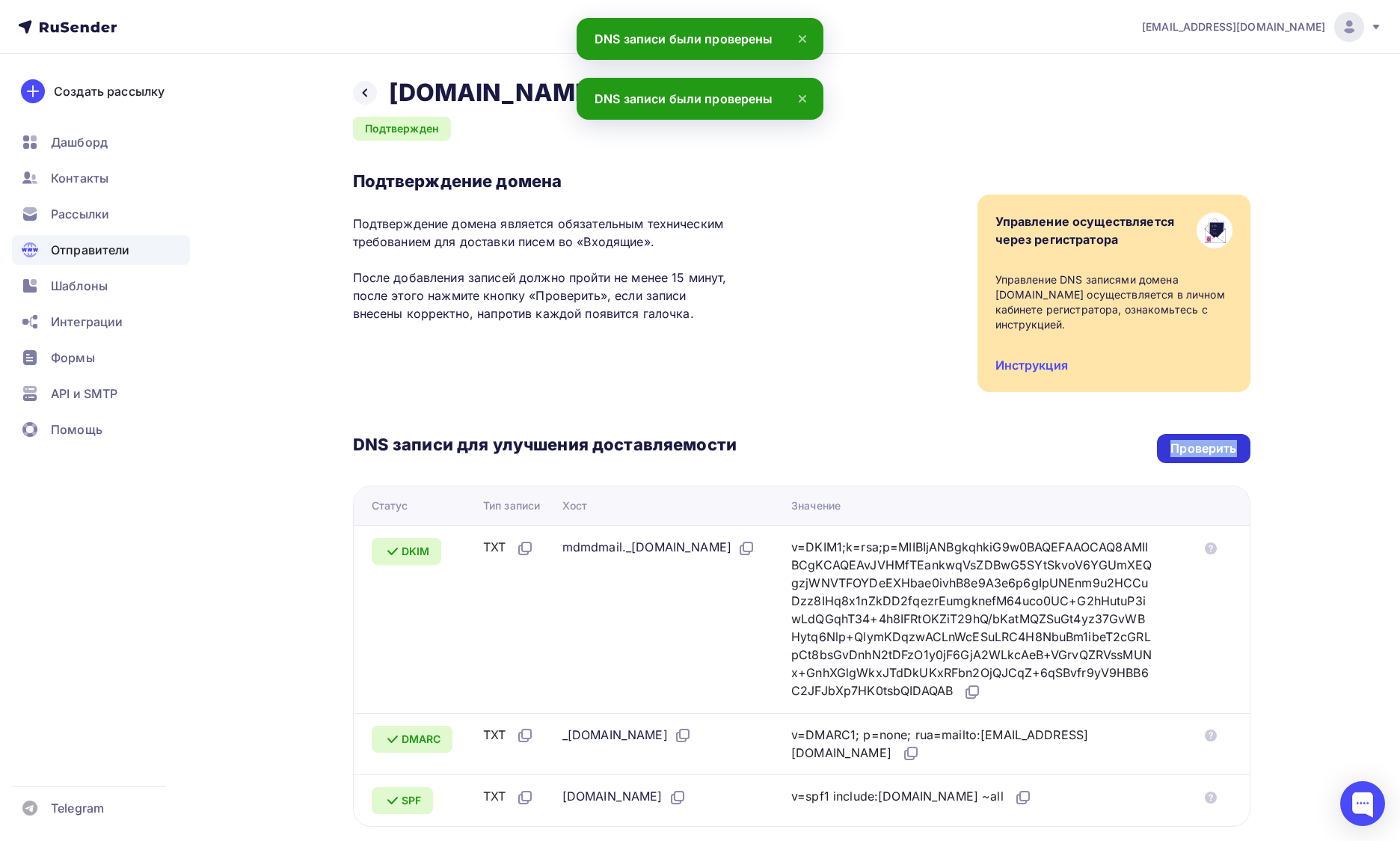
click at [1185, 440] on div "Проверить" at bounding box center [1203, 449] width 65 height 17
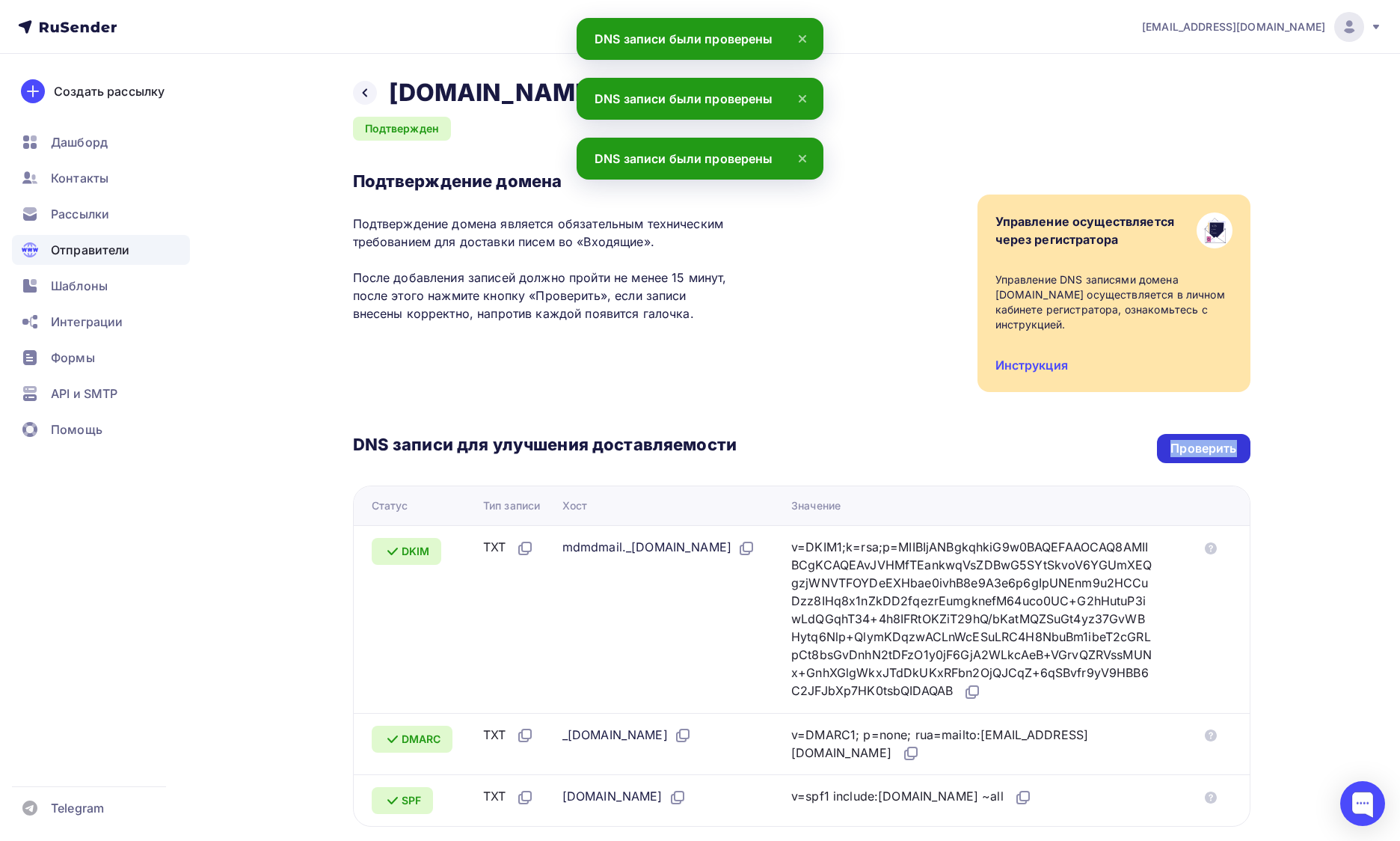
click at [1185, 440] on div "Проверить" at bounding box center [1203, 449] width 65 height 17
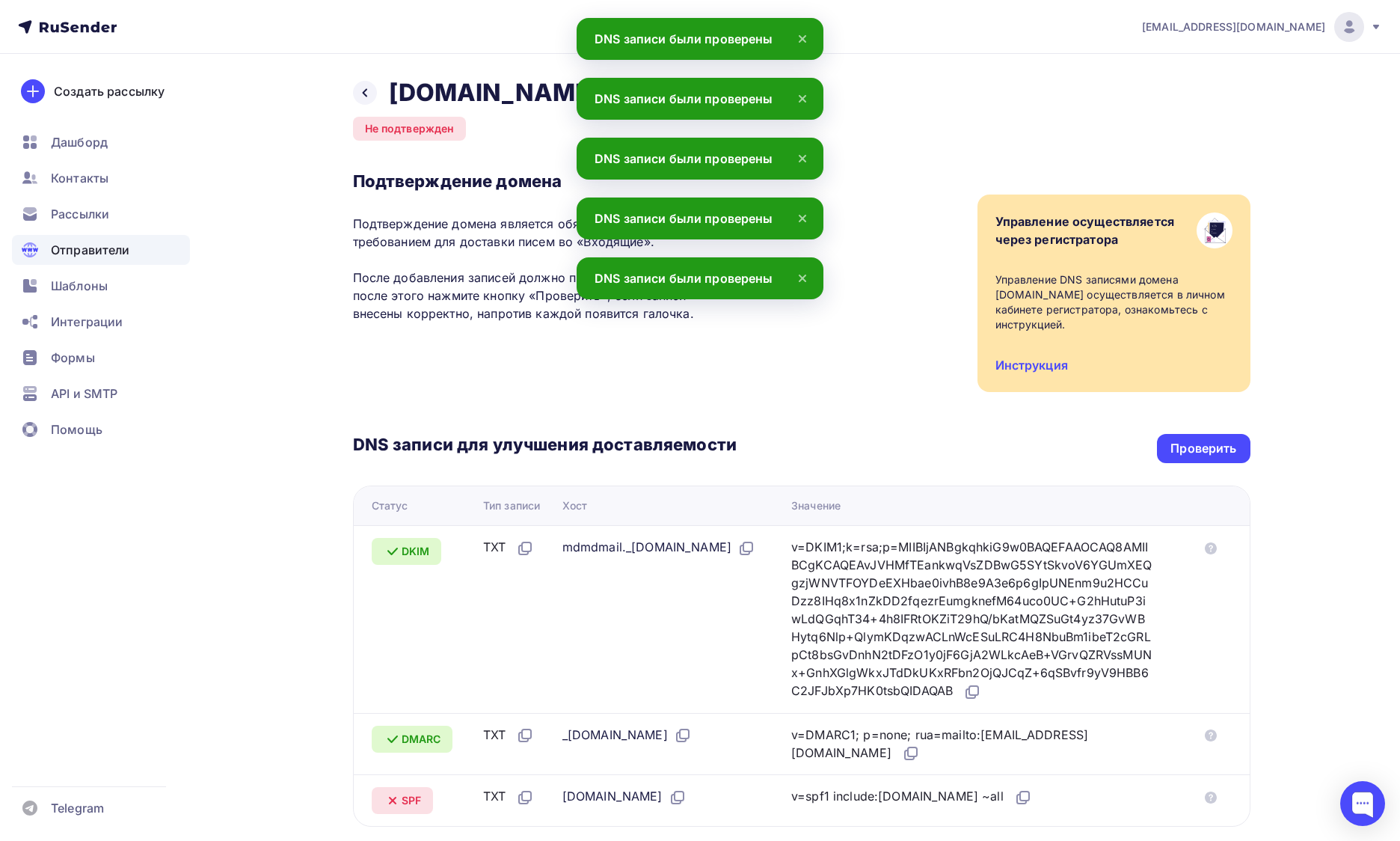
click at [882, 334] on div "Подтверждение домена Подтверждение домена является обязательным техническим тре…" at bounding box center [801, 281] width 898 height 221
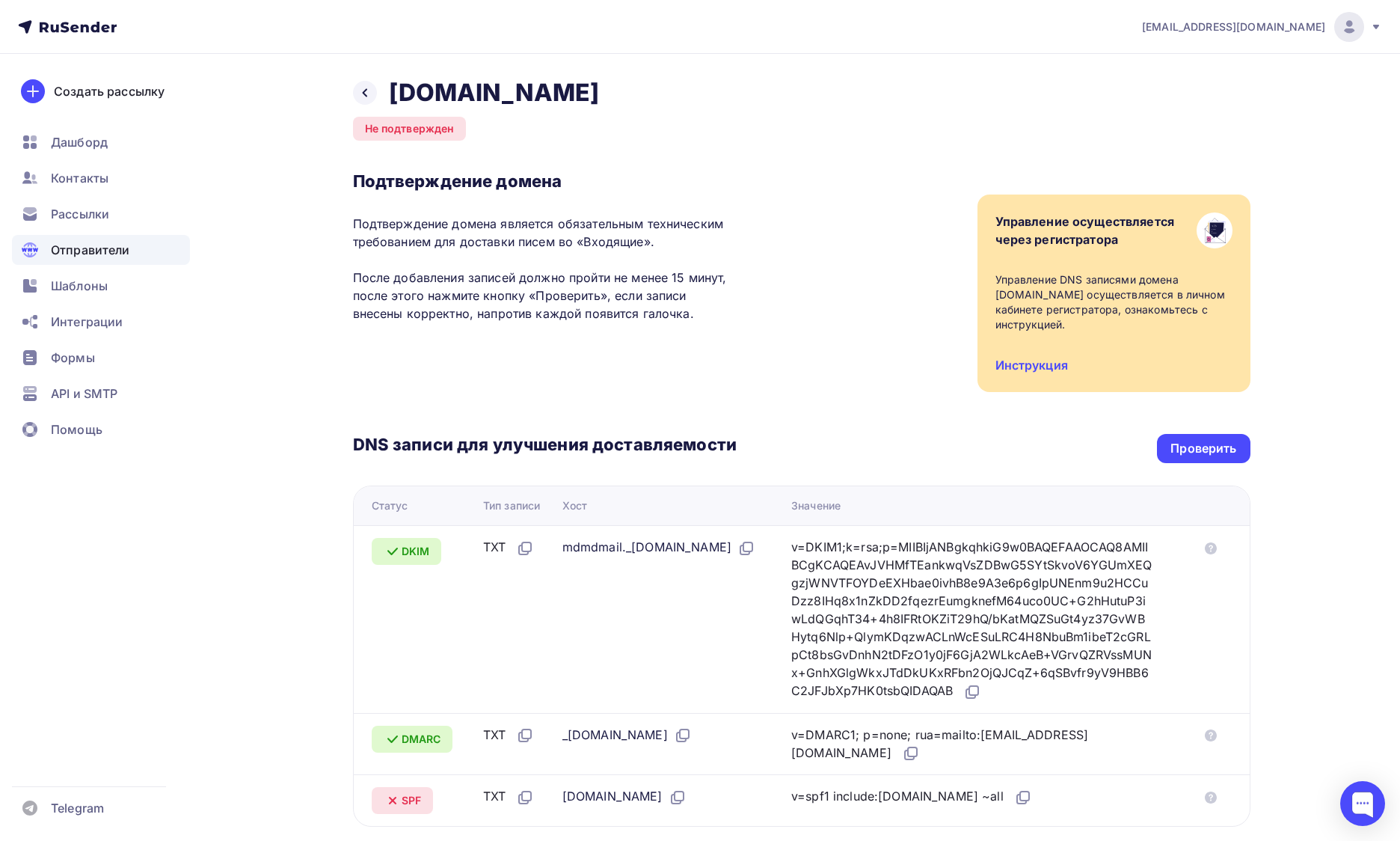
click at [1220, 453] on div "DNS записи для улучшения доставляемости Проверить Статус Тип записи Хост Значен…" at bounding box center [801, 610] width 898 height 435
click at [1220, 440] on div "Проверить" at bounding box center [1203, 449] width 65 height 17
click at [1213, 440] on div "Проверить" at bounding box center [1203, 449] width 65 height 17
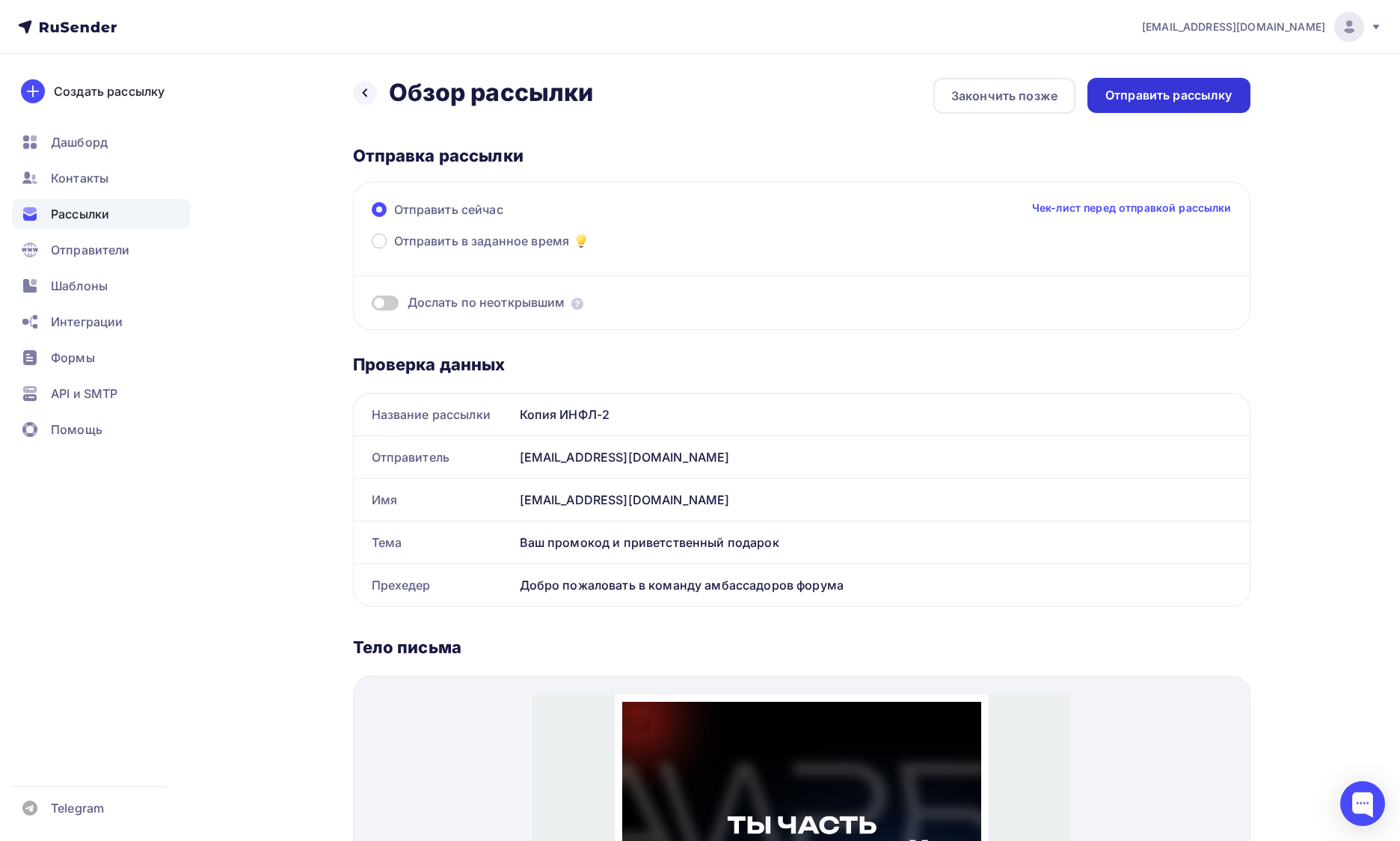
click at [1163, 100] on div "Отправить рассылку" at bounding box center [1168, 96] width 127 height 17
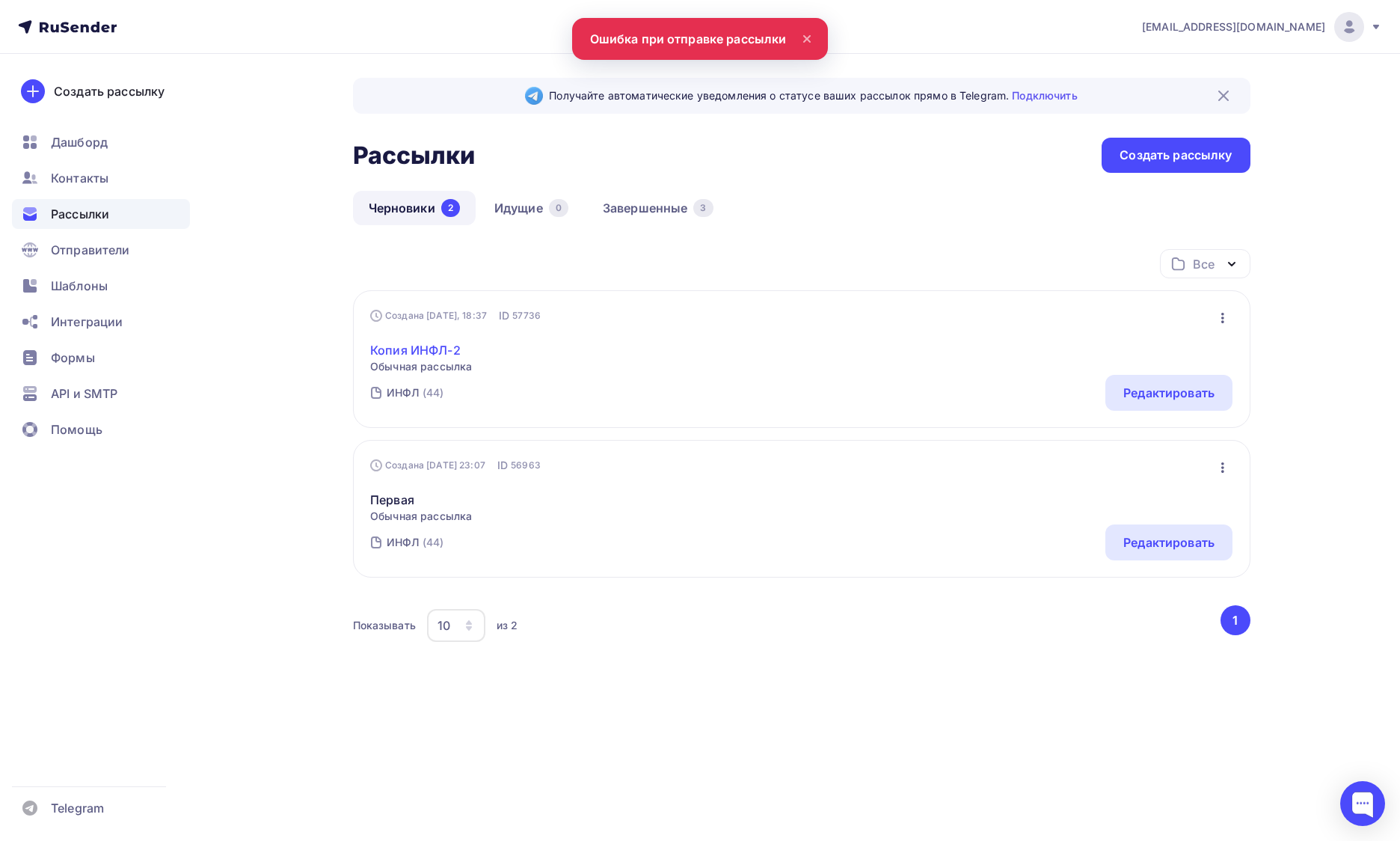
click at [399, 344] on link "Копия ИНФЛ-2" at bounding box center [421, 350] width 102 height 18
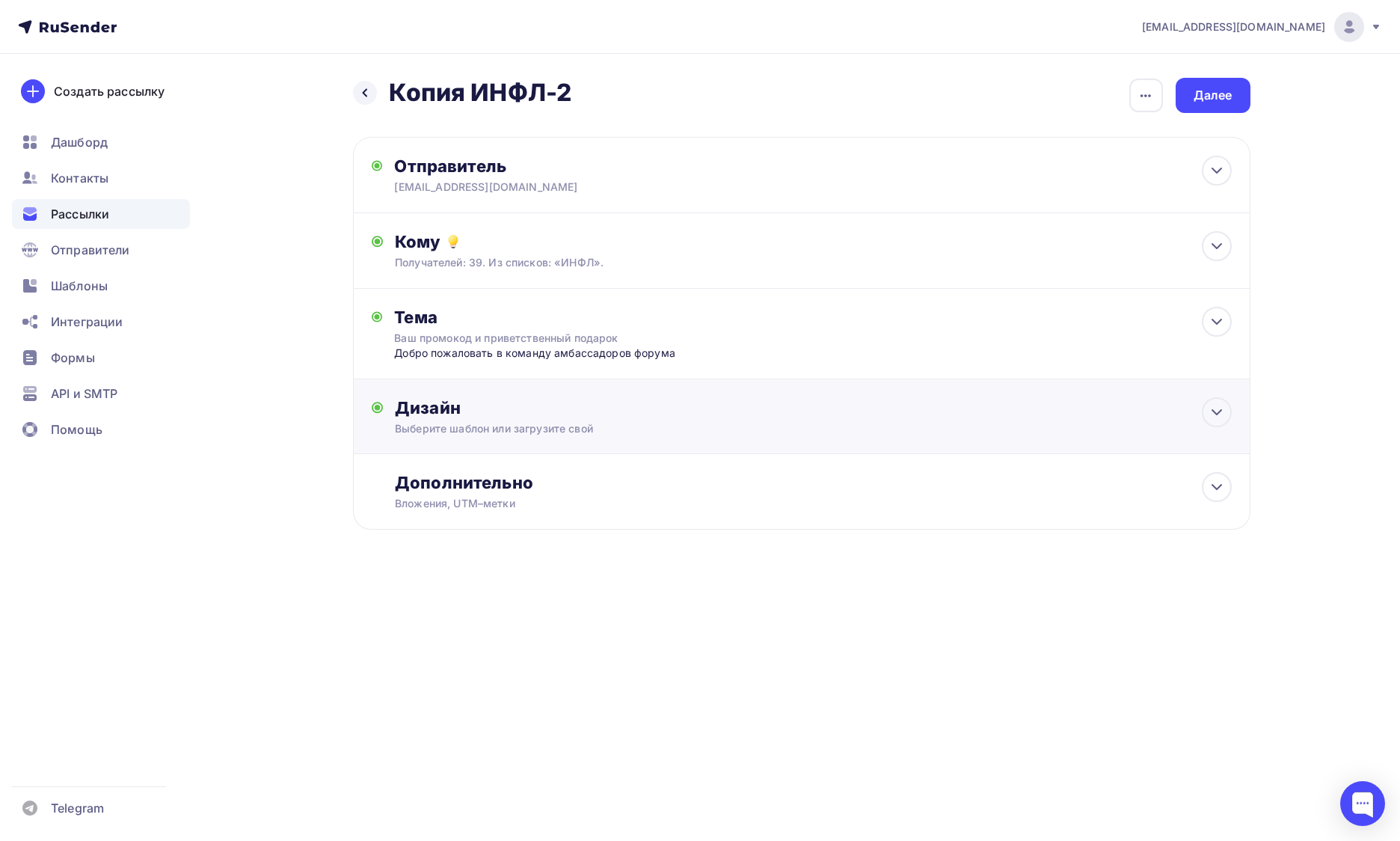
click at [818, 436] on div "Выберите шаблон или загрузите свой" at bounding box center [771, 428] width 753 height 15
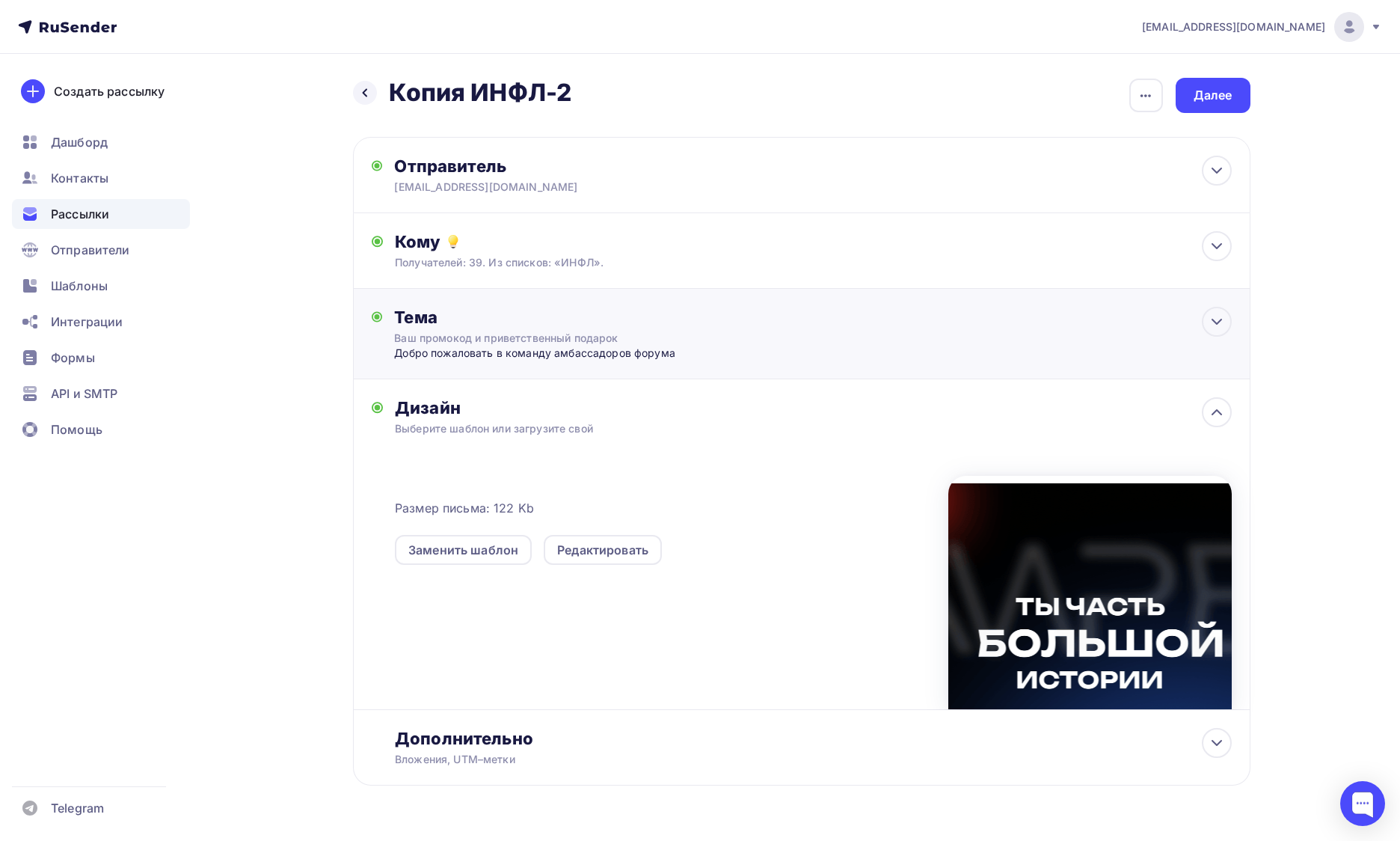
click at [775, 321] on div "Тема Ваш промокод и приветственный подарок Добро пожаловать в команду амбассадо…" at bounding box center [801, 334] width 898 height 90
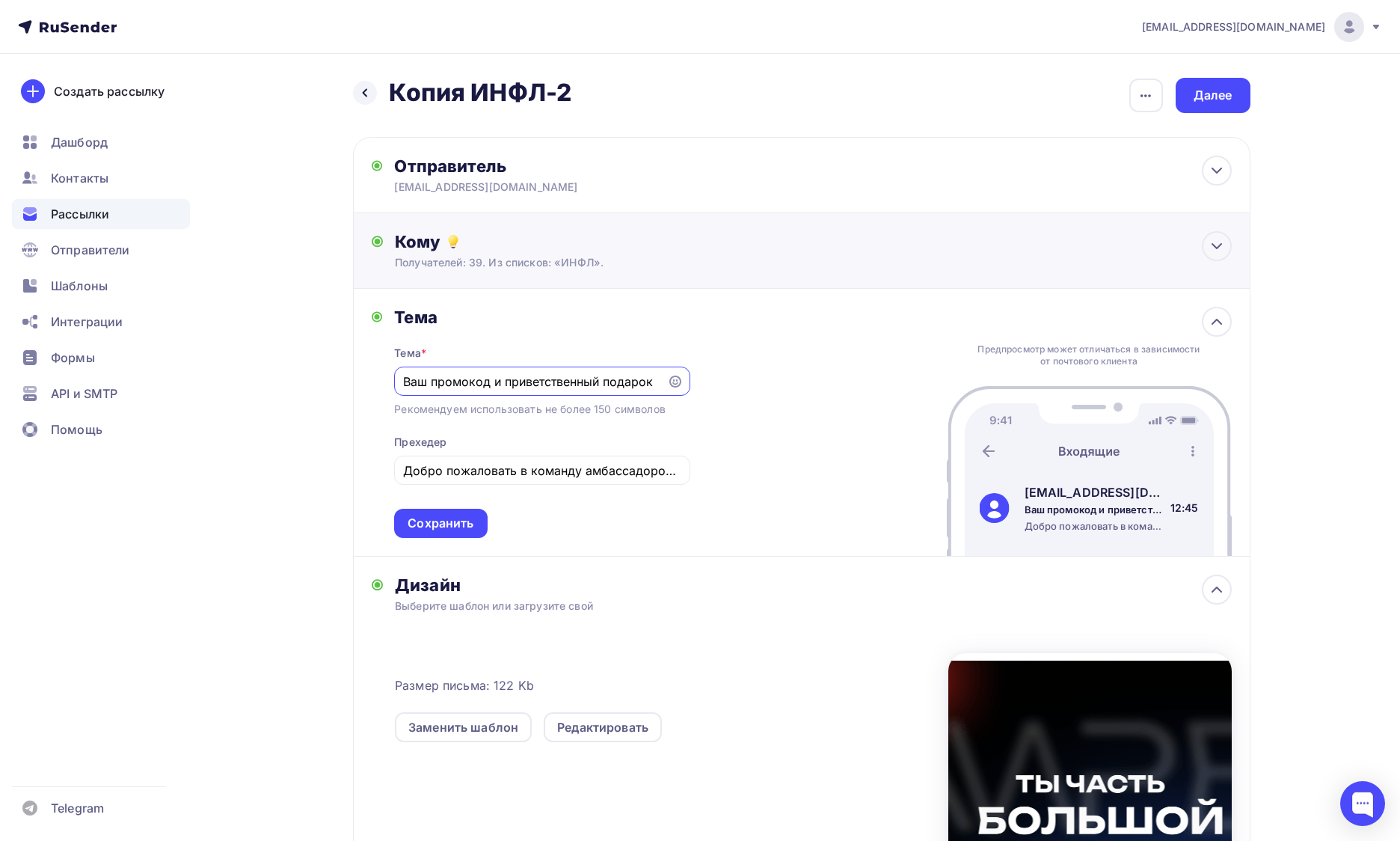
click at [750, 241] on div "Кому" at bounding box center [812, 241] width 836 height 21
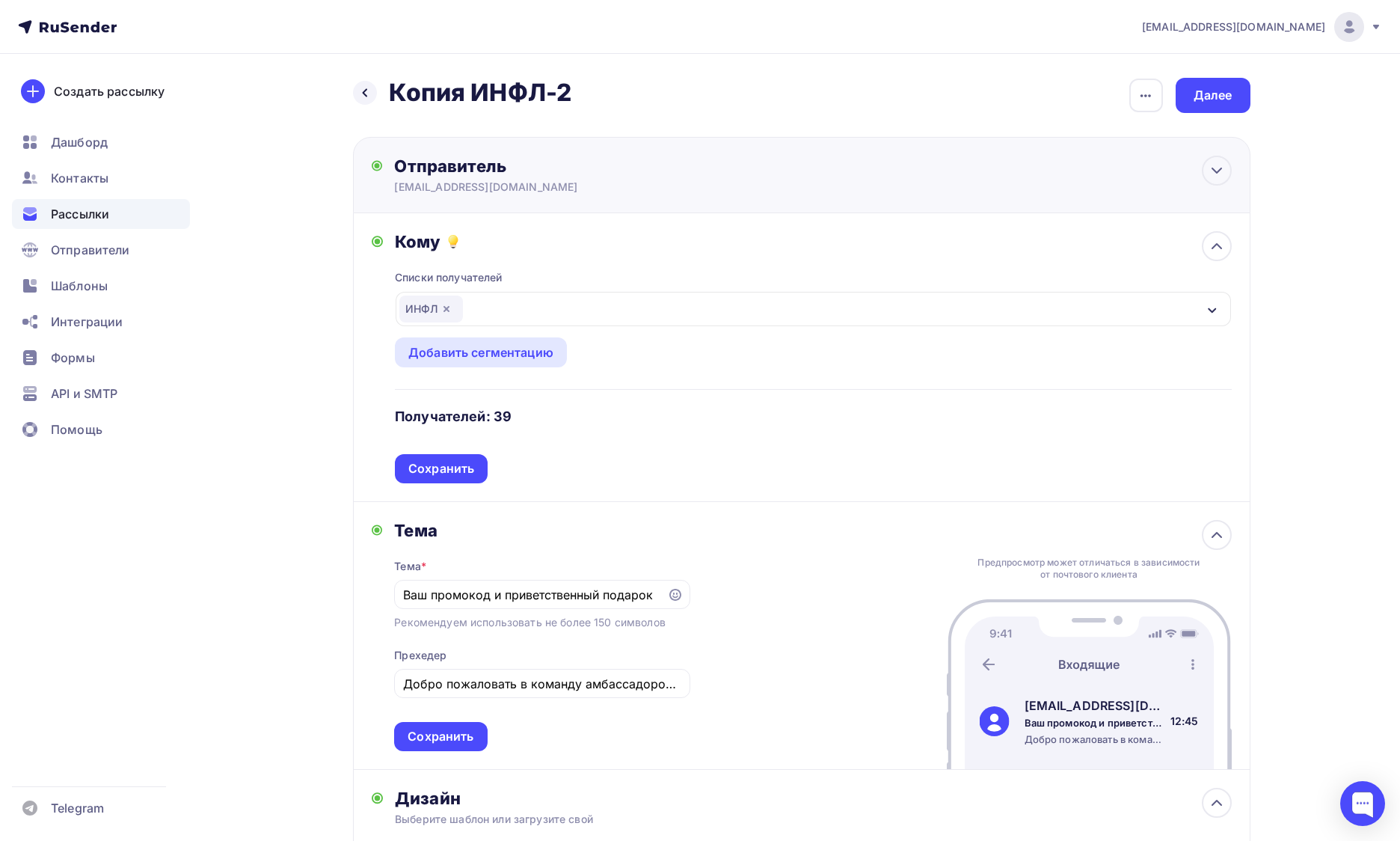
click at [642, 200] on div "Отправитель org@aibd.ru Email * org@aibd.ru org@aibd.ru Добавить отправителя Ре…" at bounding box center [801, 175] width 898 height 76
type input "[EMAIL_ADDRESS][DOMAIN_NAME]"
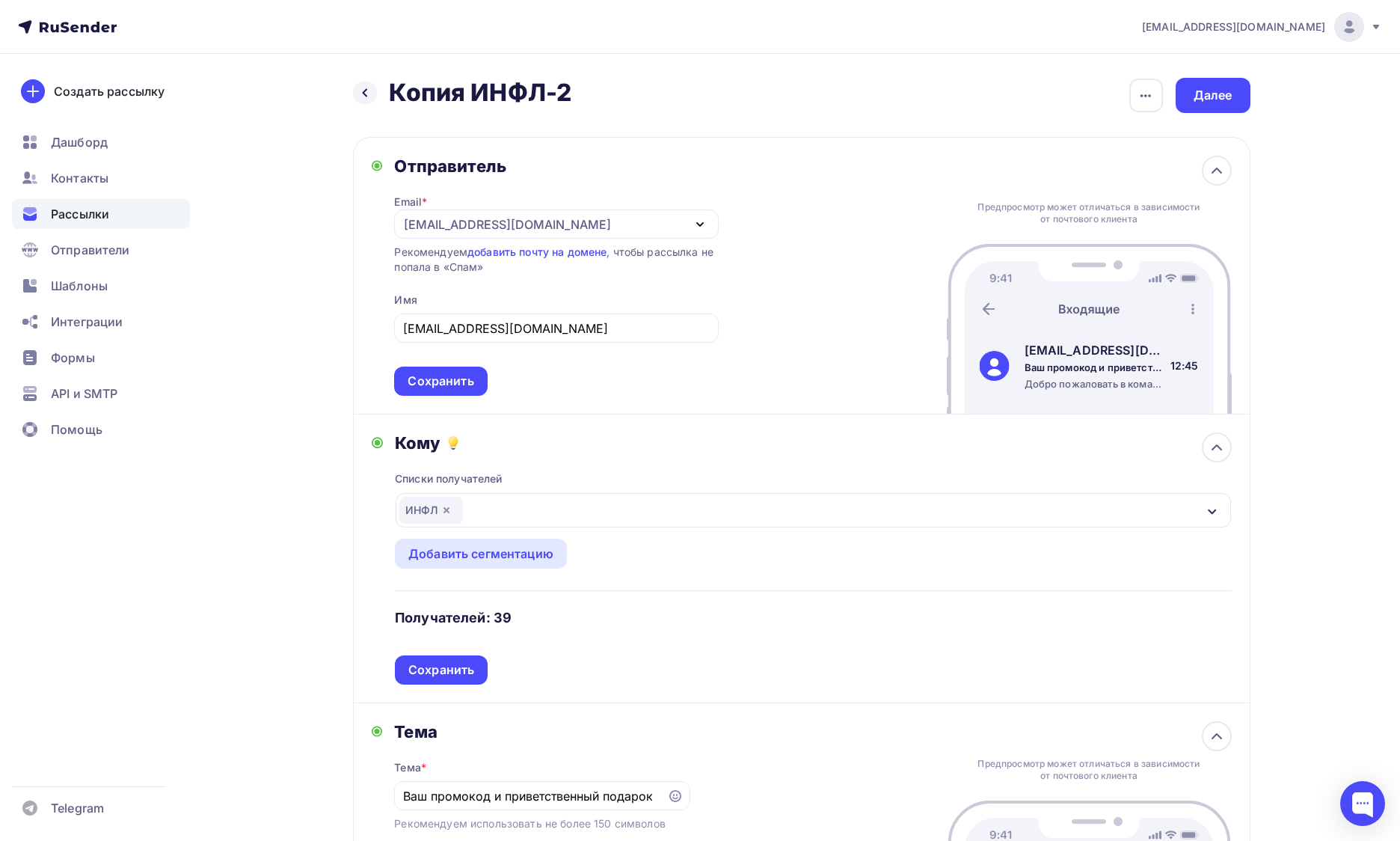
click at [842, 160] on div "Отправитель Email * org@aibd.ru org@aibd.ru Добавить отправителя Рекомендуем до…" at bounding box center [801, 276] width 898 height 278
click at [1230, 104] on div "Далее" at bounding box center [1213, 96] width 75 height 35
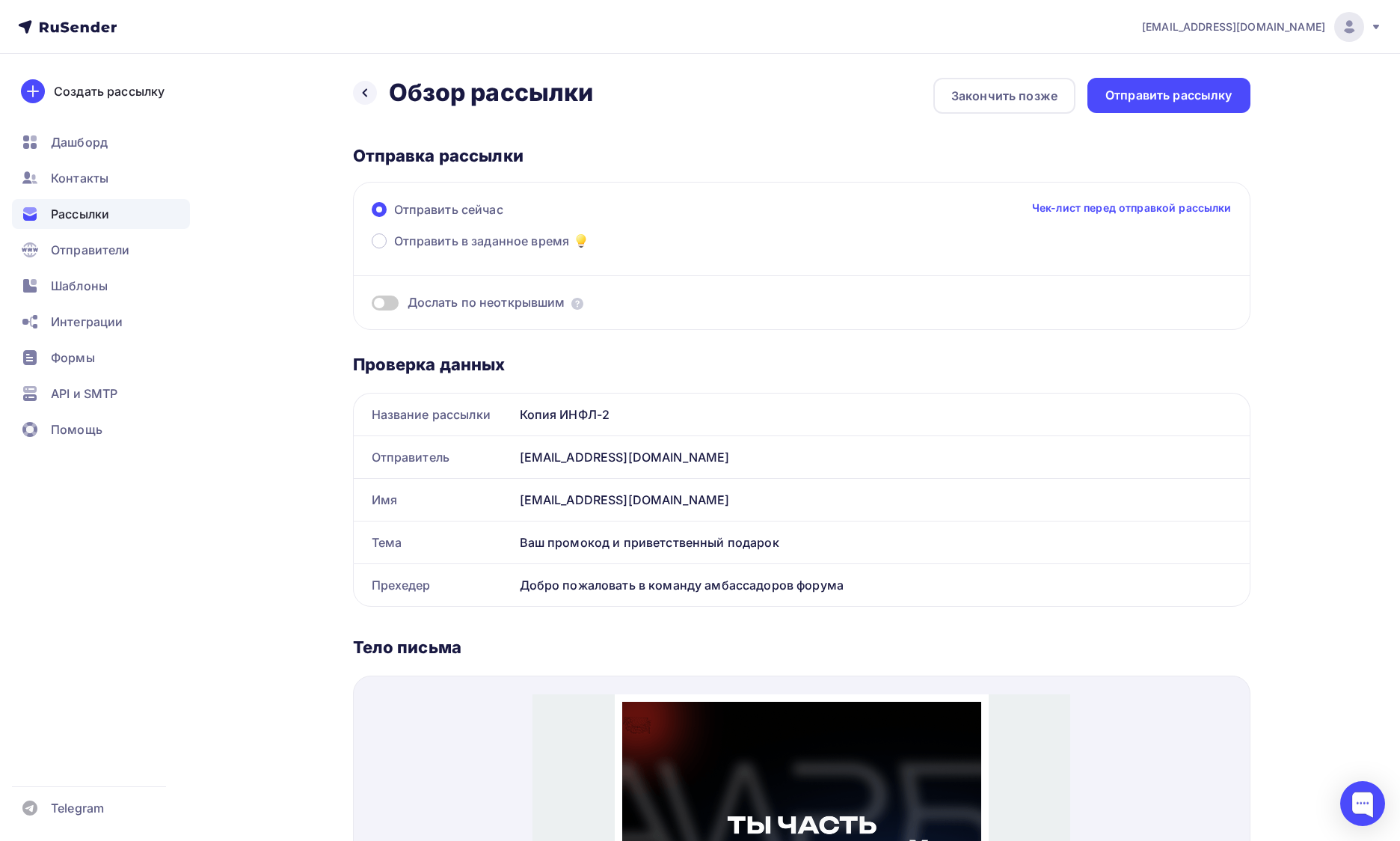
click at [391, 300] on span at bounding box center [384, 302] width 27 height 15
click at [371, 305] on input "checkbox" at bounding box center [371, 305] width 0 height 0
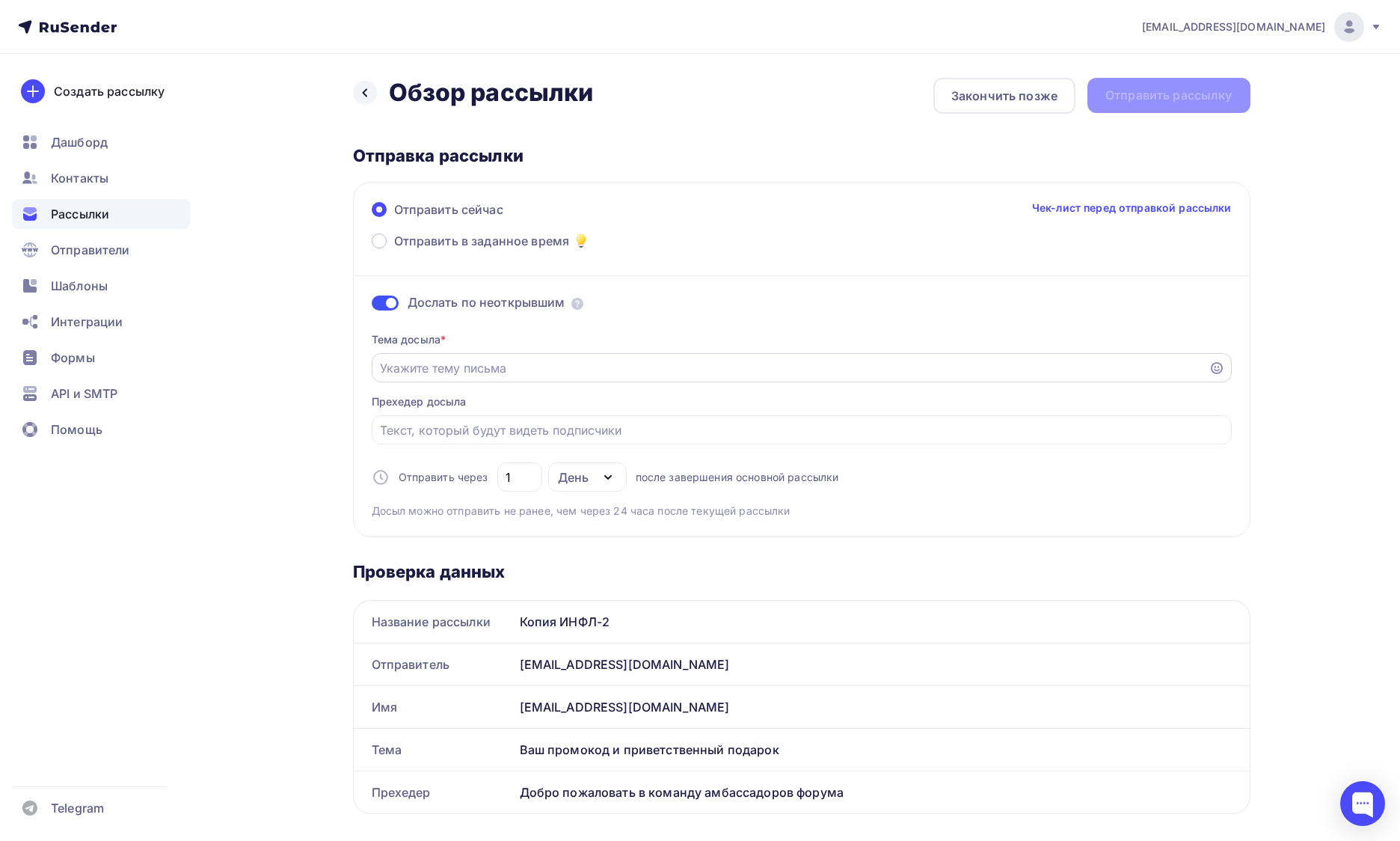
click at [472, 358] on div at bounding box center [801, 368] width 860 height 29
click at [513, 365] on input "Отправить в заданное время" at bounding box center [790, 368] width 821 height 18
paste input "Ваш промокод и приветственный подарок 🎟"
type input "Ваш промокод и приветственный подарок 🎟"
click at [512, 434] on input "Отправить в заданное время" at bounding box center [801, 429] width 843 height 18
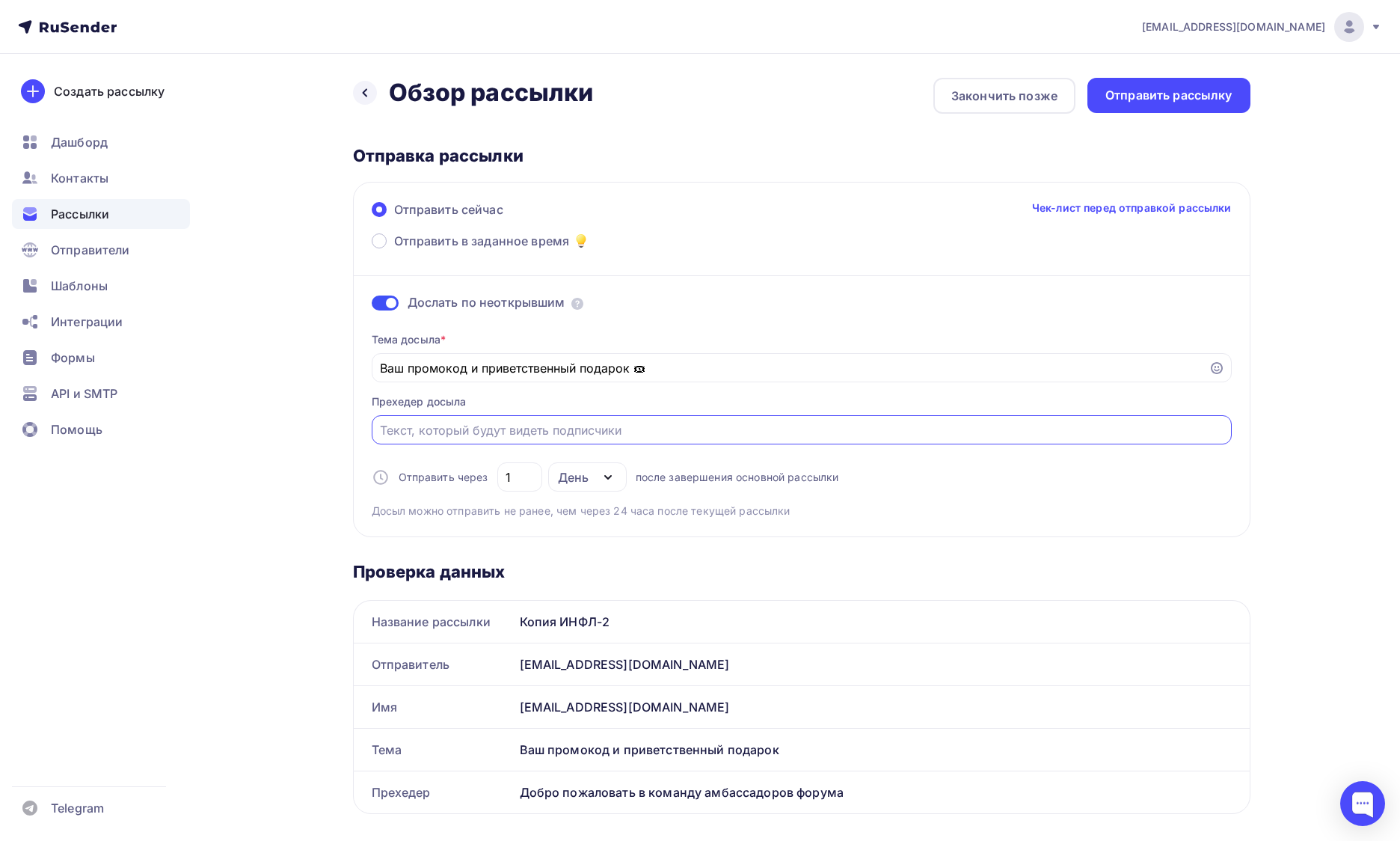
paste input "Спасибо, что стали амбассадором форума АИРБ!"
type input "Спасибо, что стали амбассадором форума АИРБ!"
click at [862, 140] on div "Назад Обзор рассылки Обзор рассылки Закончить позже Отправить рассылку Отправка…" at bounding box center [801, 846] width 898 height 1538
click at [1168, 100] on div "Отправить рассылку" at bounding box center [1168, 96] width 127 height 17
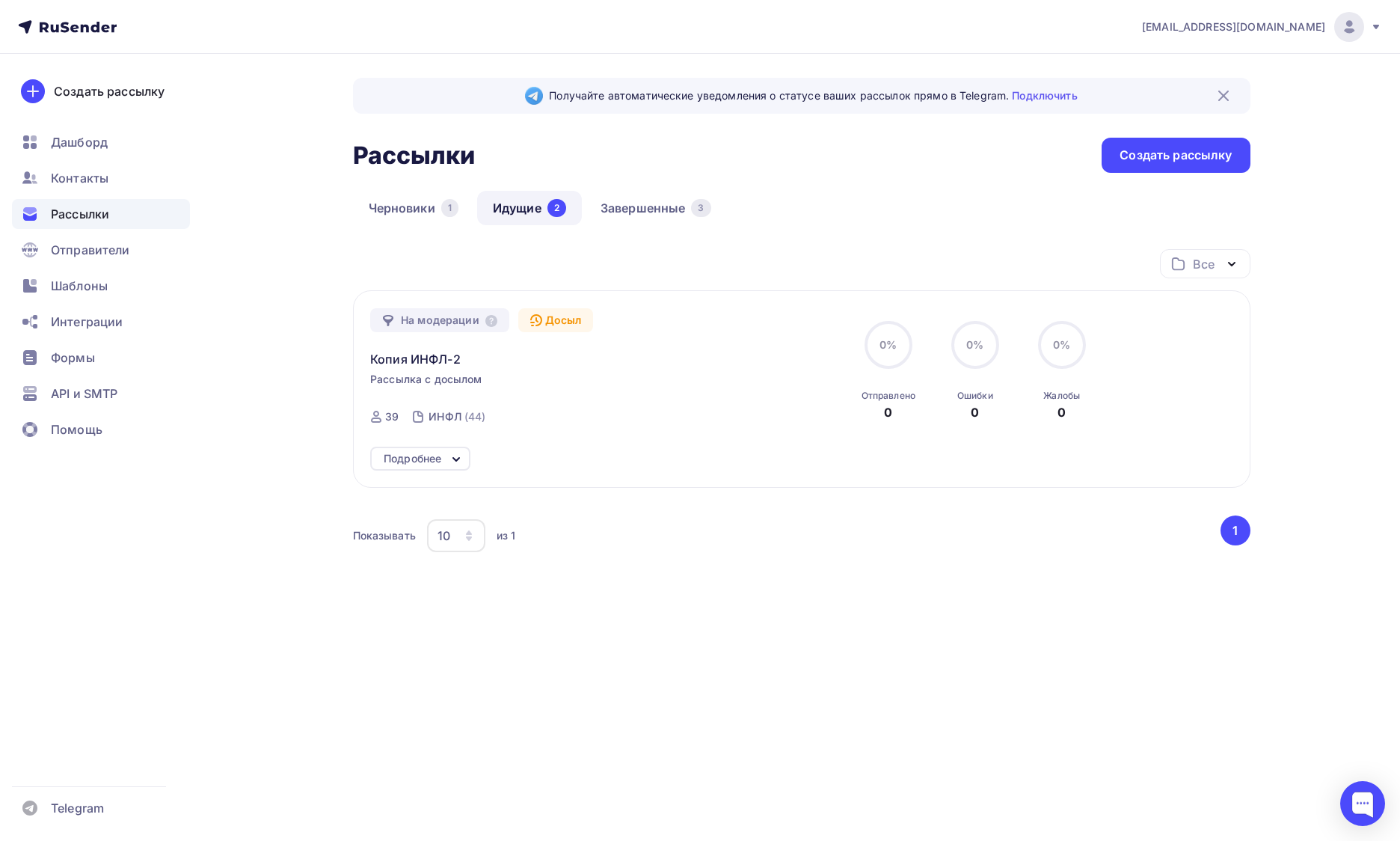
click at [901, 45] on icon at bounding box center [903, 48] width 6 height 6
click at [691, 261] on div "Все Все папки Создать новую папку" at bounding box center [801, 269] width 898 height 41
click at [421, 281] on div "Все Все папки Создать новую папку" at bounding box center [801, 269] width 898 height 41
